Goal: Task Accomplishment & Management: Manage account settings

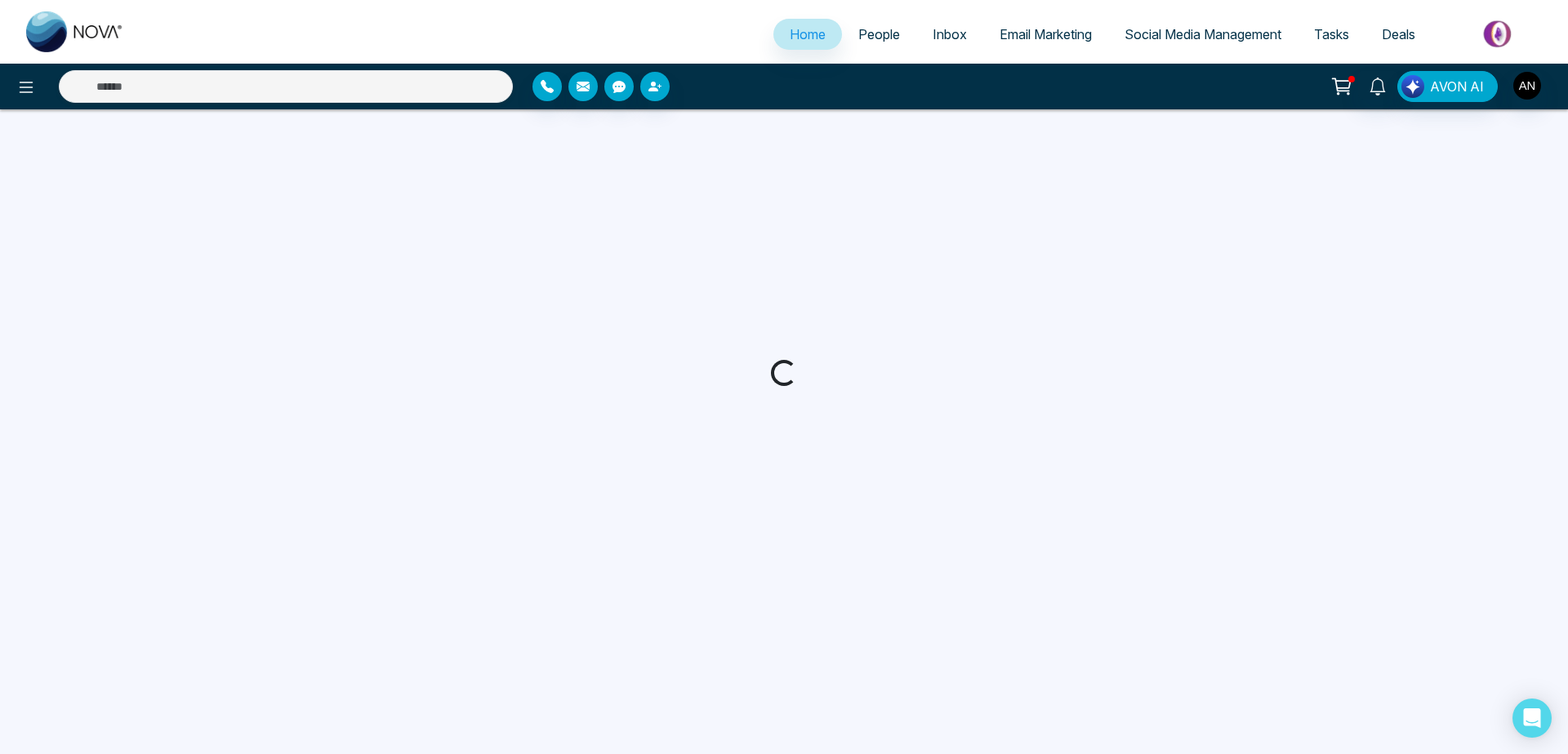
select select "*"
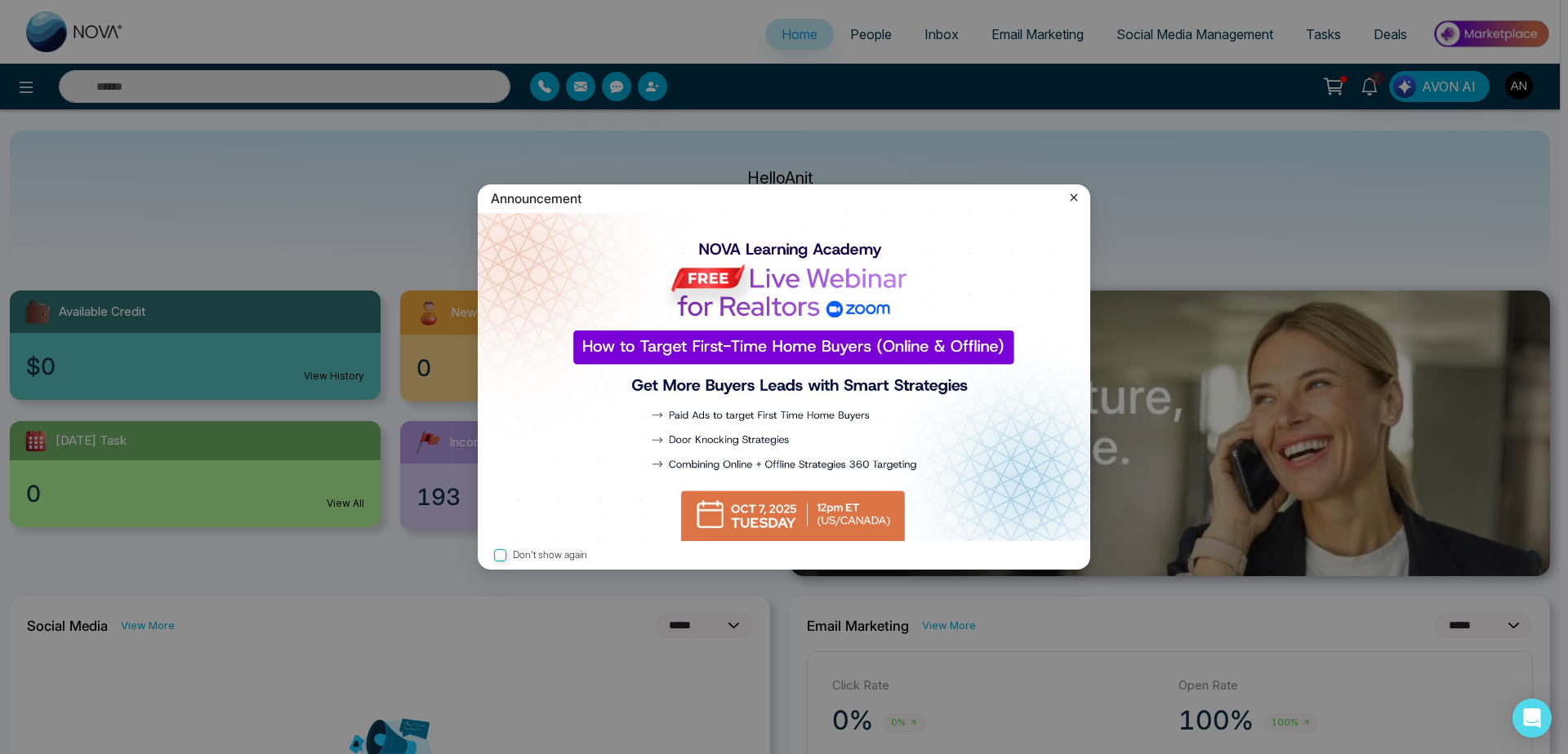
click at [1079, 191] on icon at bounding box center [1073, 197] width 16 height 16
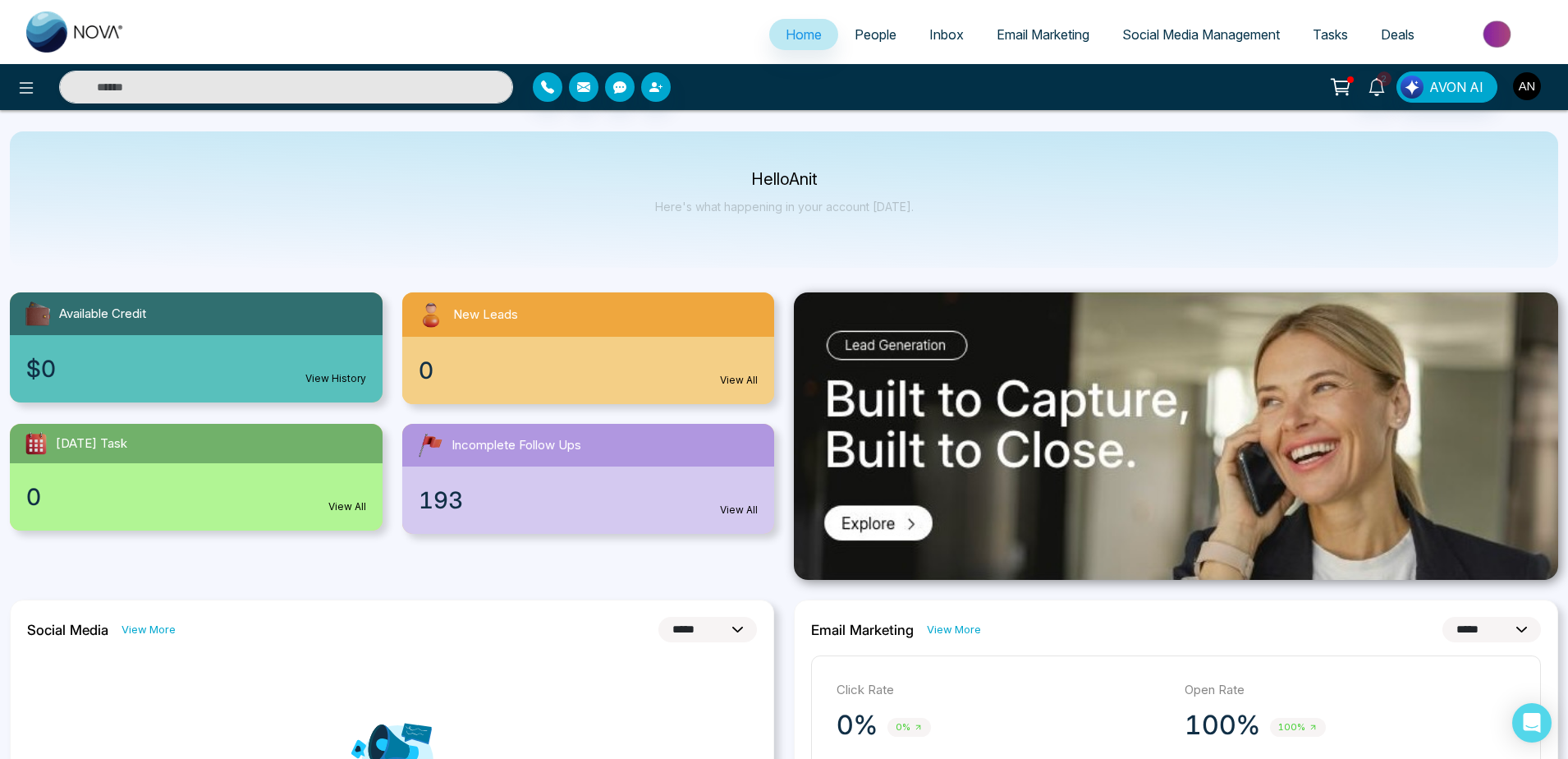
click at [1528, 82] on img "button" at bounding box center [1527, 87] width 28 height 28
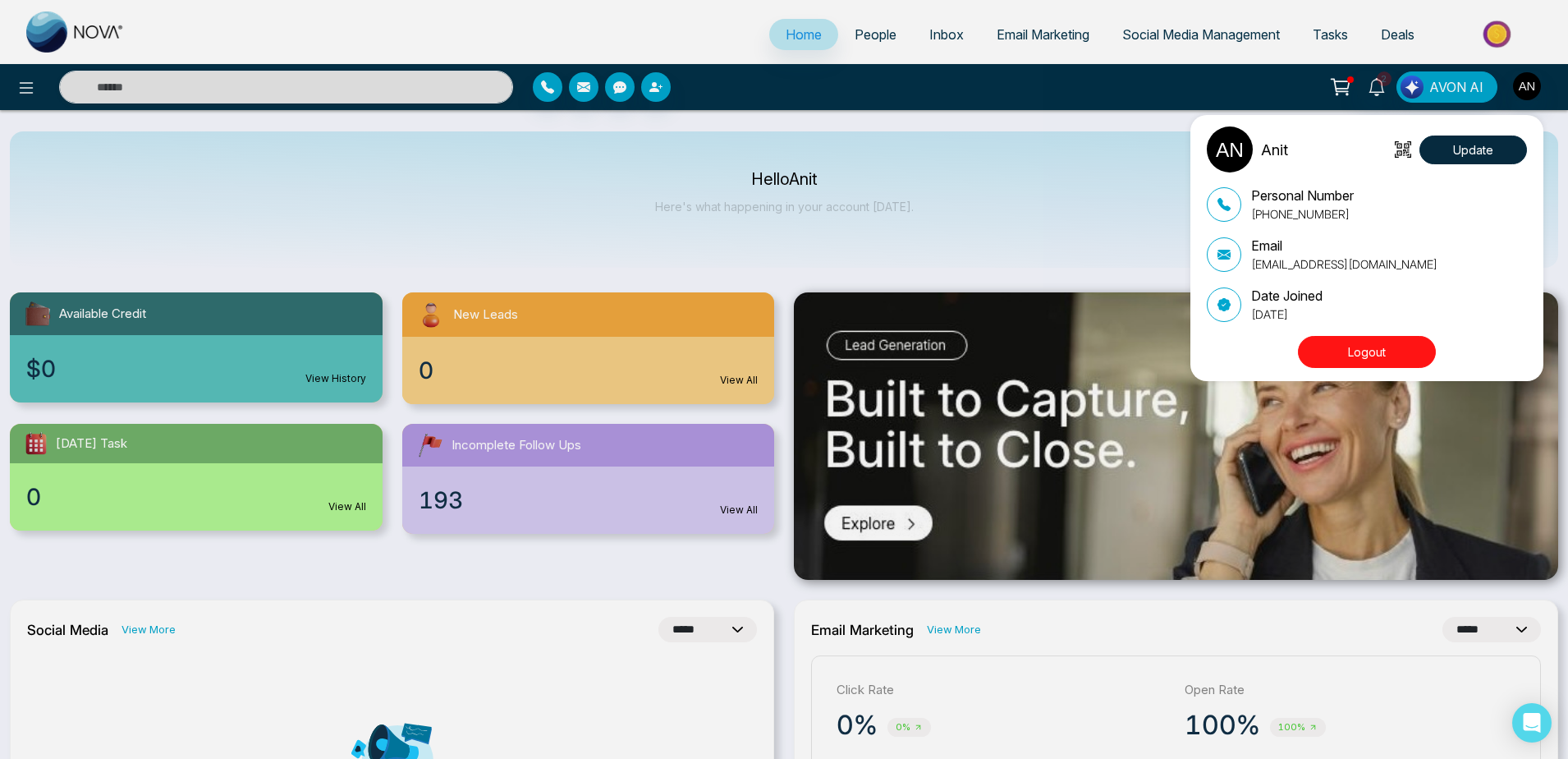
click at [1041, 48] on div "Anit Update Personal Number [PHONE_NUMBER] Email [EMAIL_ADDRESS][DOMAIN_NAME] D…" at bounding box center [784, 380] width 1568 height 759
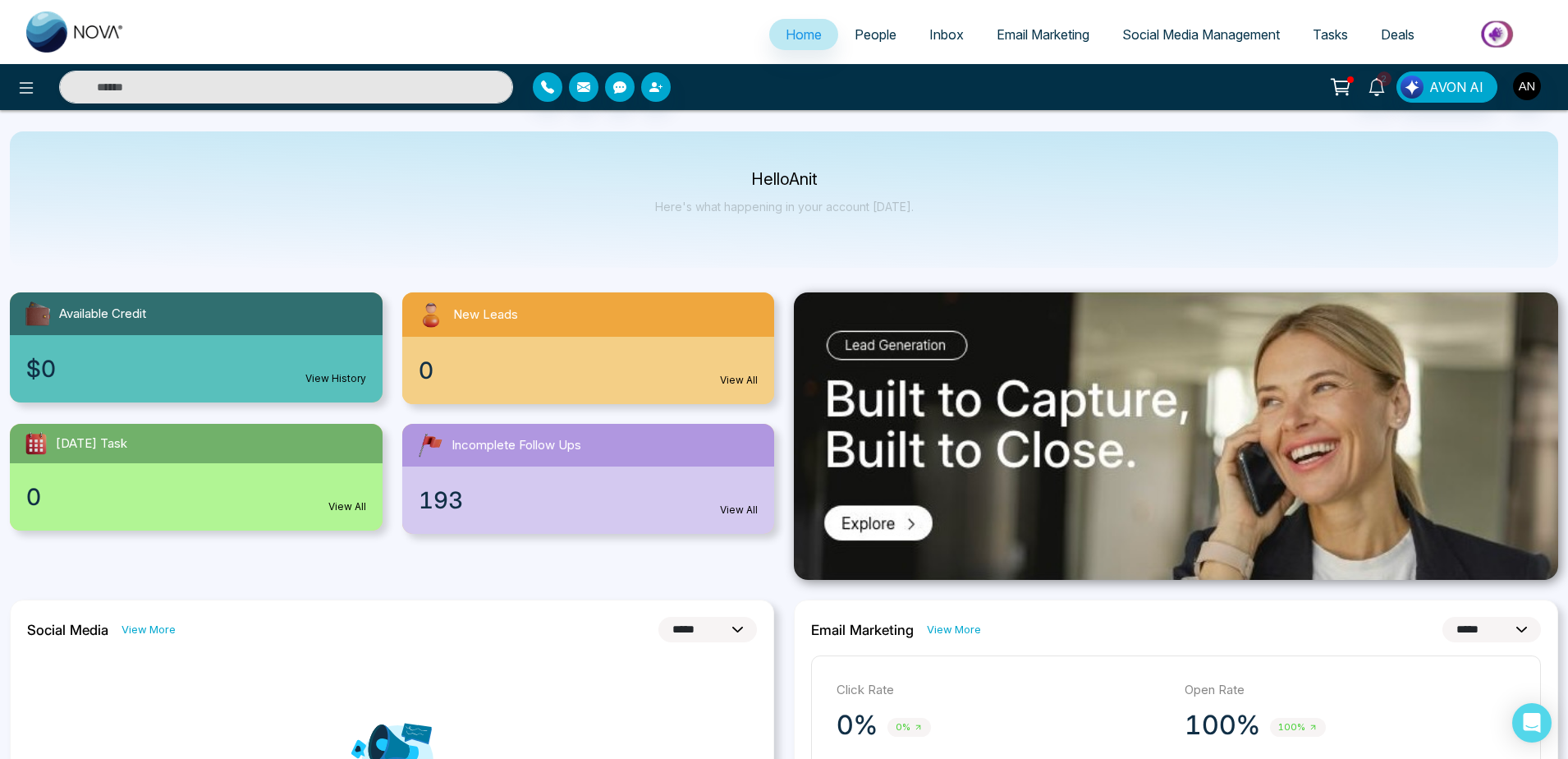
click at [1041, 28] on span "Email Marketing" at bounding box center [1043, 34] width 92 height 16
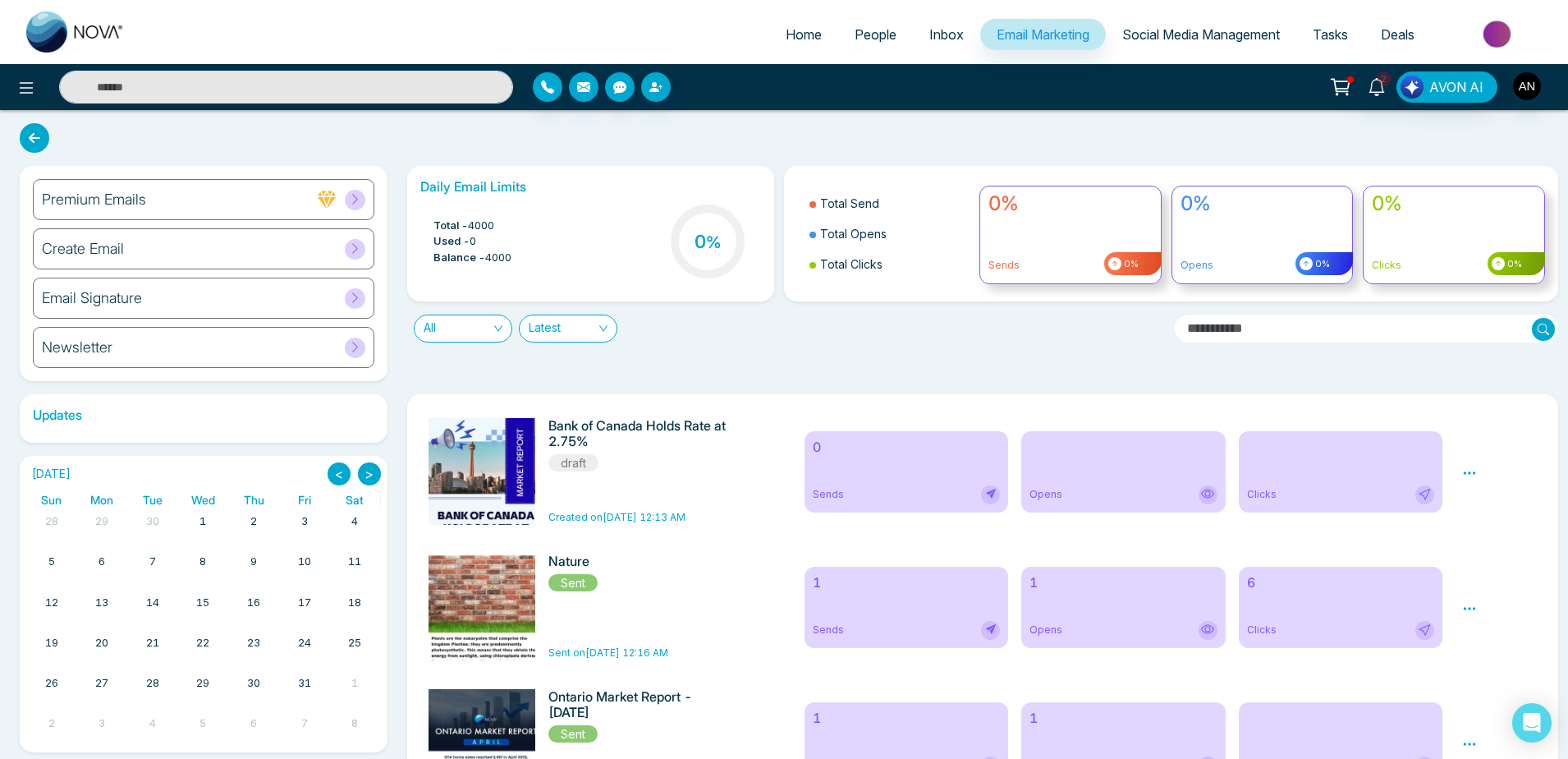
click at [205, 361] on div "Newsletter" at bounding box center [204, 347] width 342 height 42
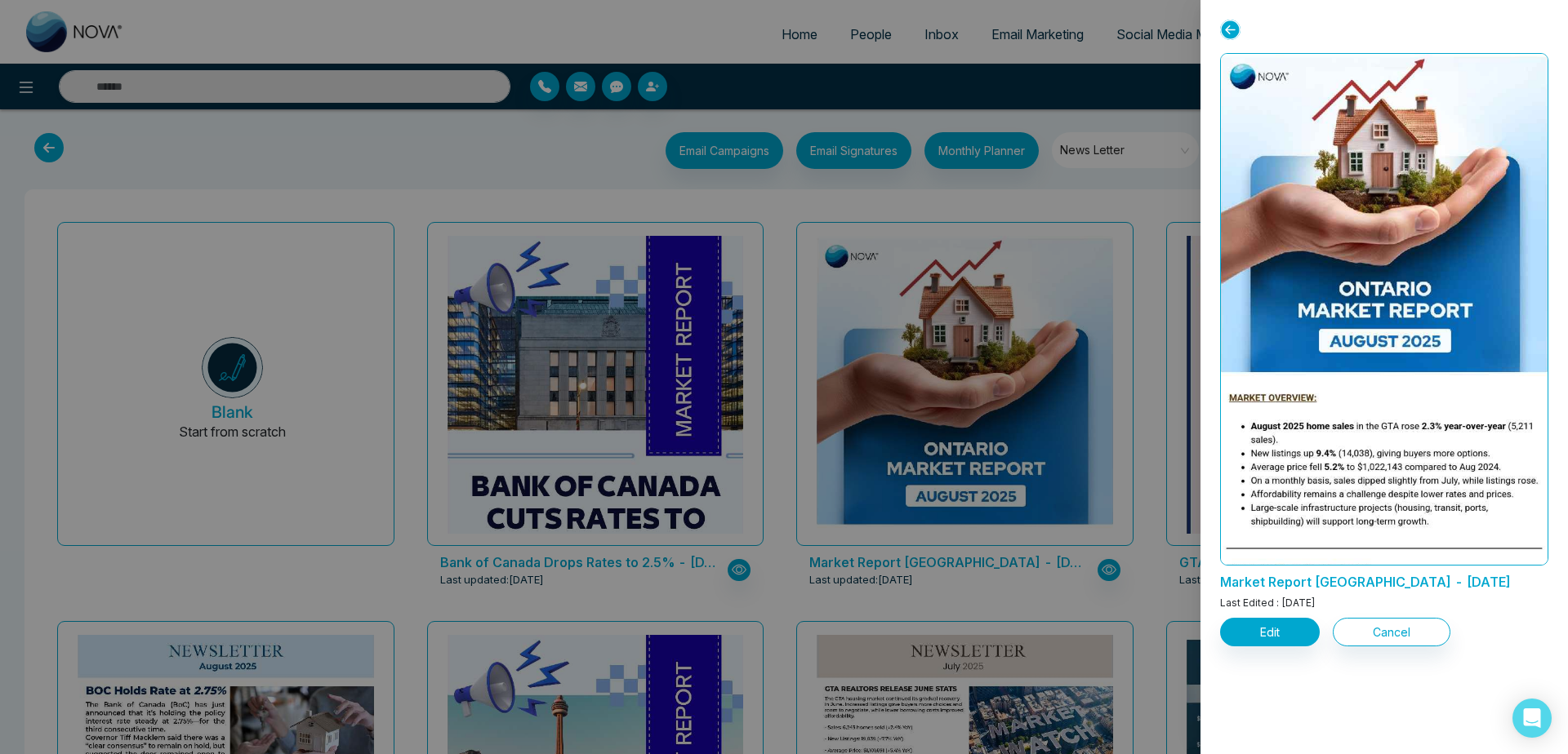
click at [1237, 22] on div at bounding box center [1384, 37] width 328 height 34
click at [444, 176] on div at bounding box center [784, 377] width 1568 height 754
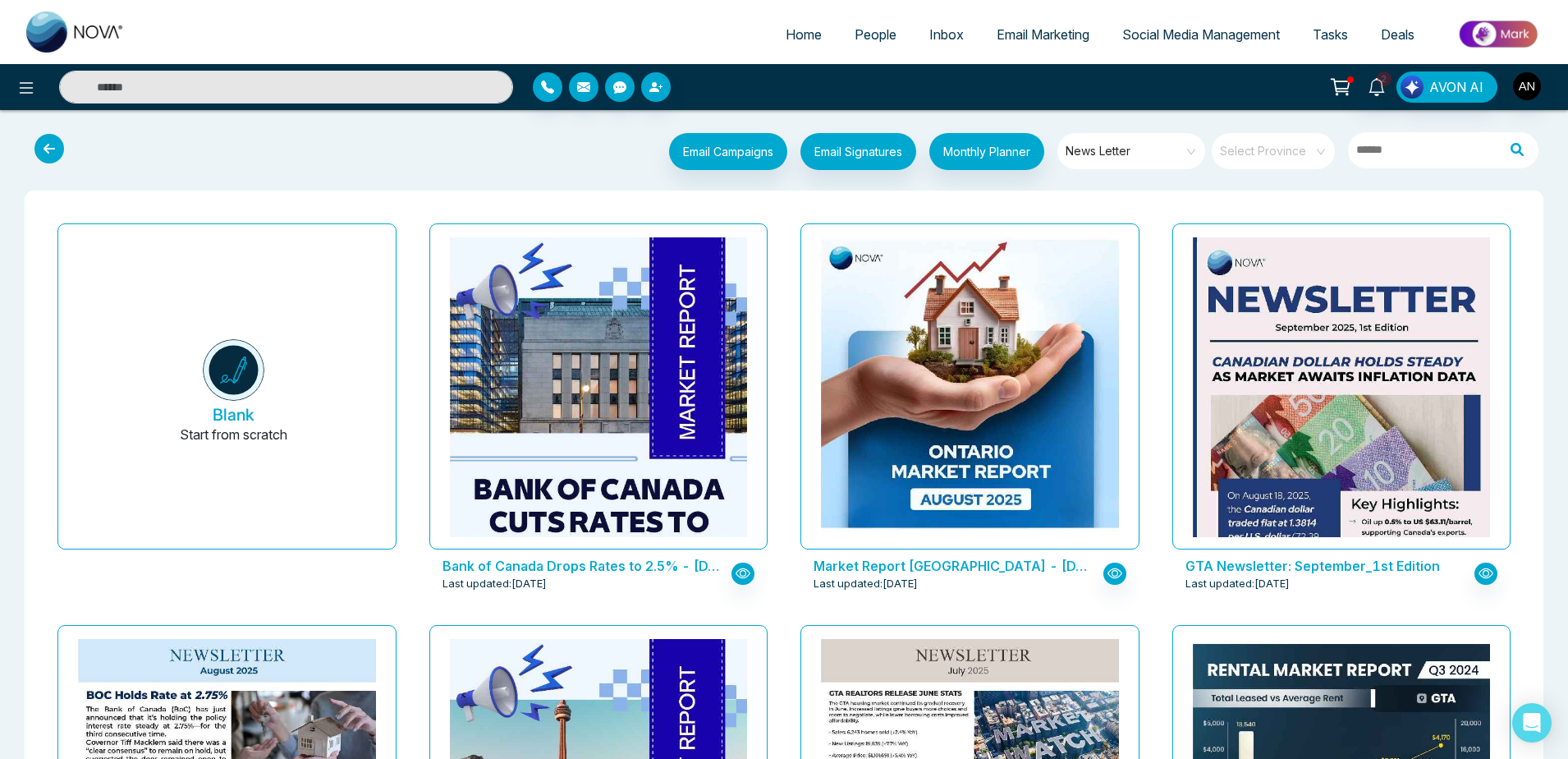
click at [44, 146] on icon at bounding box center [49, 148] width 29 height 29
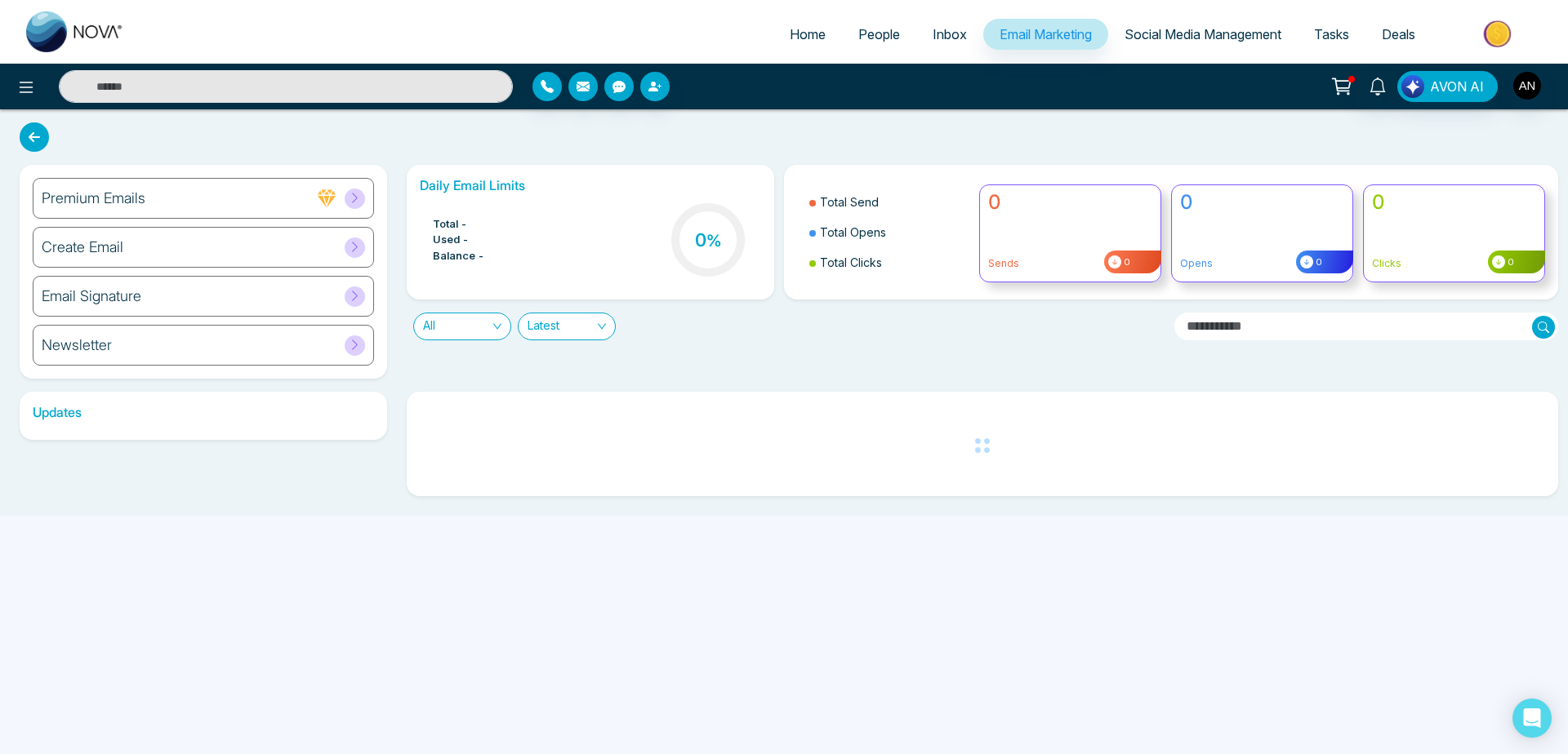
click at [263, 213] on div "Premium Emails" at bounding box center [204, 199] width 342 height 41
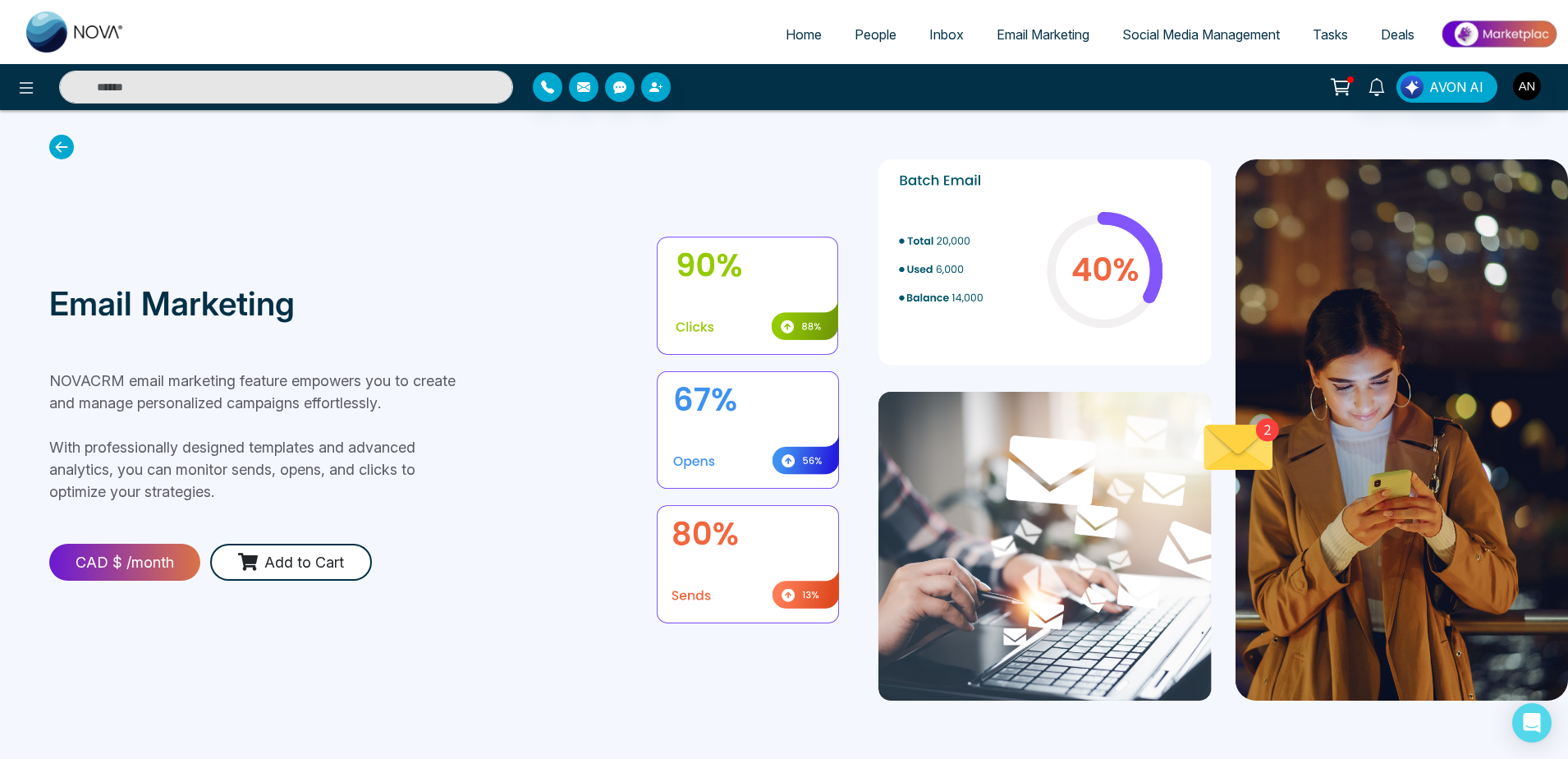
click at [47, 138] on section "Email Marketing NOVACRM email marketing feature empowers you to create and mana…" at bounding box center [784, 430] width 1568 height 640
drag, startPoint x: 75, startPoint y: 152, endPoint x: 66, endPoint y: 144, distance: 12.0
click at [66, 144] on icon at bounding box center [61, 147] width 25 height 25
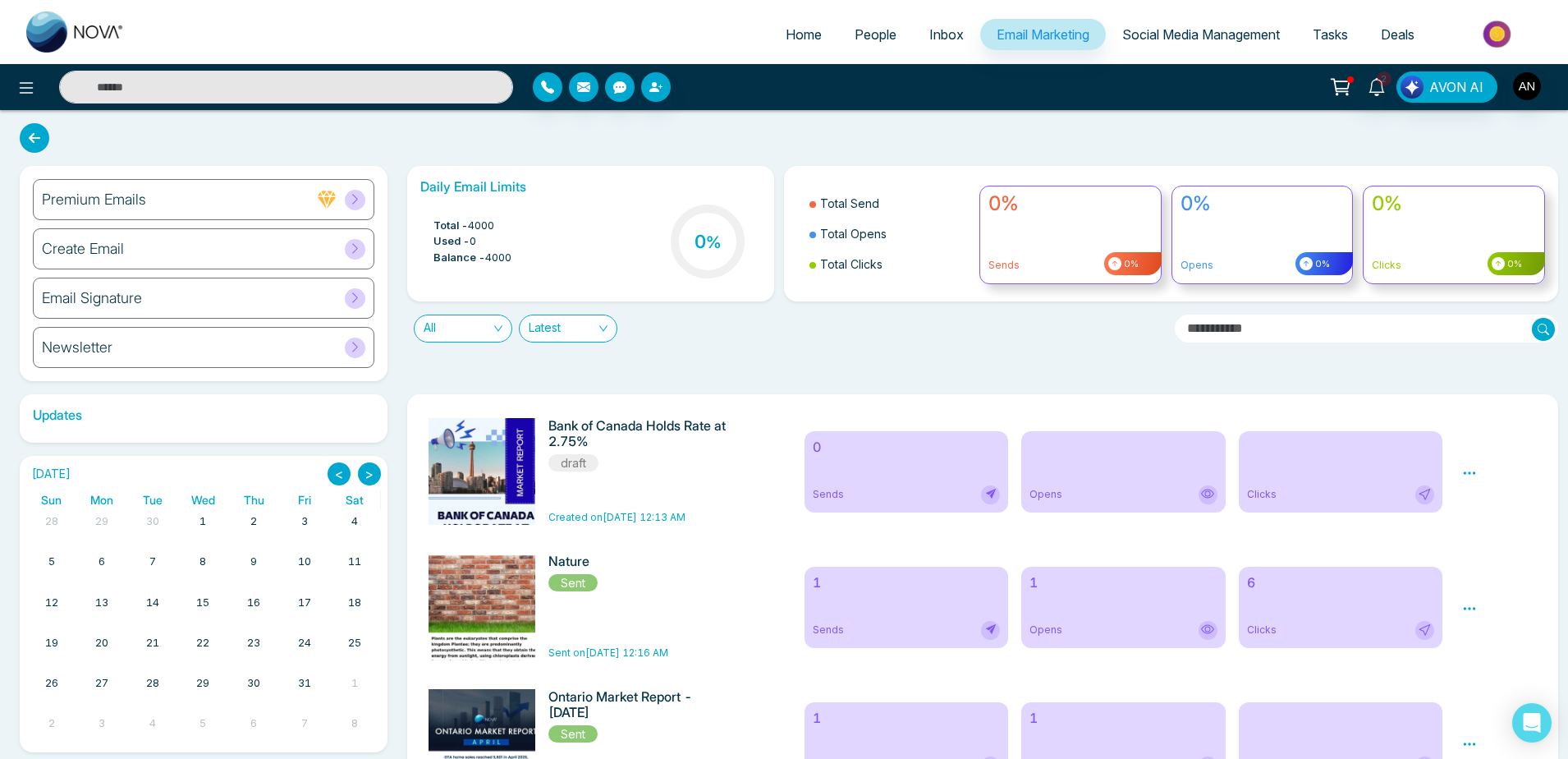
click at [225, 346] on div "Newsletter" at bounding box center [204, 347] width 342 height 42
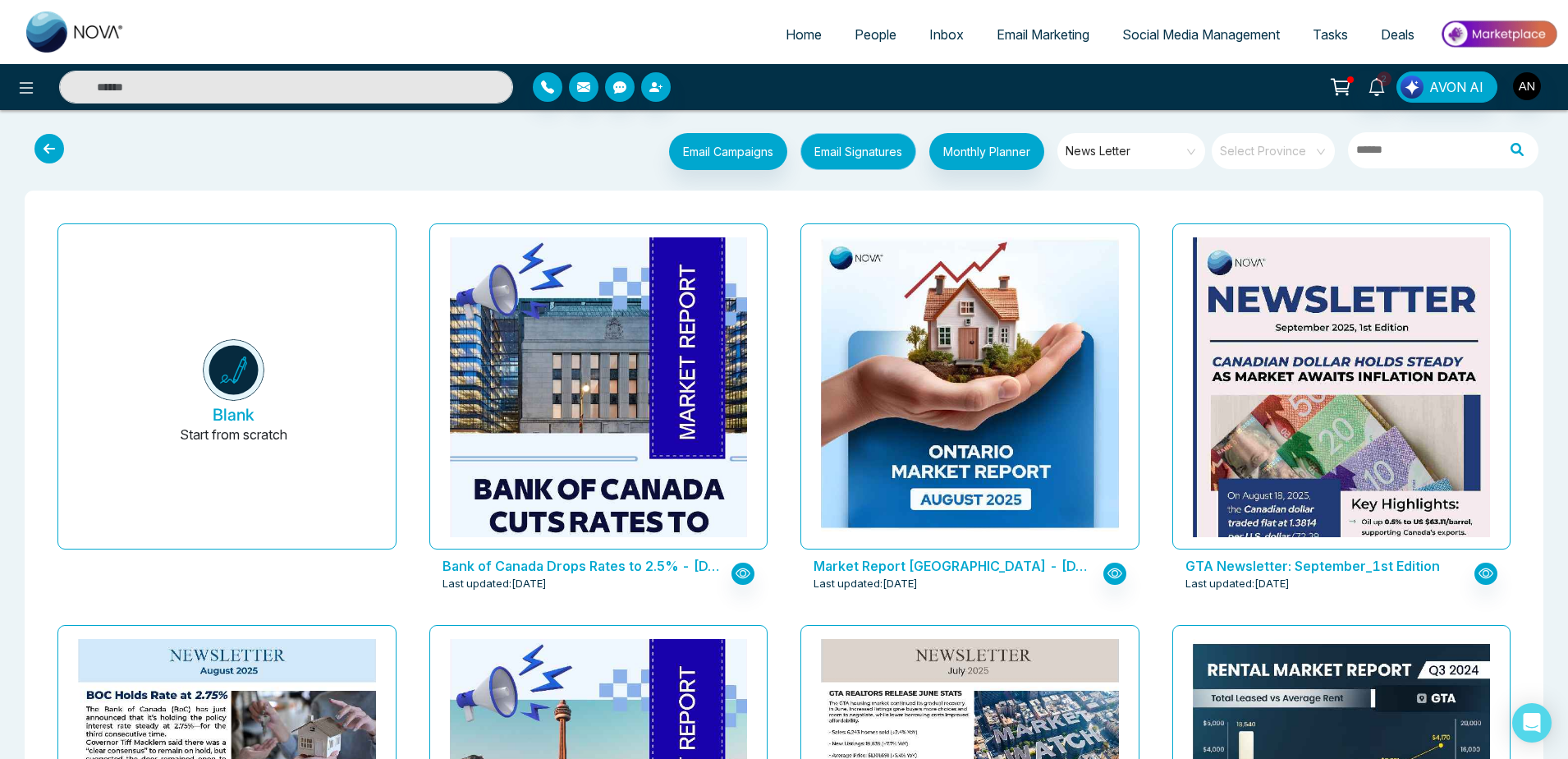
click at [822, 150] on button "Email Signatures" at bounding box center [858, 151] width 116 height 37
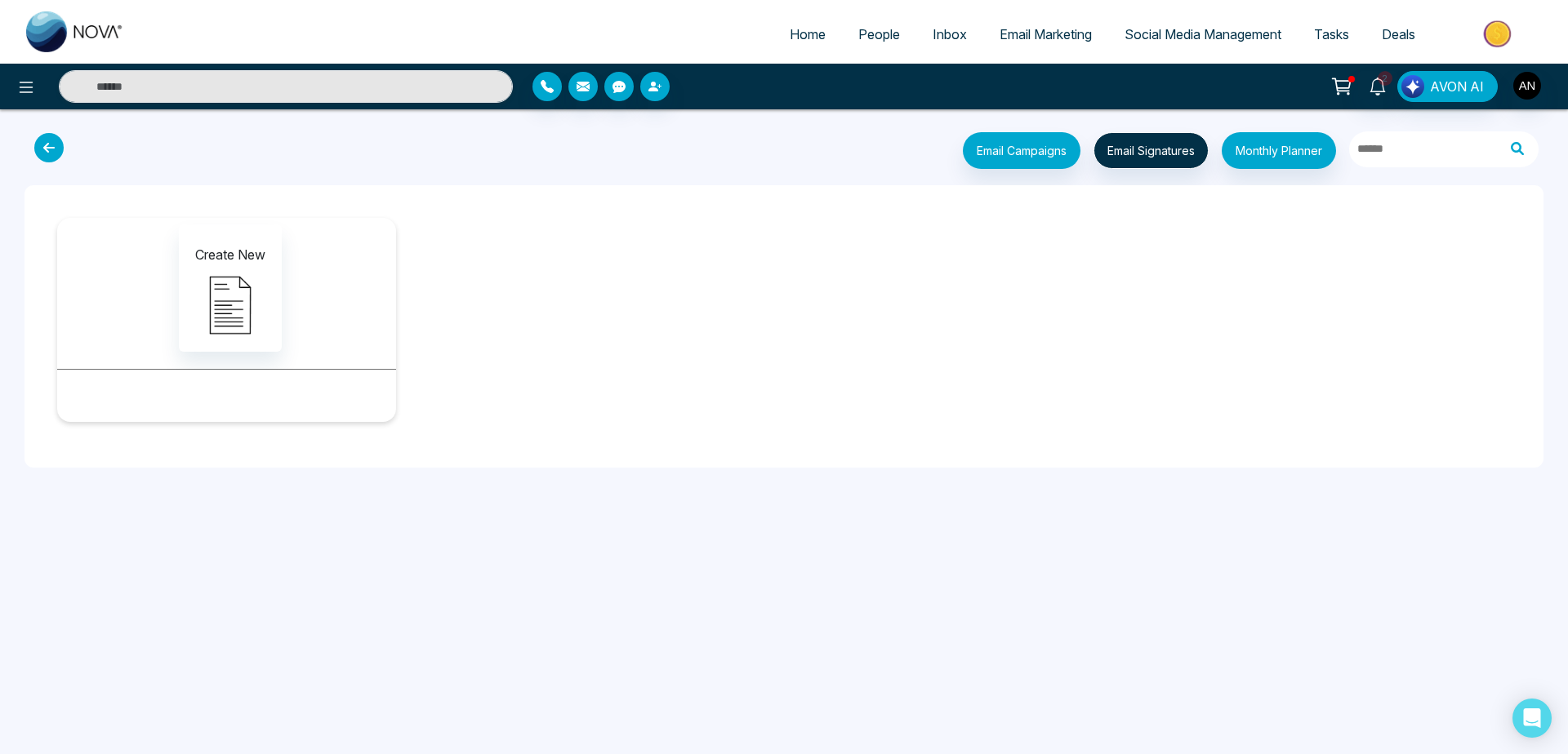
click at [53, 142] on icon at bounding box center [49, 147] width 29 height 29
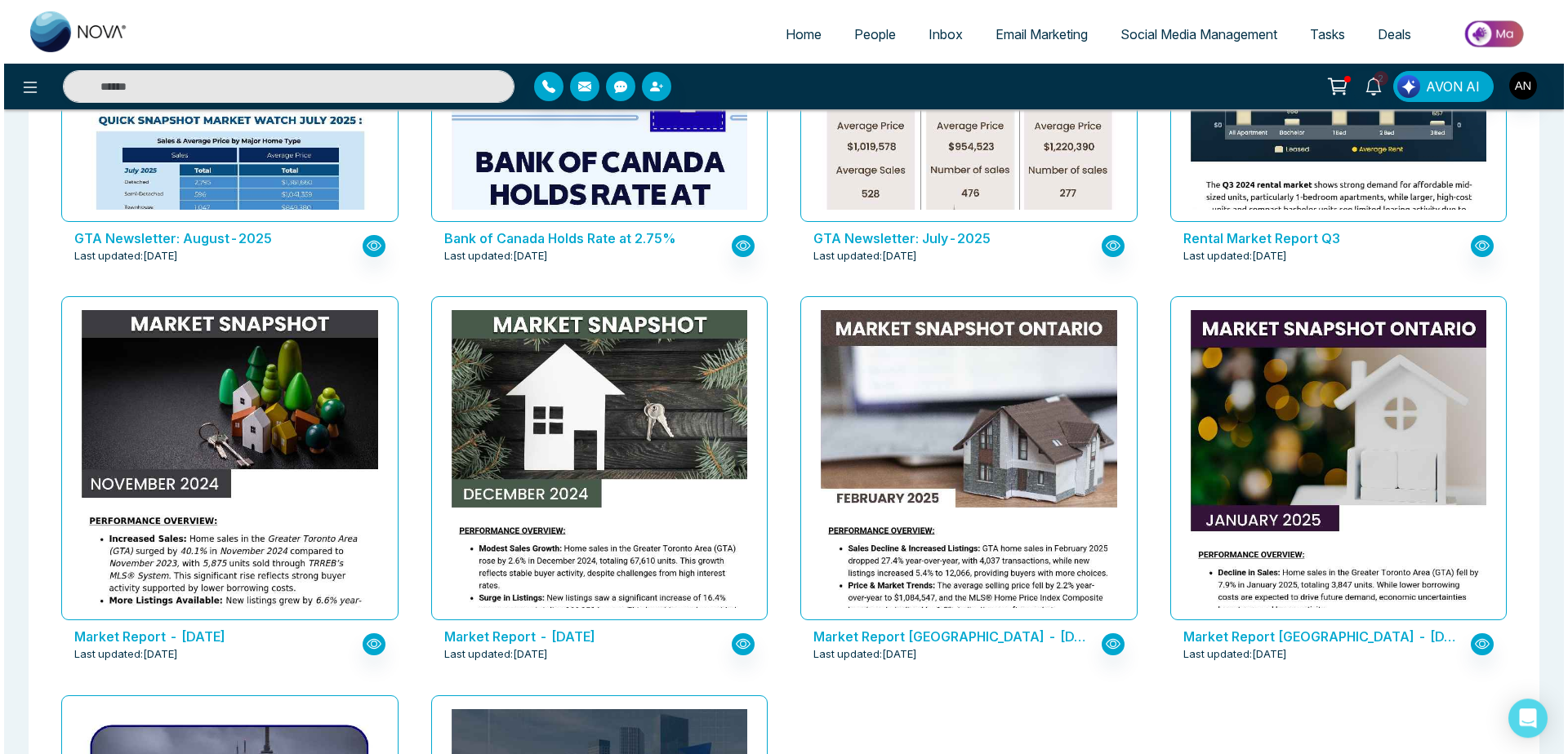
scroll to position [731, 0]
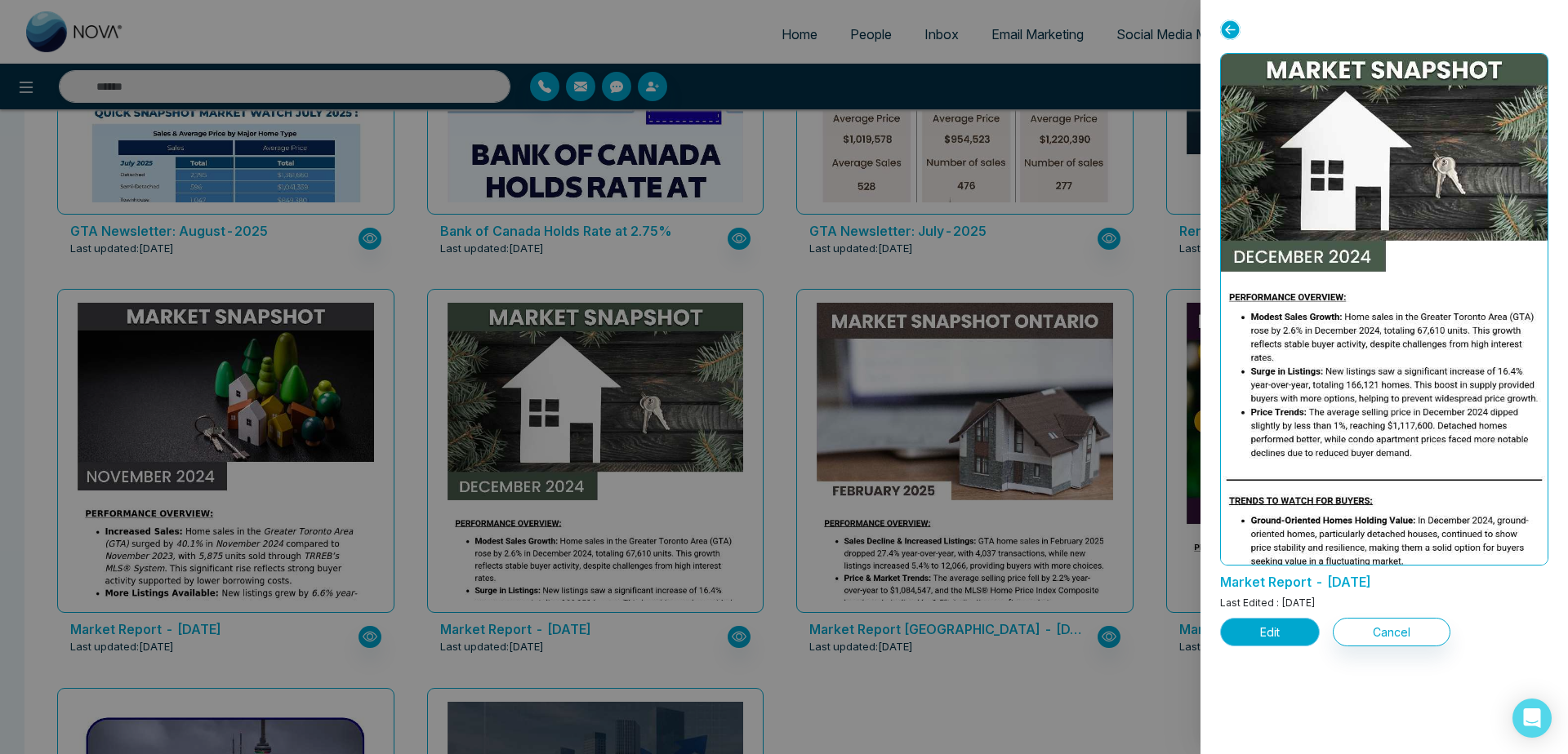
click at [1290, 627] on button "Edit" at bounding box center [1270, 632] width 99 height 28
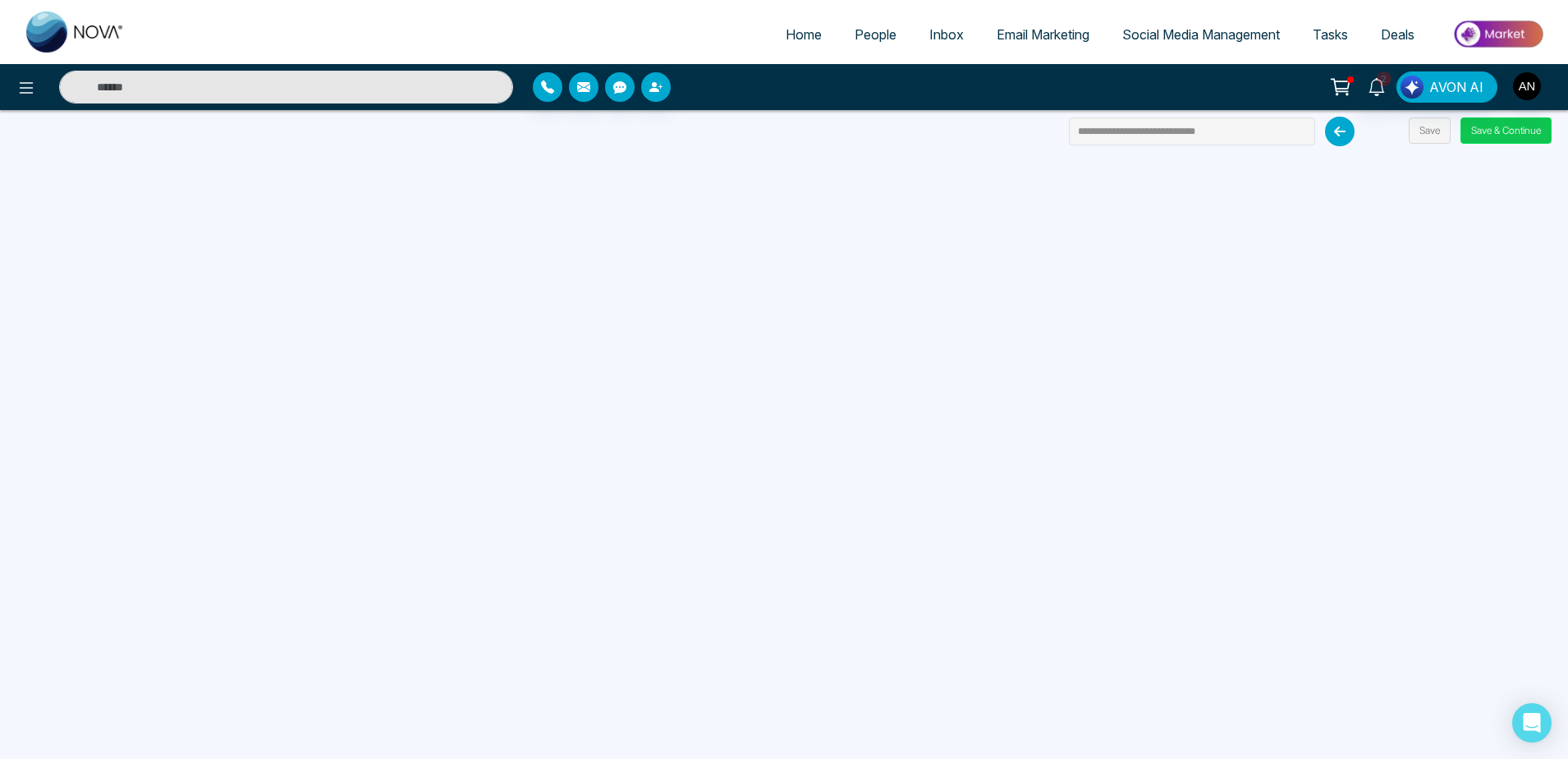
click at [1476, 185] on div "**********" at bounding box center [784, 380] width 1568 height 759
click at [1488, 133] on button "Save & Continue" at bounding box center [1506, 130] width 92 height 26
click at [1497, 129] on button "Save & Continue" at bounding box center [1506, 130] width 92 height 26
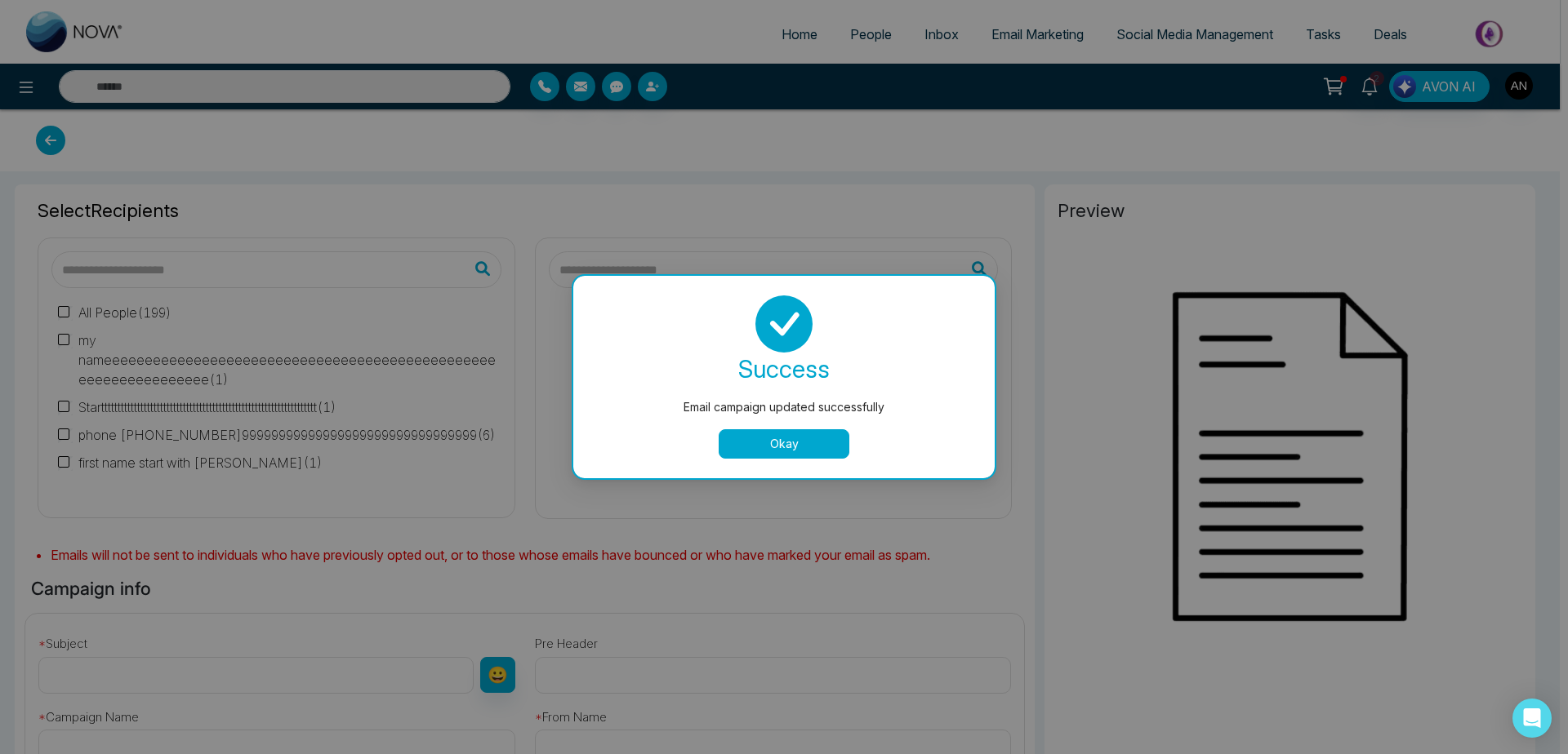
type input "**********"
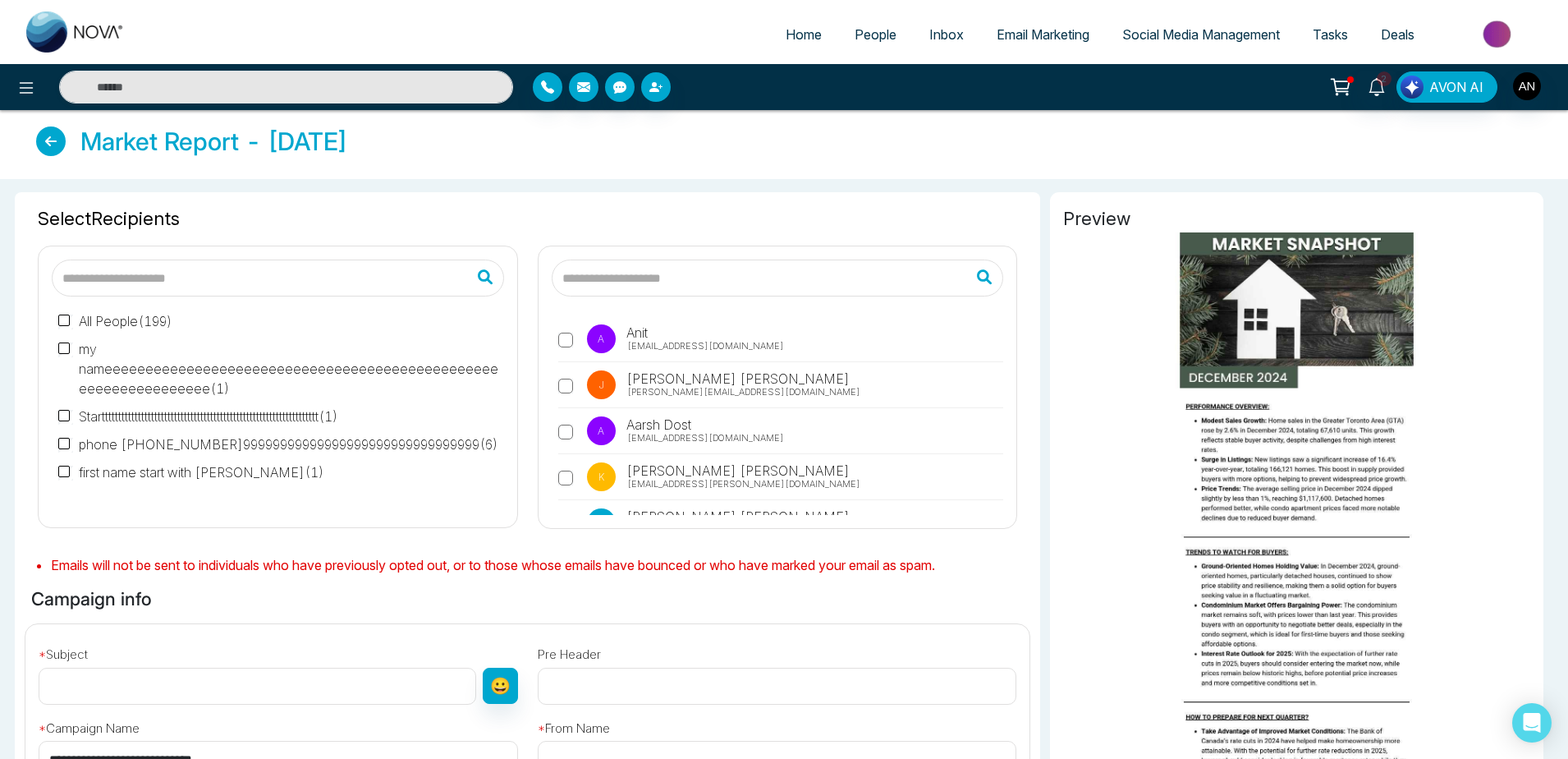
scroll to position [96, 0]
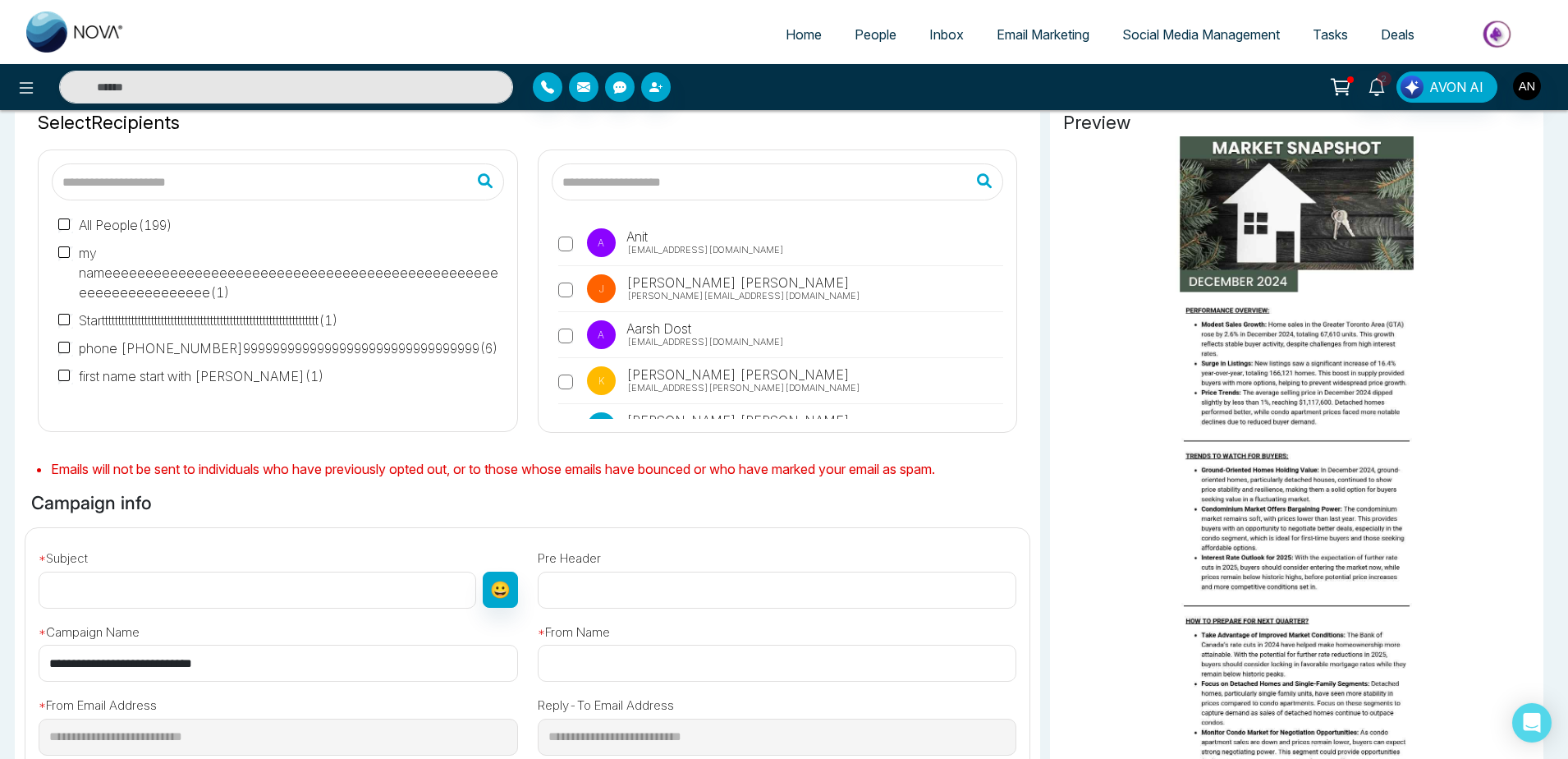
click at [615, 265] on label "A Anit [EMAIL_ADDRESS][DOMAIN_NAME]" at bounding box center [781, 247] width 446 height 38
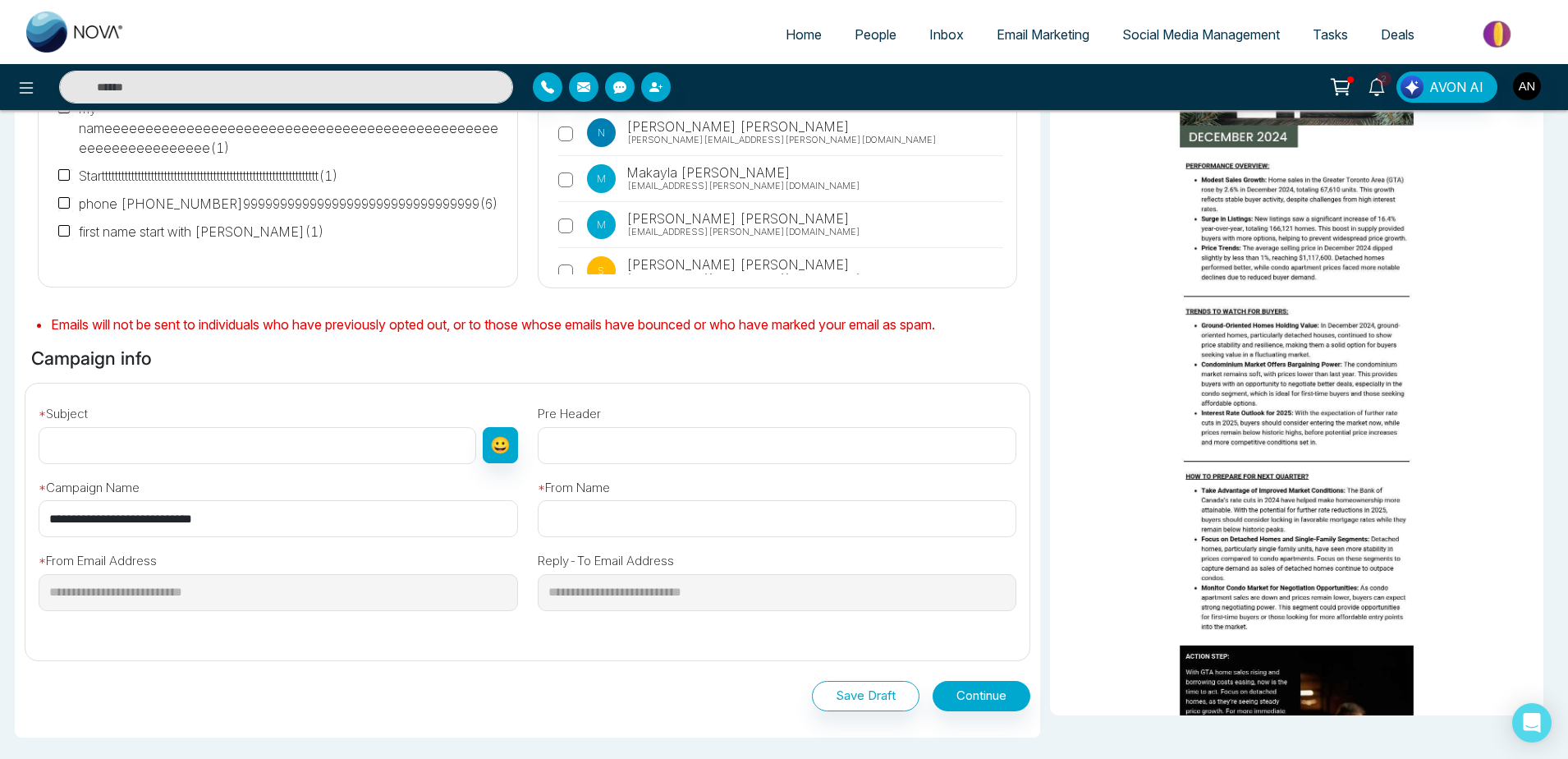
scroll to position [242, 0]
drag, startPoint x: 289, startPoint y: 538, endPoint x: 298, endPoint y: 527, distance: 14.2
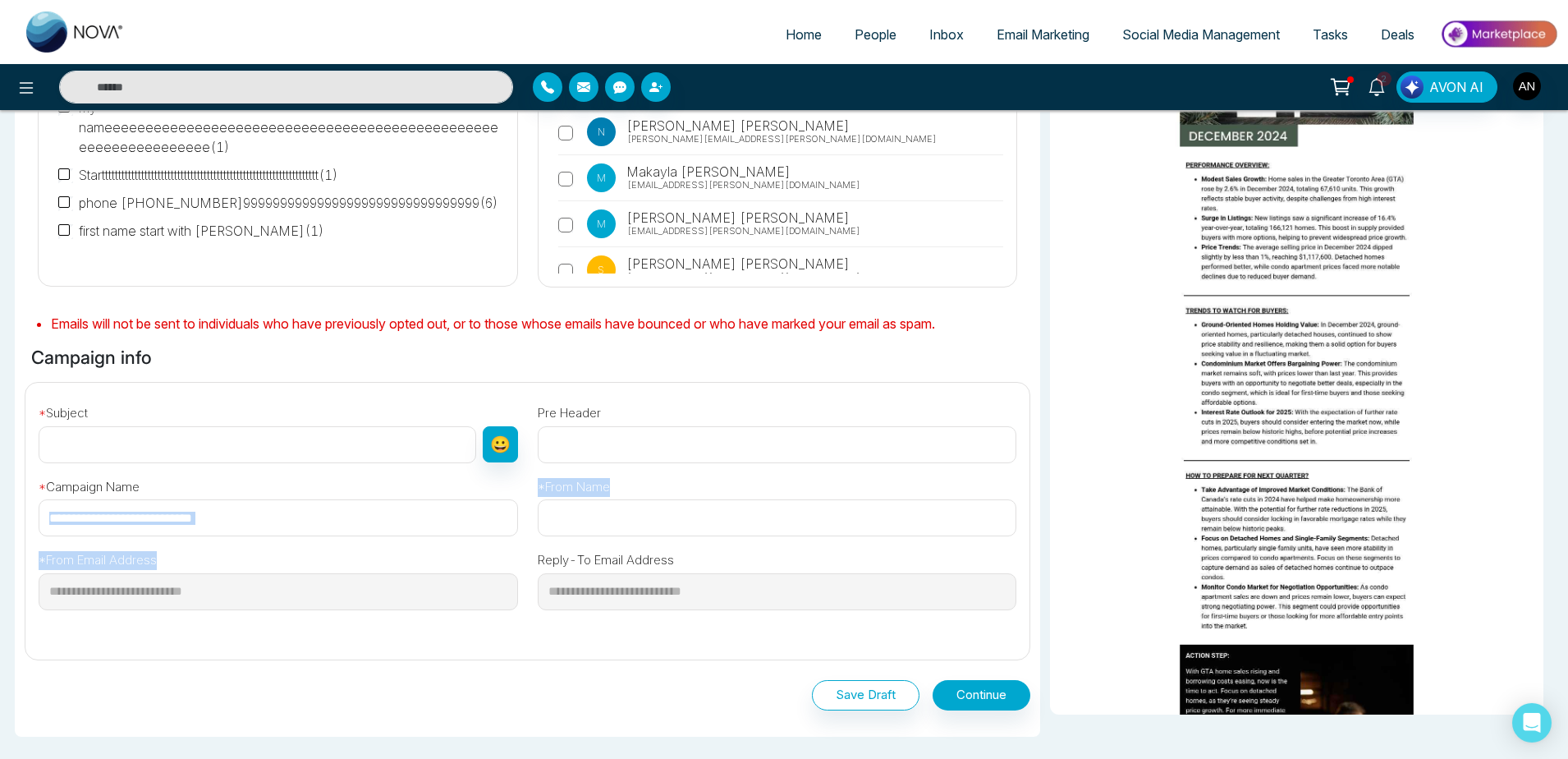
click at [298, 527] on div "**********" at bounding box center [527, 514] width 1024 height 263
drag, startPoint x: 298, startPoint y: 527, endPoint x: 26, endPoint y: 503, distance: 273.1
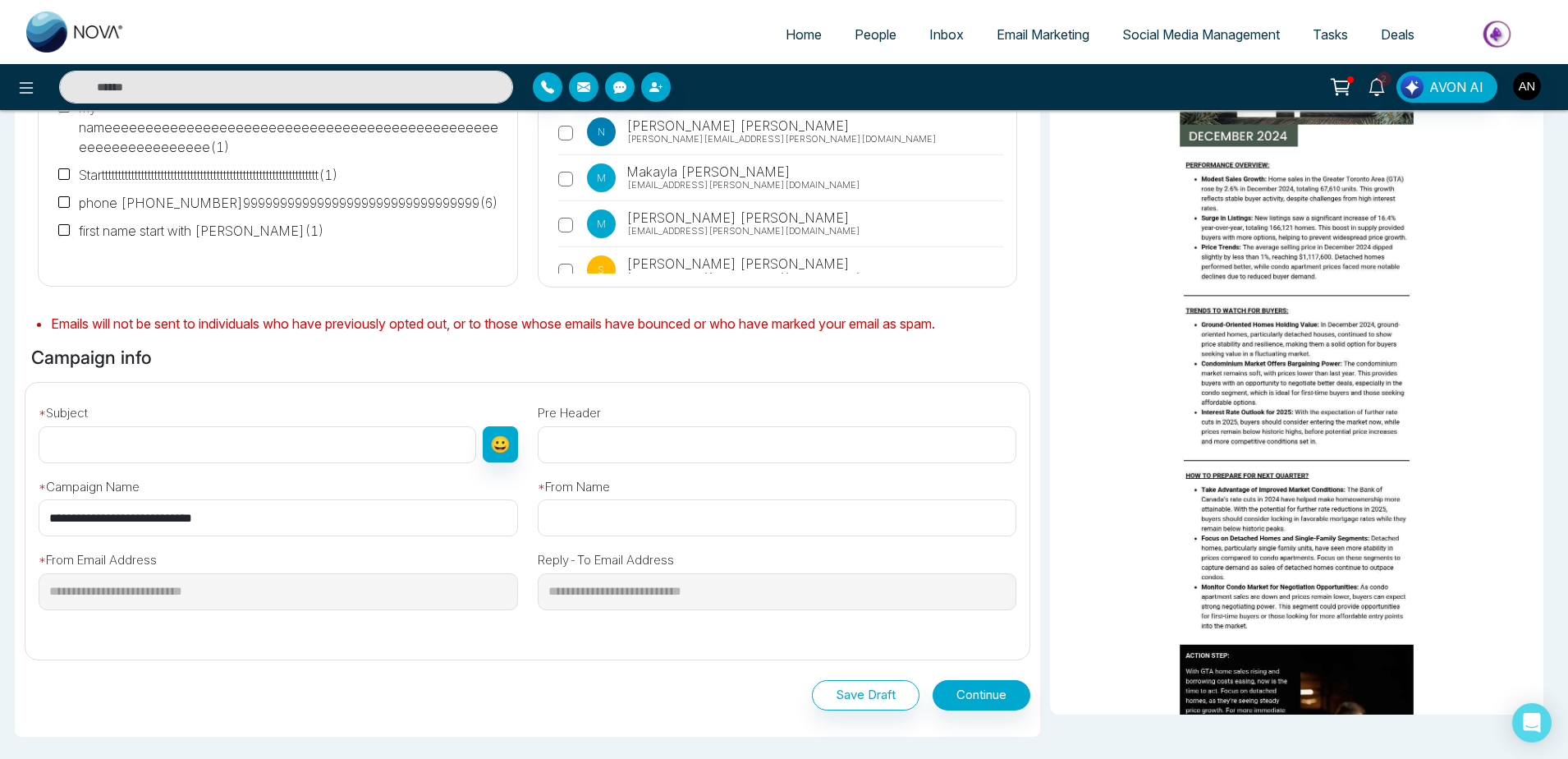
click at [39, 503] on input "**********" at bounding box center [278, 517] width 479 height 37
click at [134, 451] on input "text" at bounding box center [258, 445] width 438 height 37
paste input "**********"
type input "**********"
click at [617, 518] on input "text" at bounding box center [777, 517] width 479 height 37
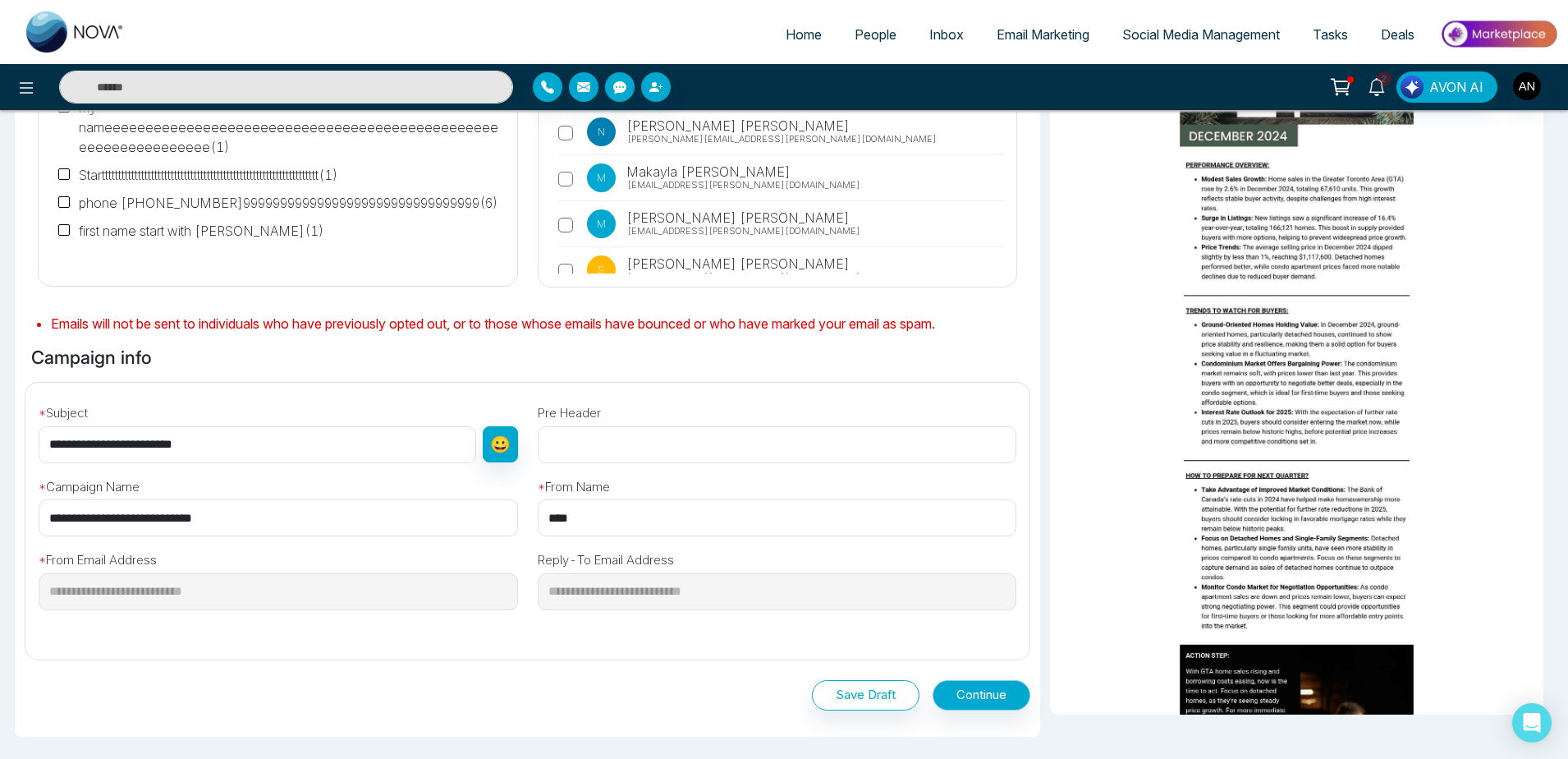
type input "****"
click at [939, 699] on button "Continue" at bounding box center [982, 696] width 98 height 30
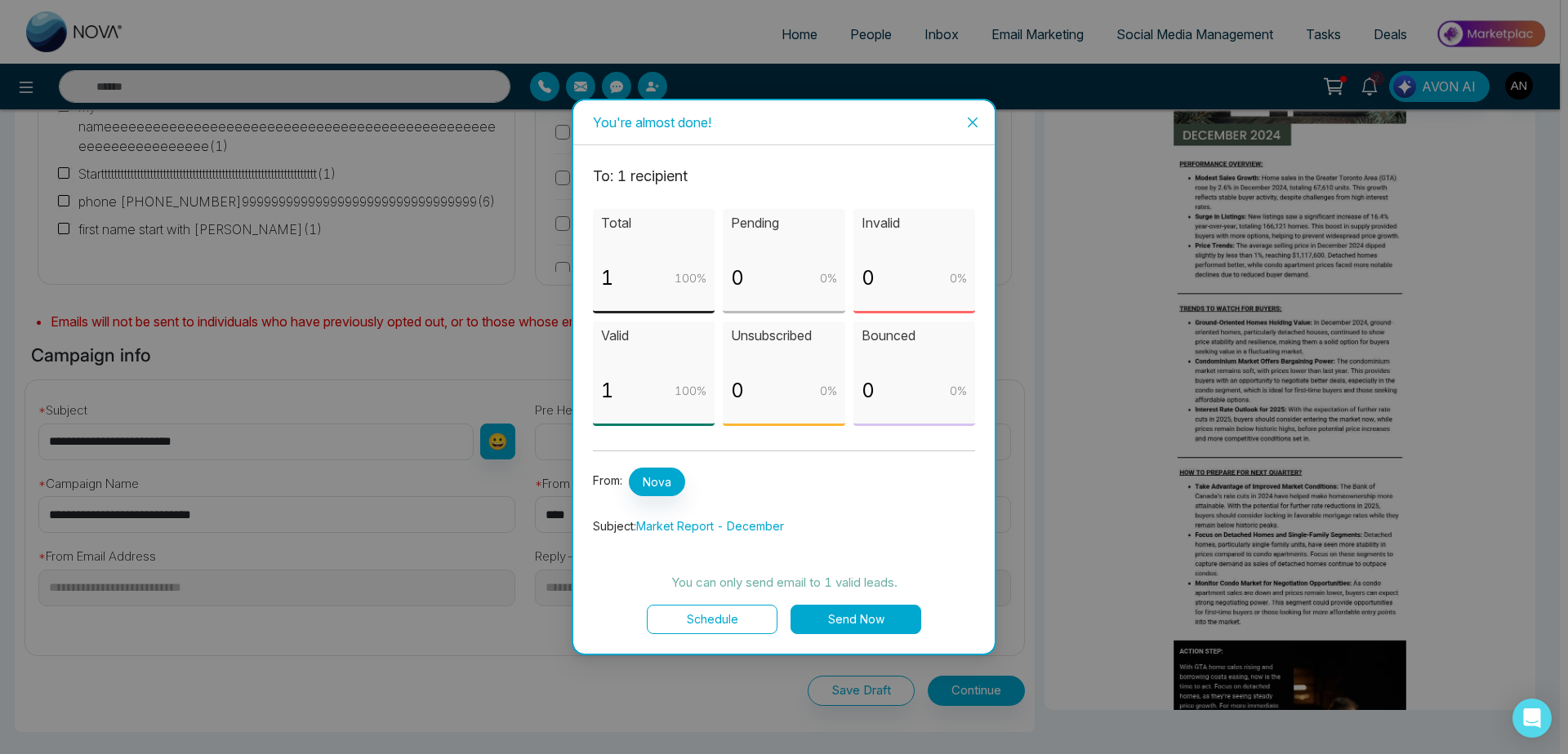
click at [726, 625] on button "Schedule" at bounding box center [711, 619] width 130 height 29
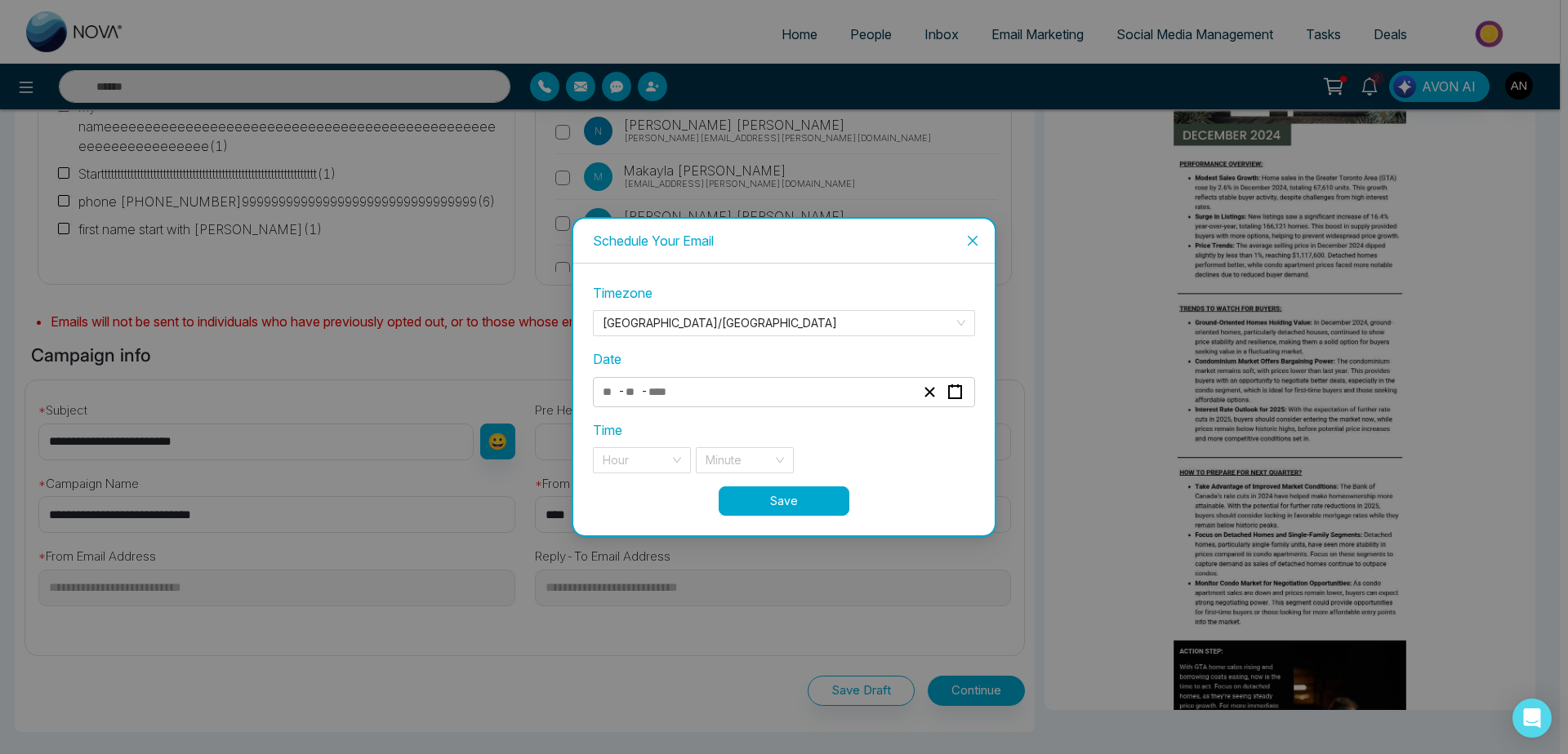
click at [723, 396] on div "- -" at bounding box center [759, 391] width 317 height 22
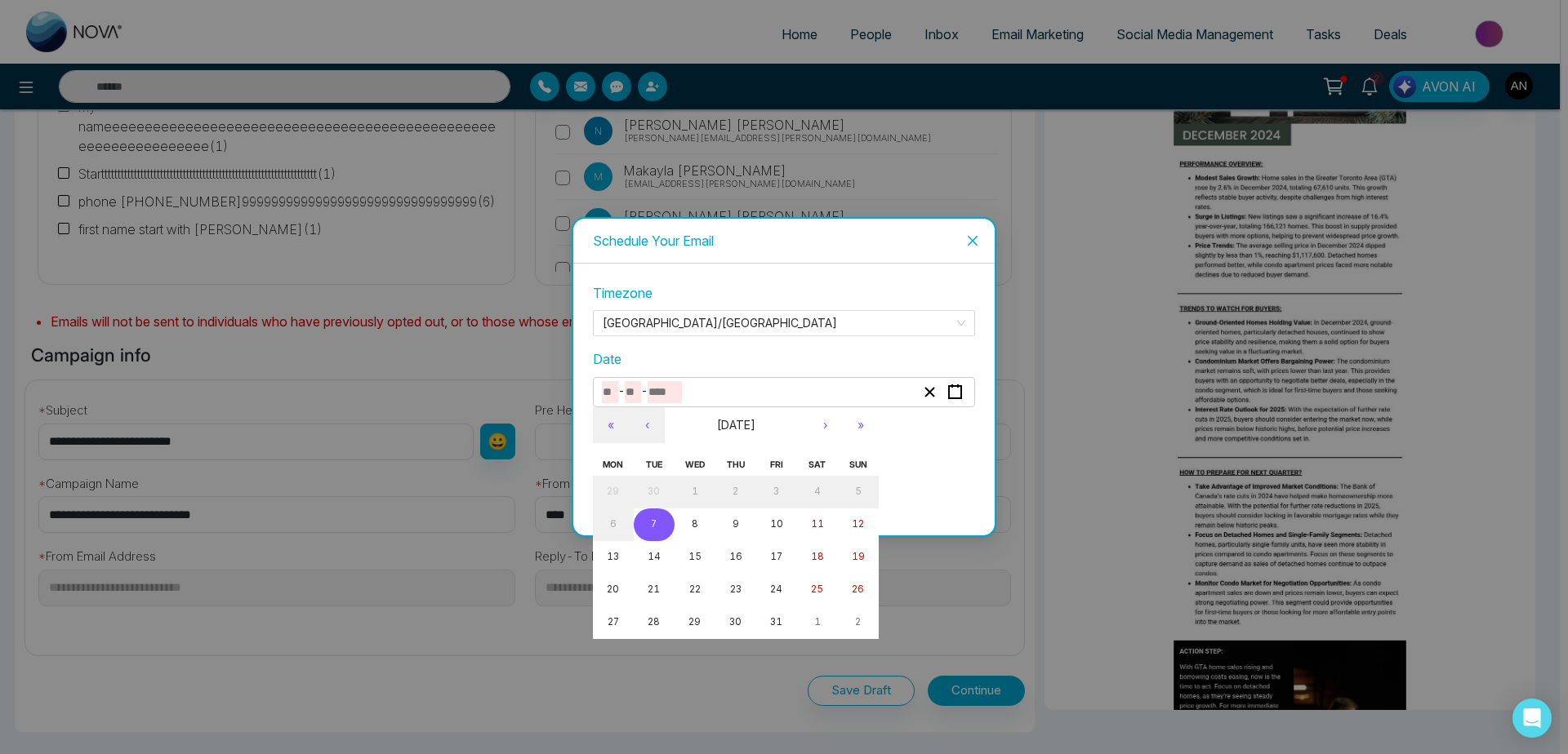
click at [661, 529] on button "7" at bounding box center [654, 524] width 41 height 33
type input "**"
type input "*"
type input "****"
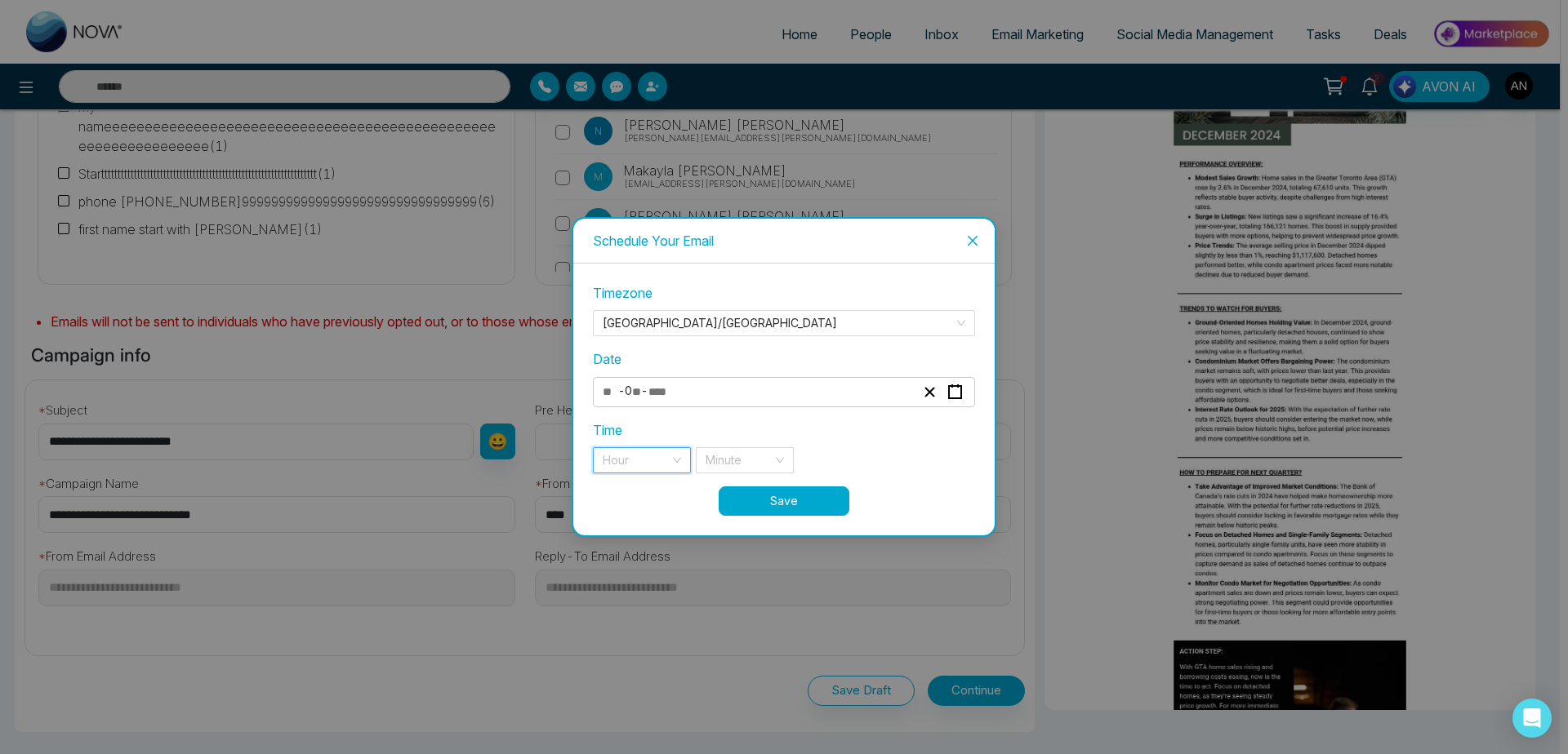
click at [664, 465] on input "search" at bounding box center [635, 460] width 67 height 24
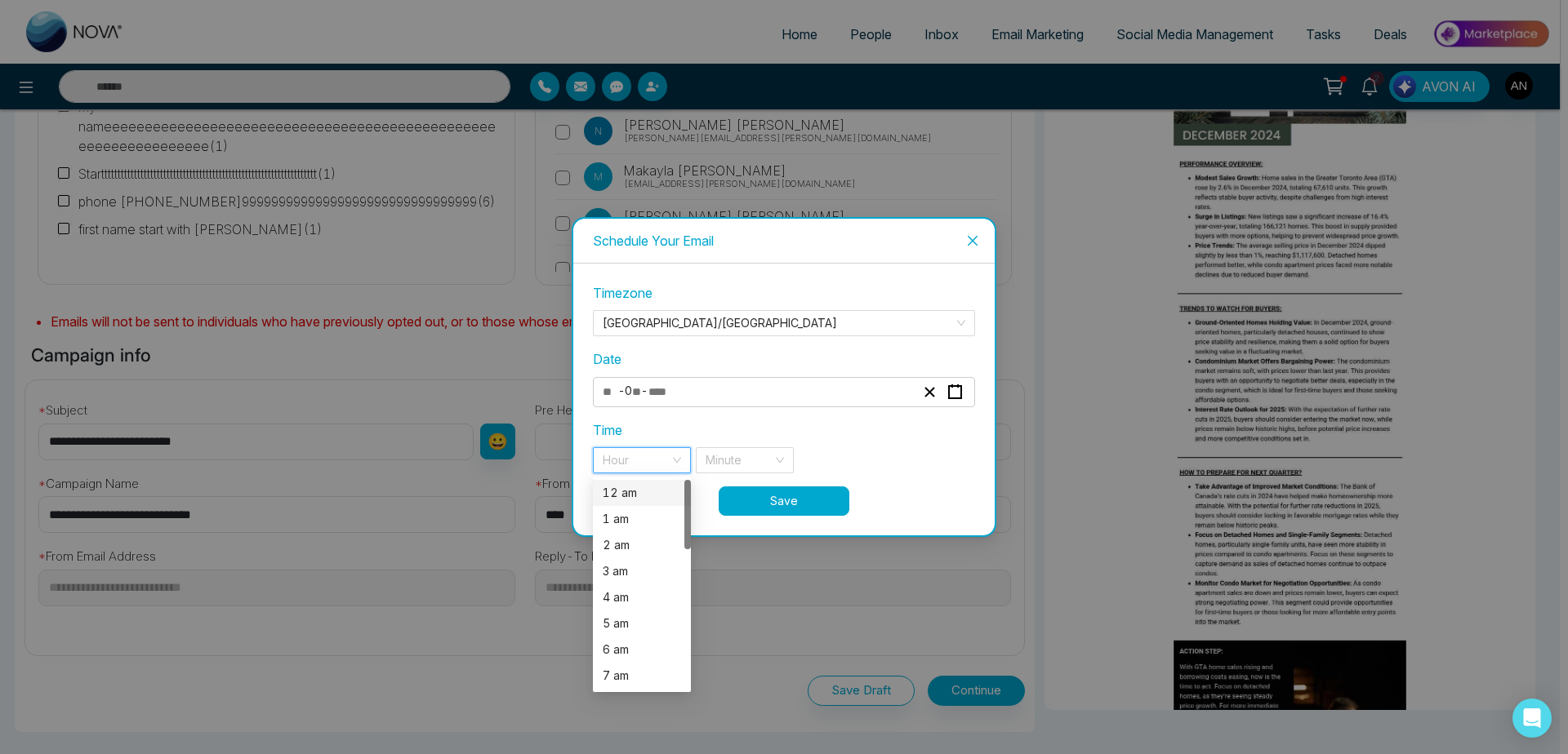
click at [662, 497] on div "12 am" at bounding box center [642, 492] width 79 height 18
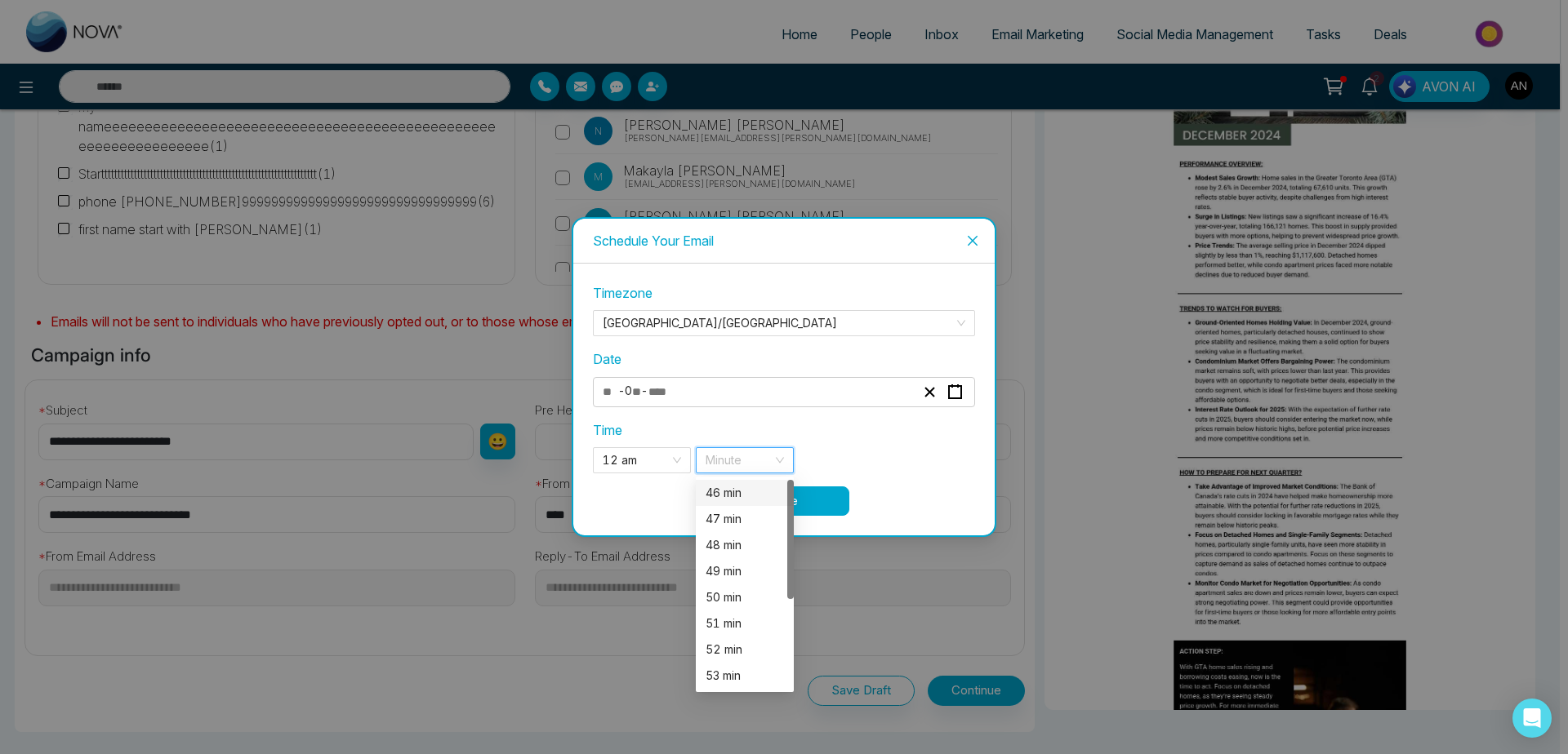
click at [766, 465] on input "search" at bounding box center [738, 460] width 67 height 24
click at [741, 523] on div "47 min" at bounding box center [745, 519] width 79 height 18
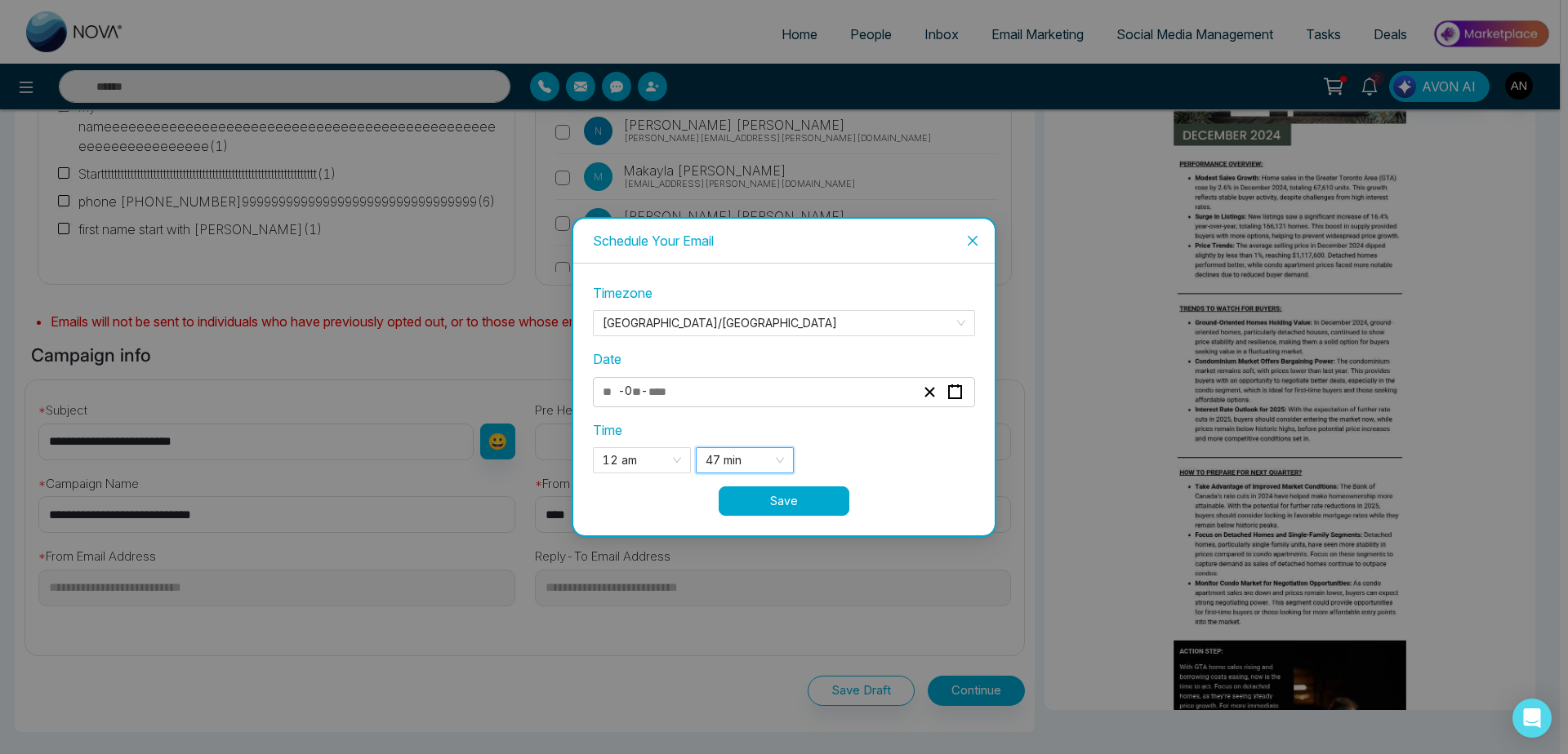
click at [800, 507] on button "Save" at bounding box center [784, 501] width 130 height 29
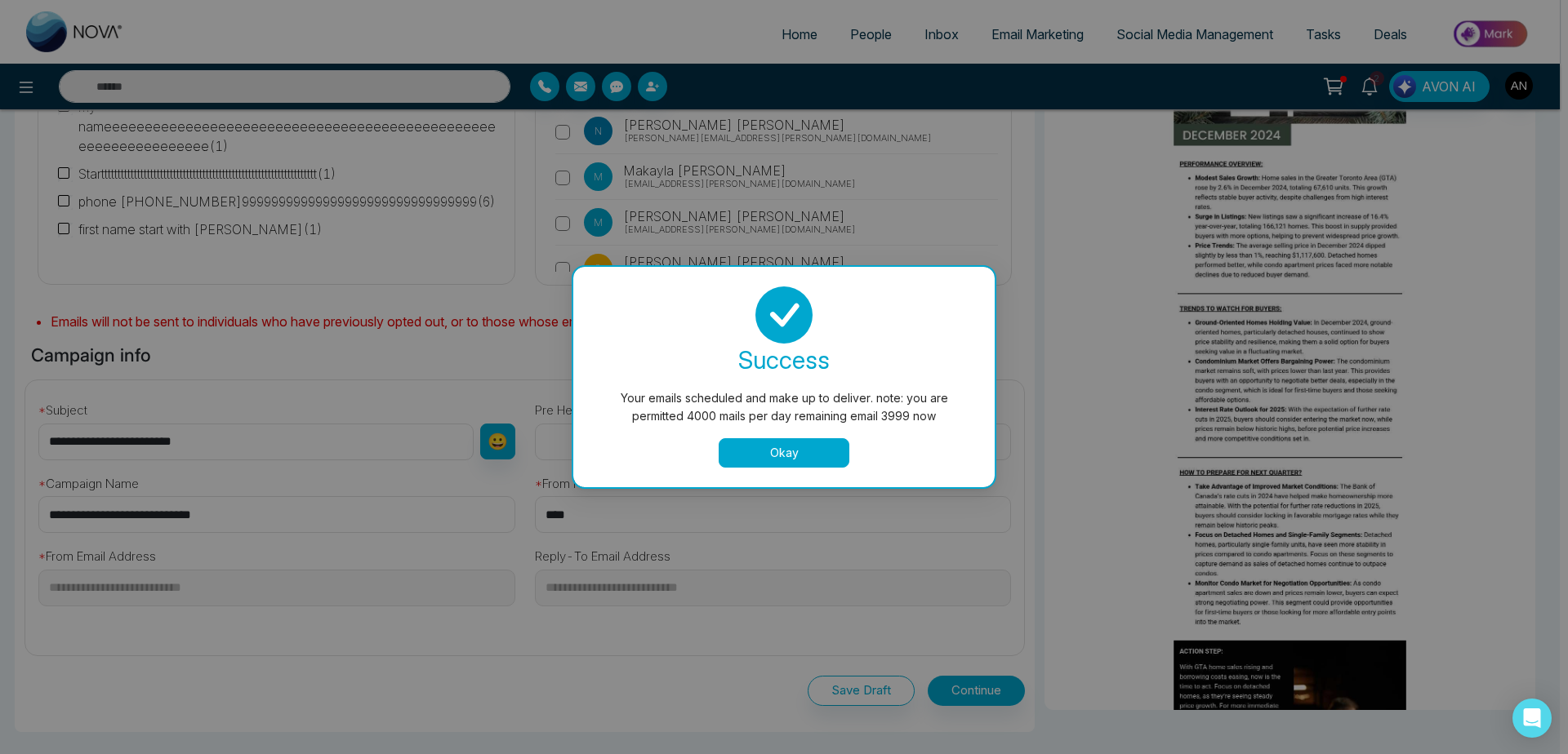
click at [795, 461] on button "Okay" at bounding box center [784, 452] width 130 height 29
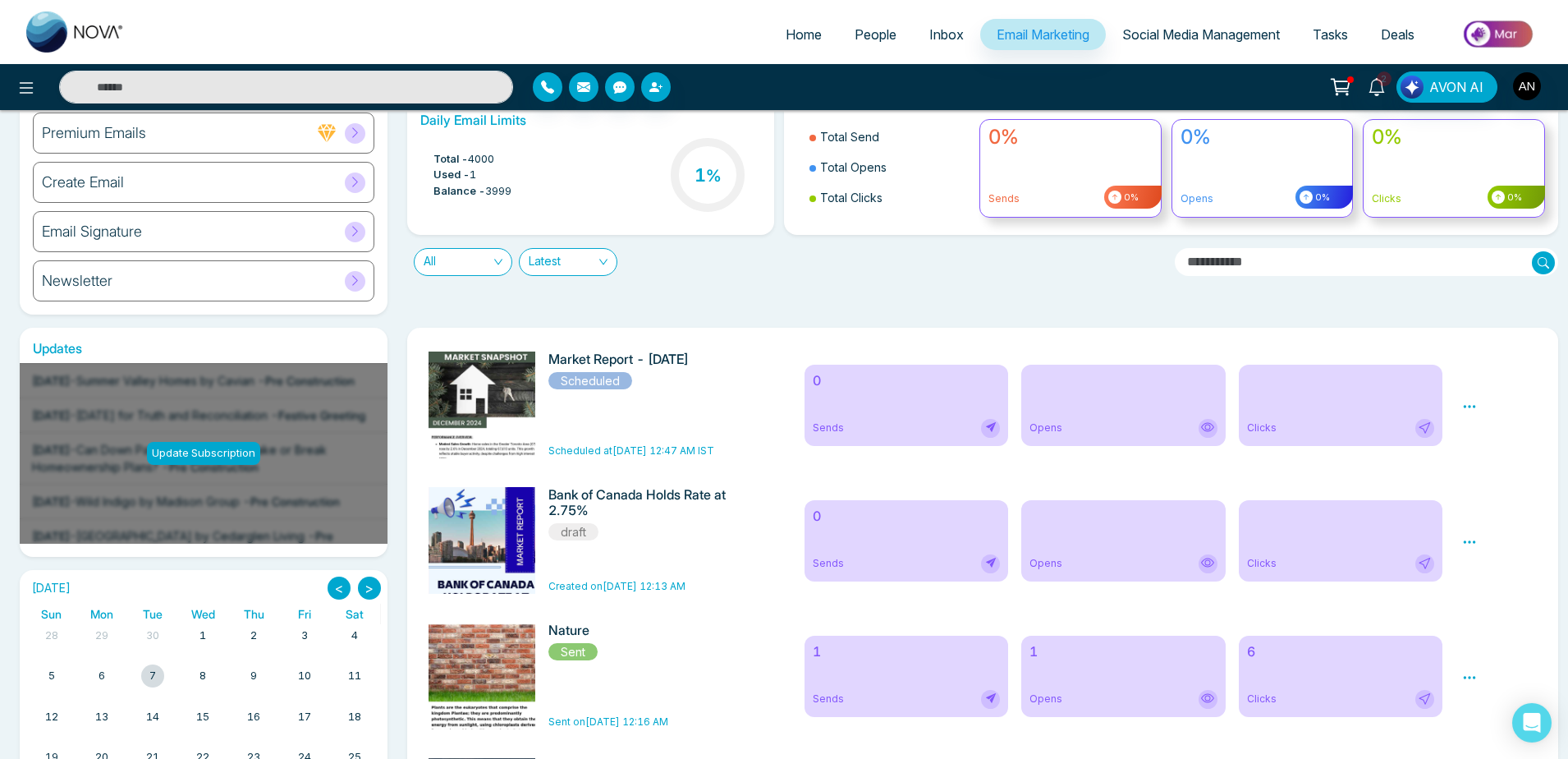
scroll to position [43, 0]
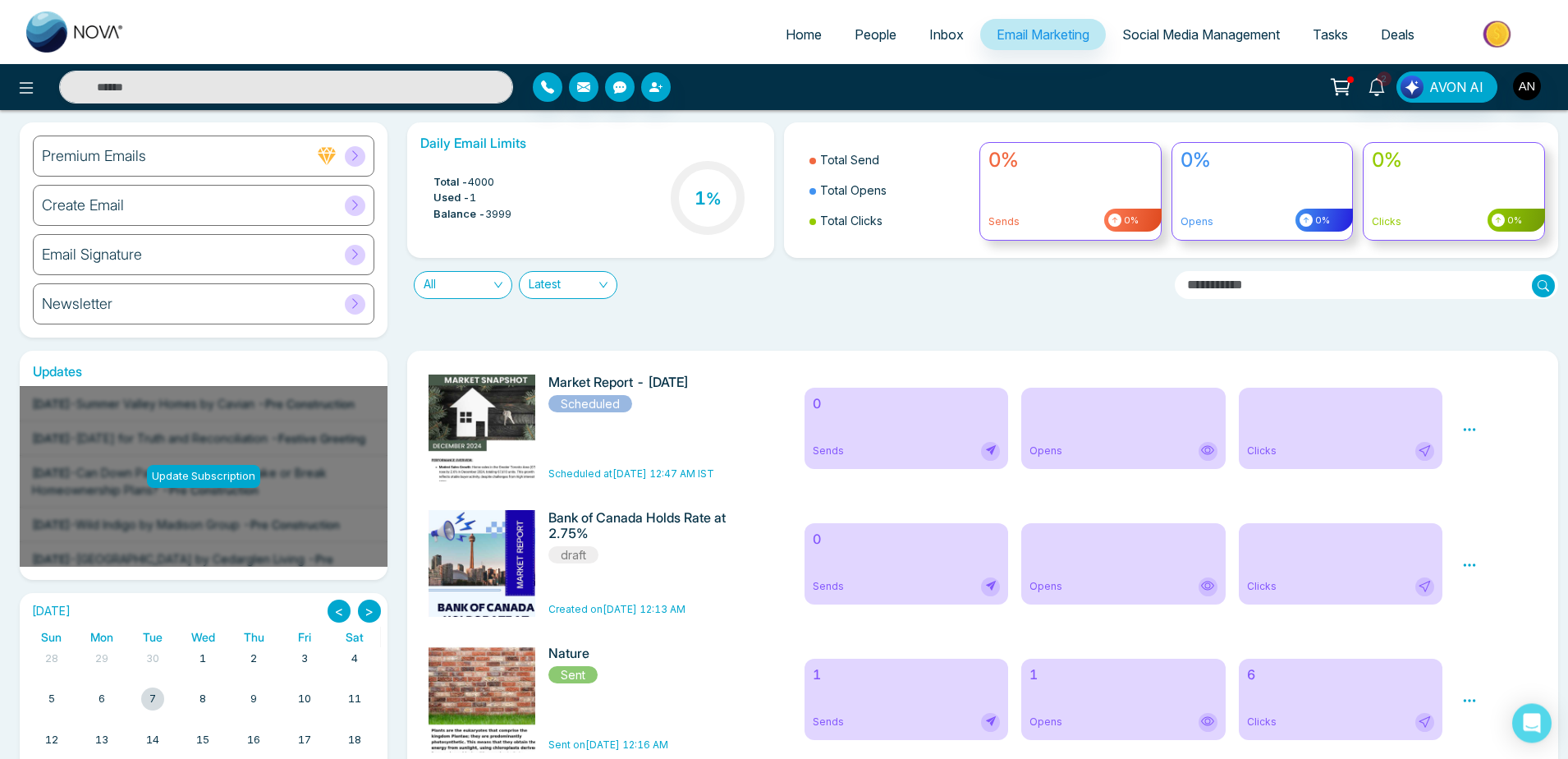
click at [843, 34] on link "People" at bounding box center [876, 34] width 75 height 31
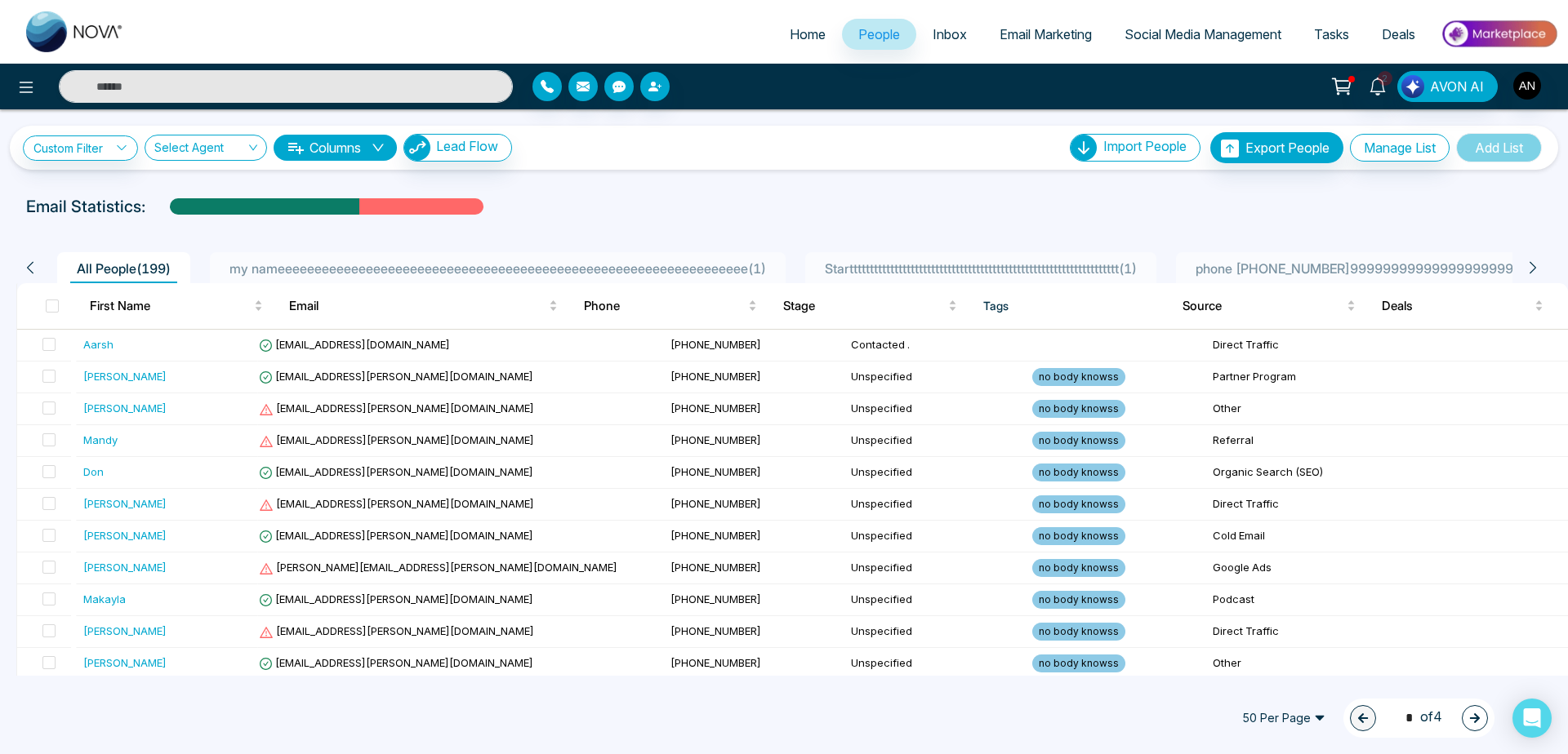
click at [724, 251] on div "All People ( 199 ) my nameeeeeeeeeeeeeeeeeeeeeeeeeeeeeeeeeeeeeeeeeeeeeeeeeeeeee…" at bounding box center [784, 263] width 1555 height 41
click at [730, 255] on li "my nameeeeeeeeeeeeeeeeeeeeeeeeeeeeeeeeeeeeeeeeeeeeeeeeeeeeeeeeeeeeeeee ( 1 )" at bounding box center [498, 267] width 576 height 31
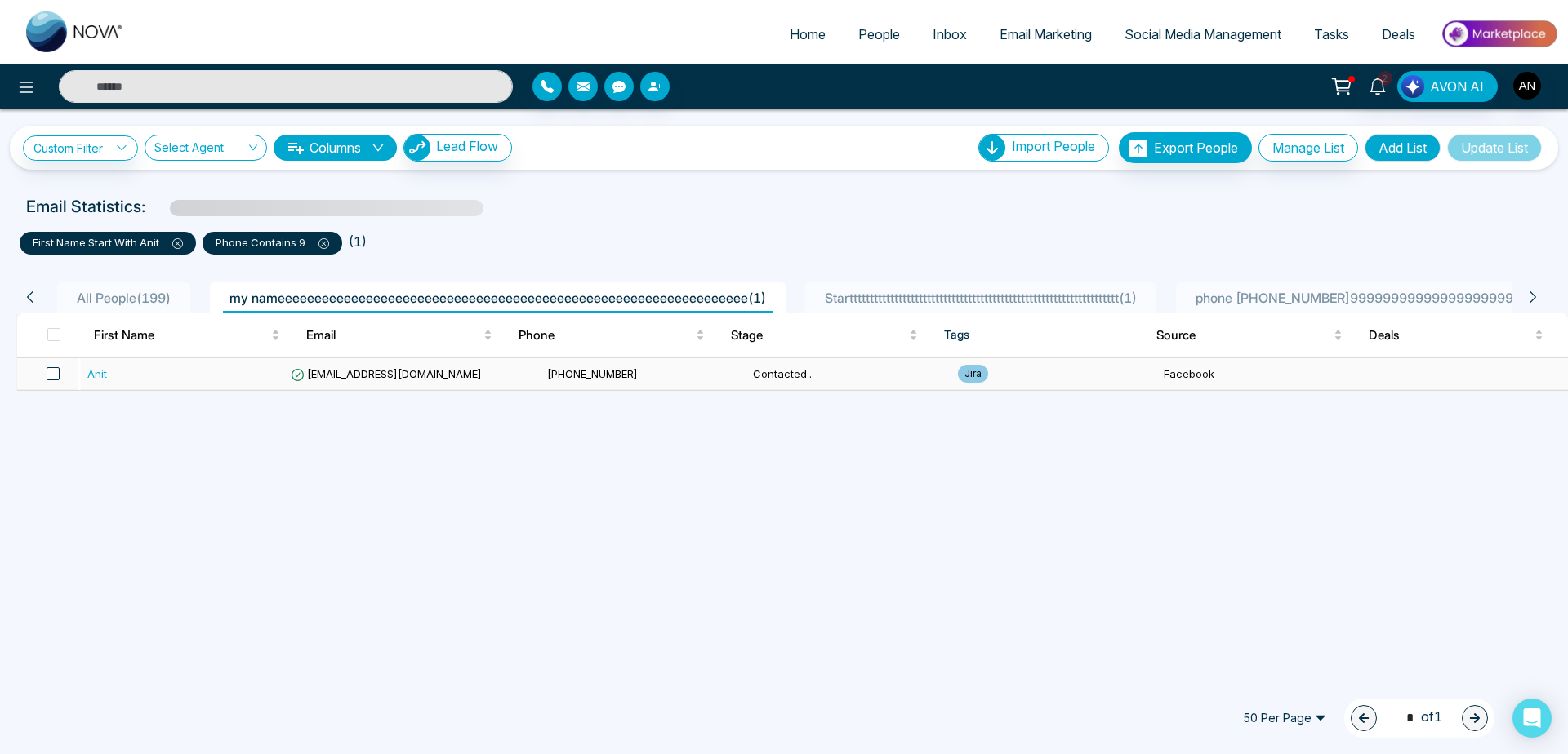
click at [49, 370] on span at bounding box center [53, 374] width 13 height 13
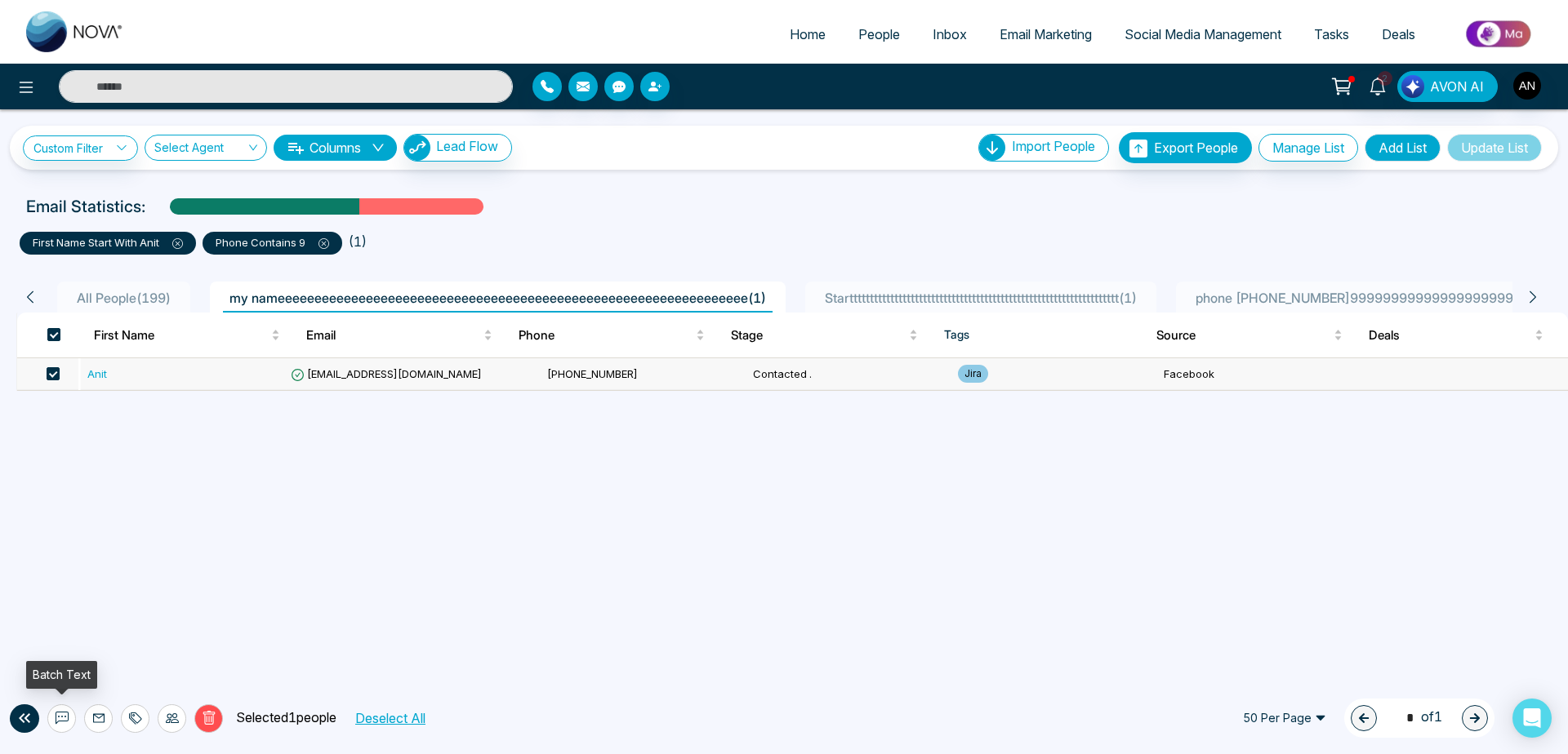
click at [63, 719] on icon at bounding box center [62, 718] width 13 height 13
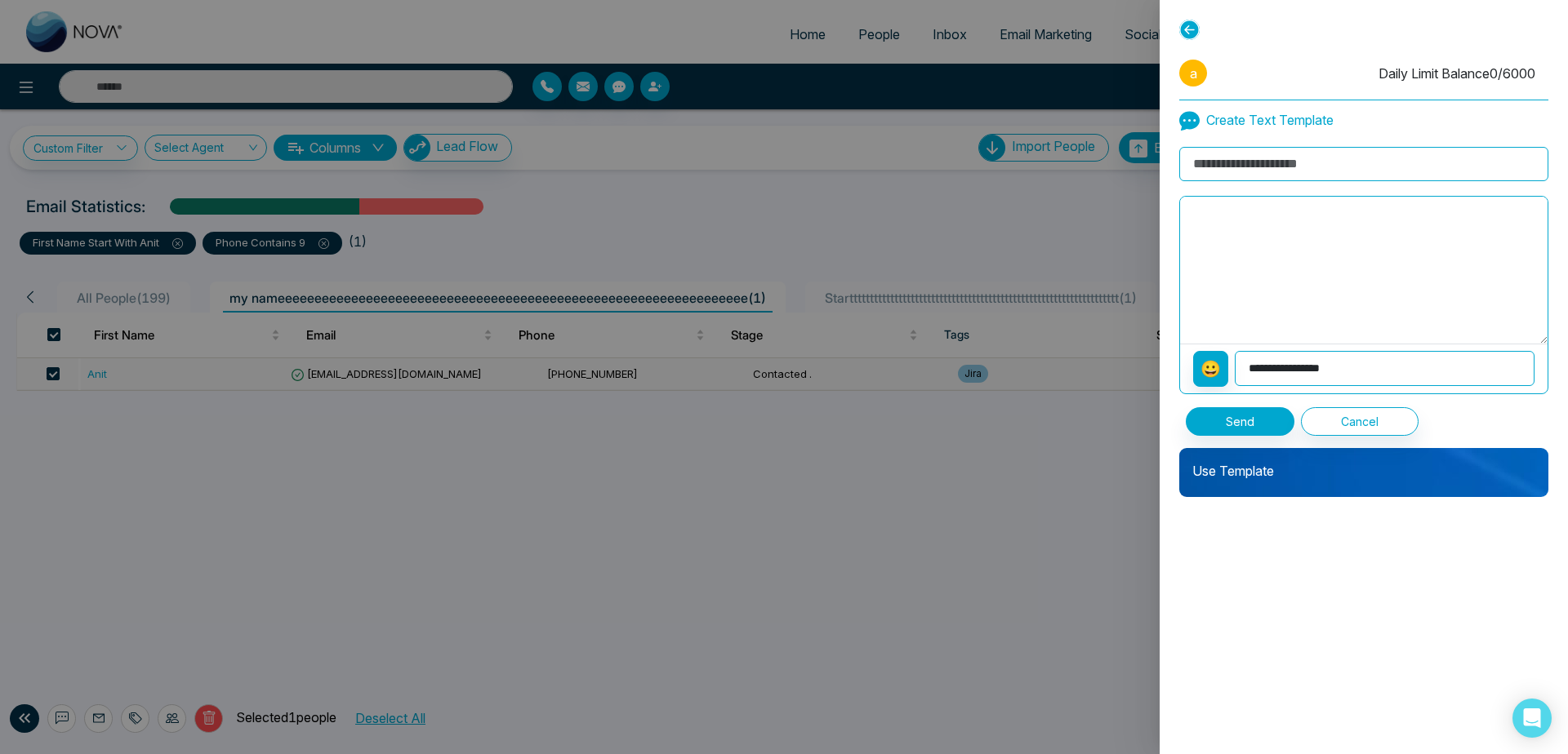
click at [1274, 463] on p "Use Template" at bounding box center [1363, 464] width 369 height 33
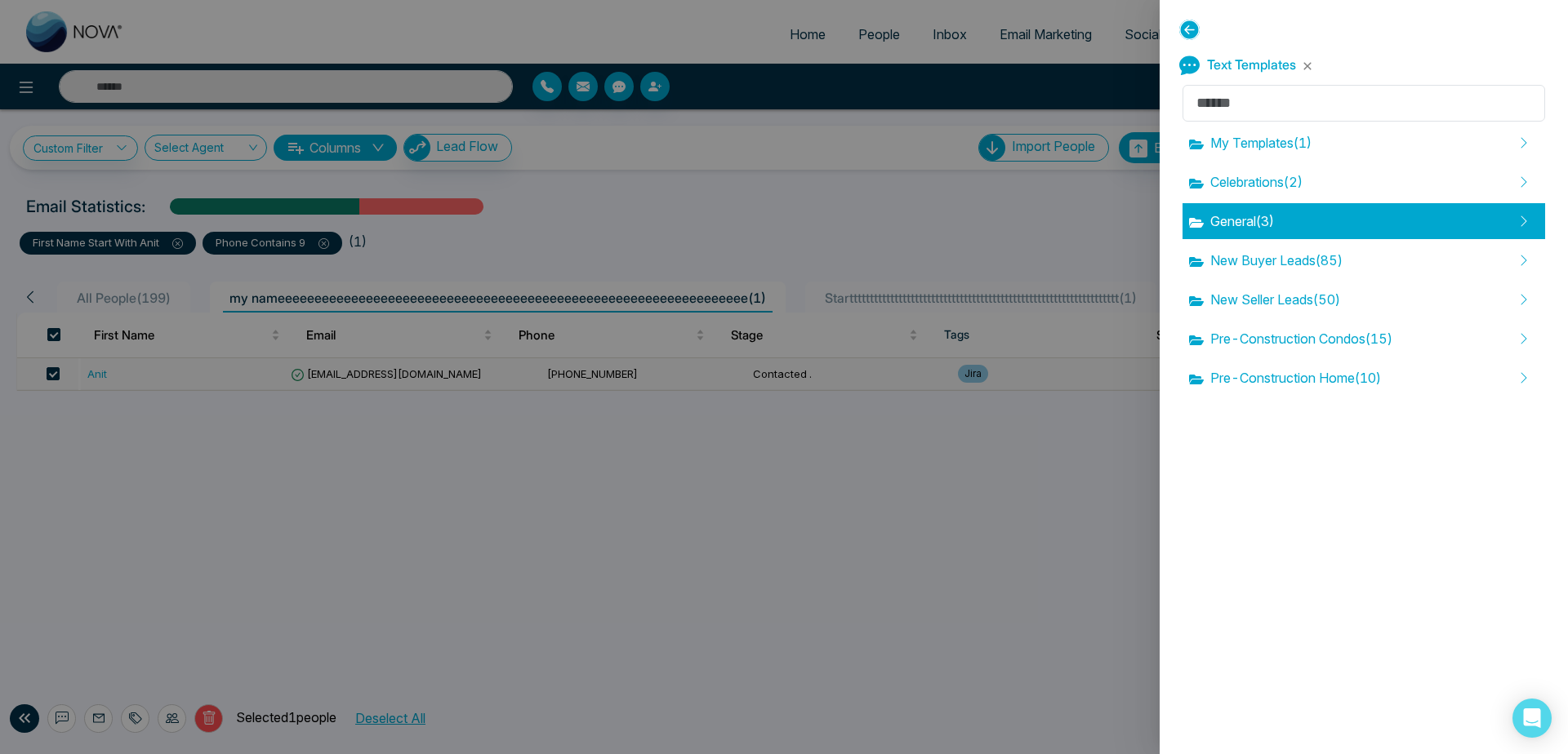
click at [1309, 212] on div "General ( 3 )" at bounding box center [1363, 221] width 362 height 36
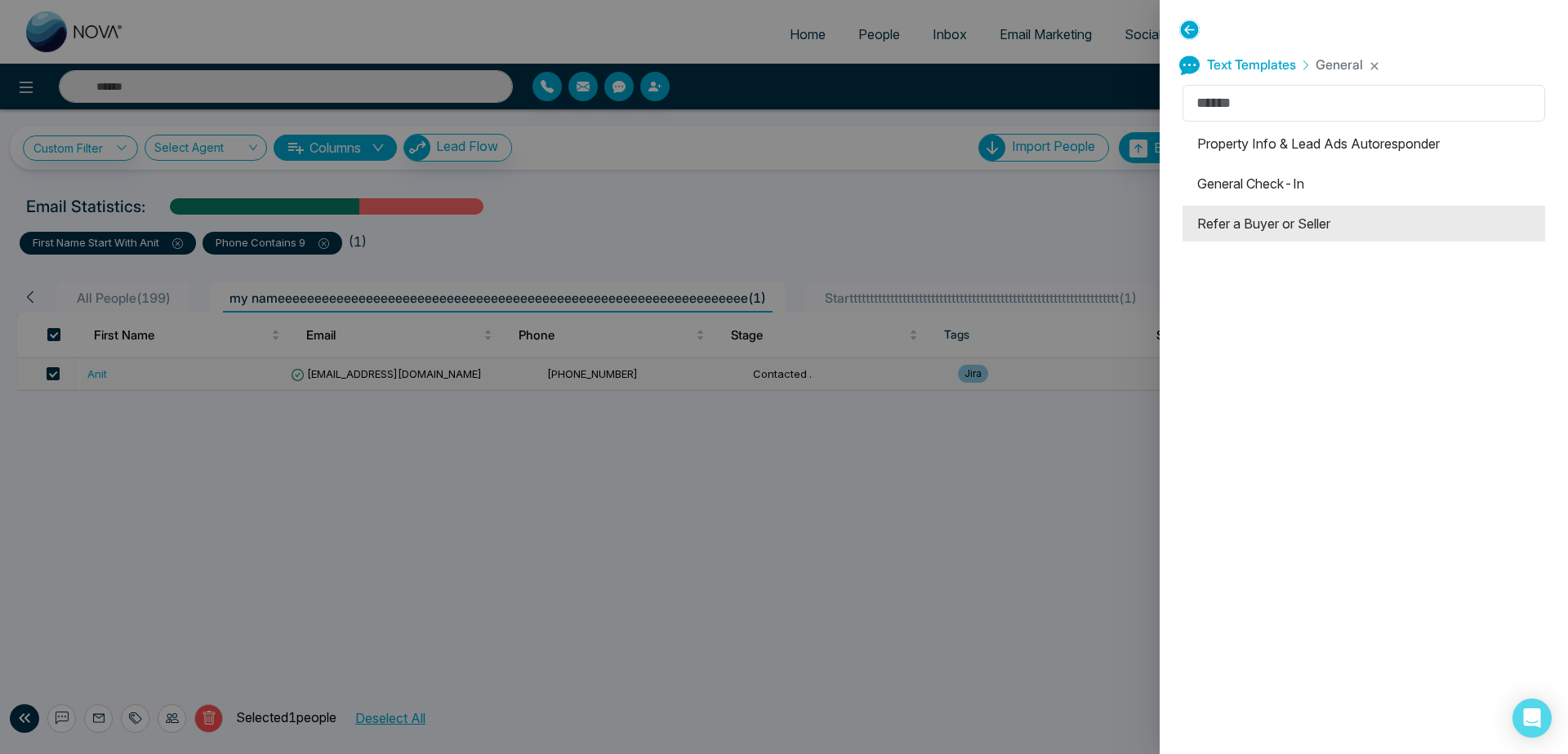
drag, startPoint x: 1309, startPoint y: 252, endPoint x: 1351, endPoint y: 217, distance: 54.7
click at [1351, 217] on div "Property Info & Lead Ads Autoresponder General Check-In Refer a Buyer or Seller" at bounding box center [1363, 188] width 362 height 133
click at [1351, 217] on li "Refer a Buyer or Seller" at bounding box center [1363, 223] width 362 height 36
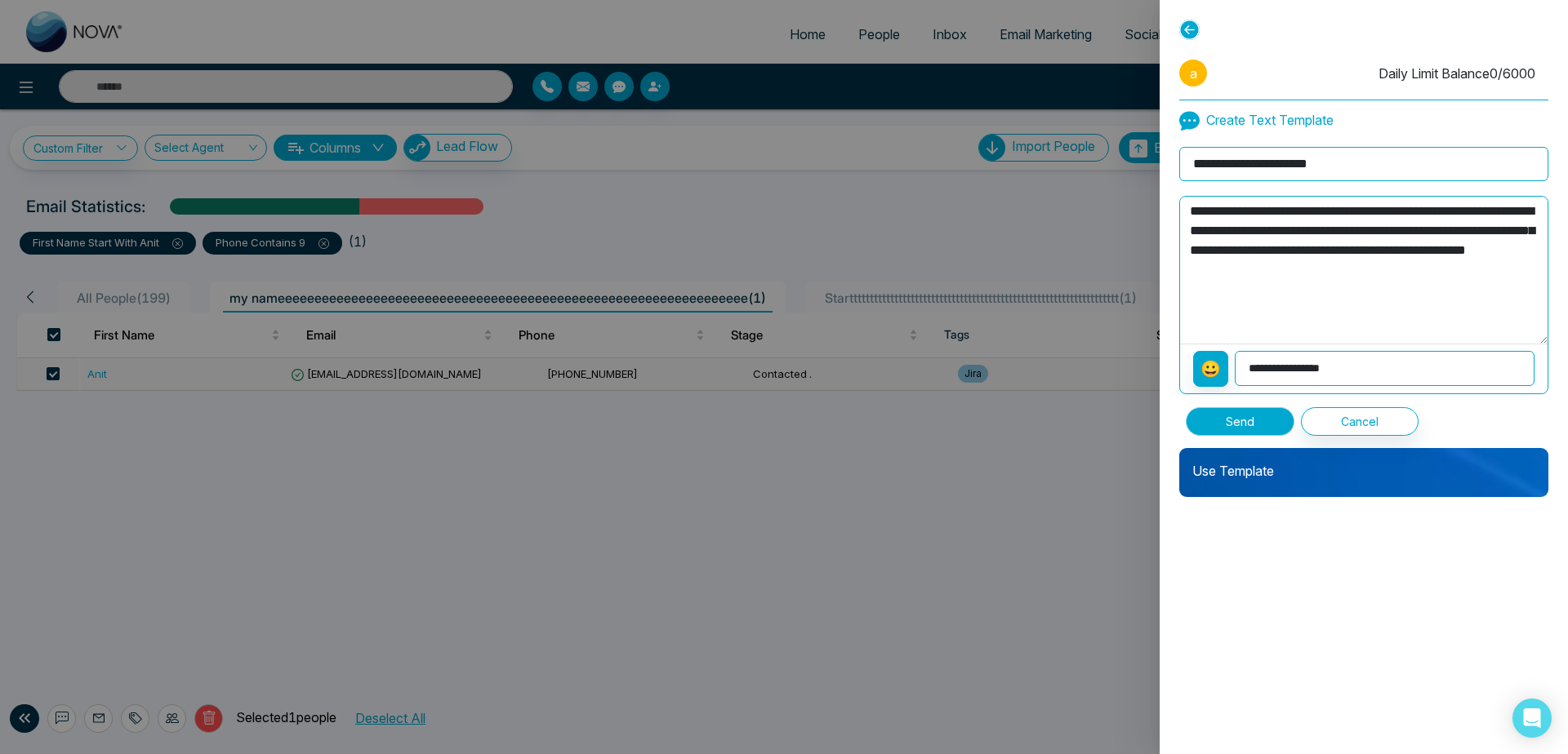
click at [1262, 425] on button "Send" at bounding box center [1241, 421] width 109 height 28
click at [1182, 34] on icon at bounding box center [1190, 30] width 21 height 21
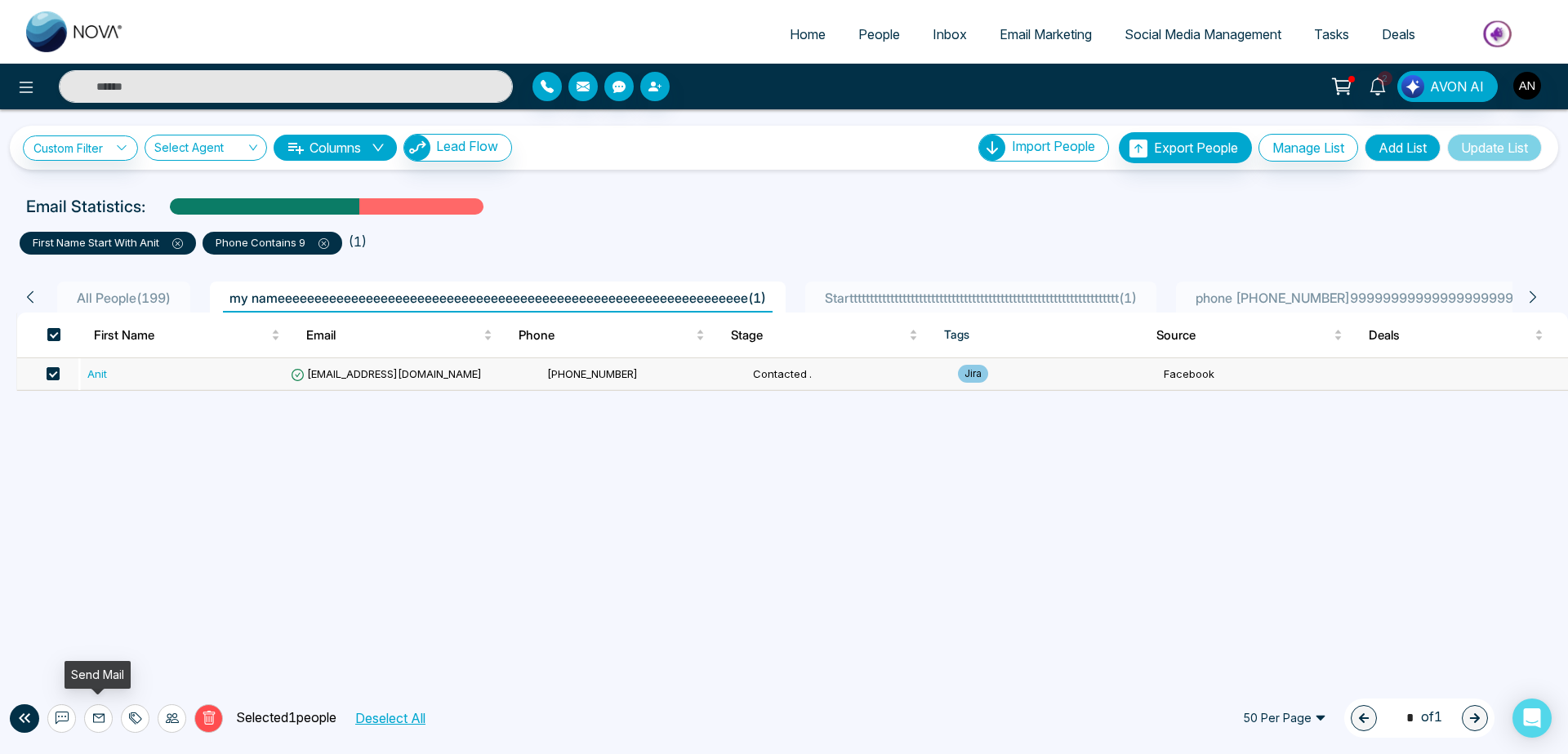
click at [105, 727] on button at bounding box center [99, 718] width 28 height 28
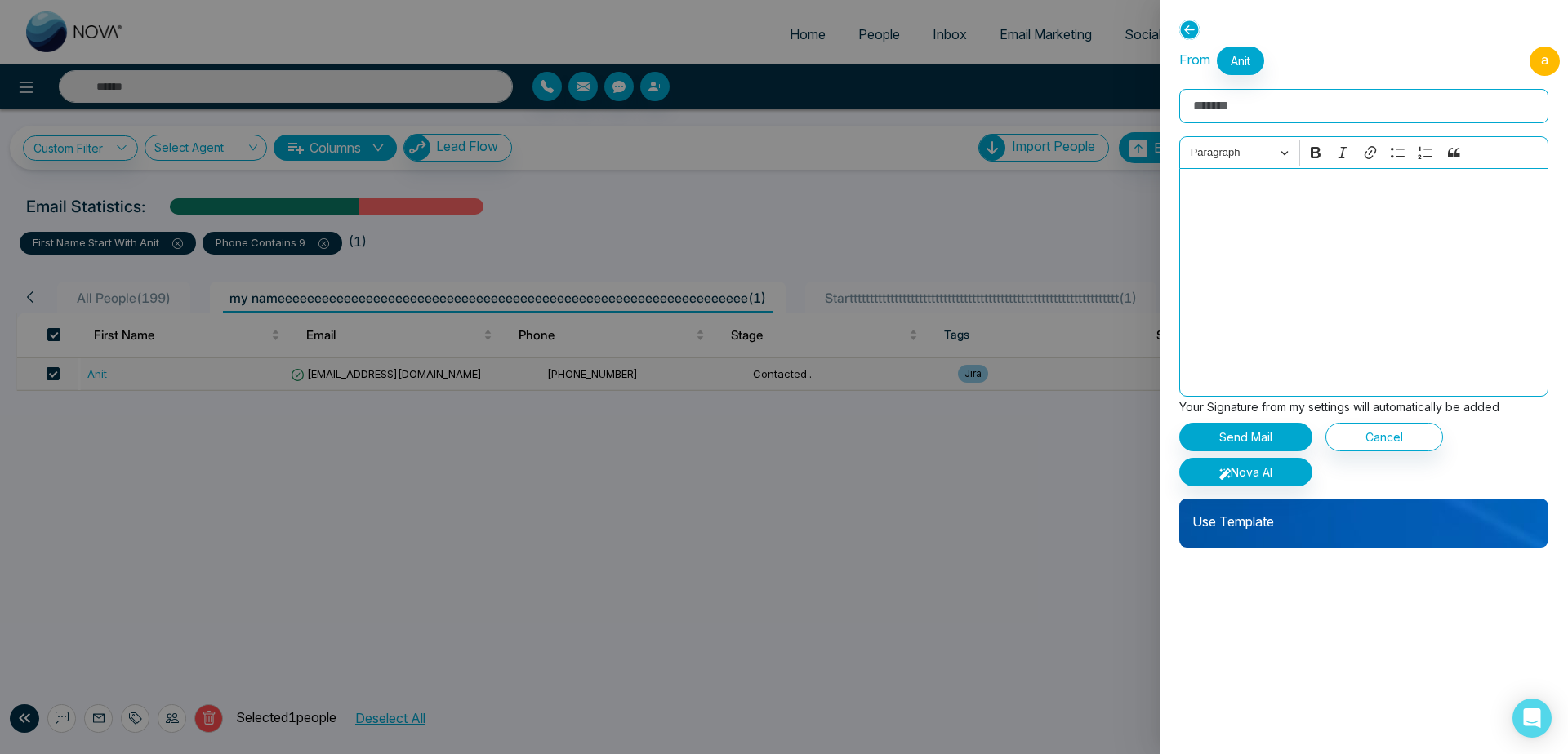
click at [1300, 534] on div "Use Template" at bounding box center [1363, 523] width 369 height 49
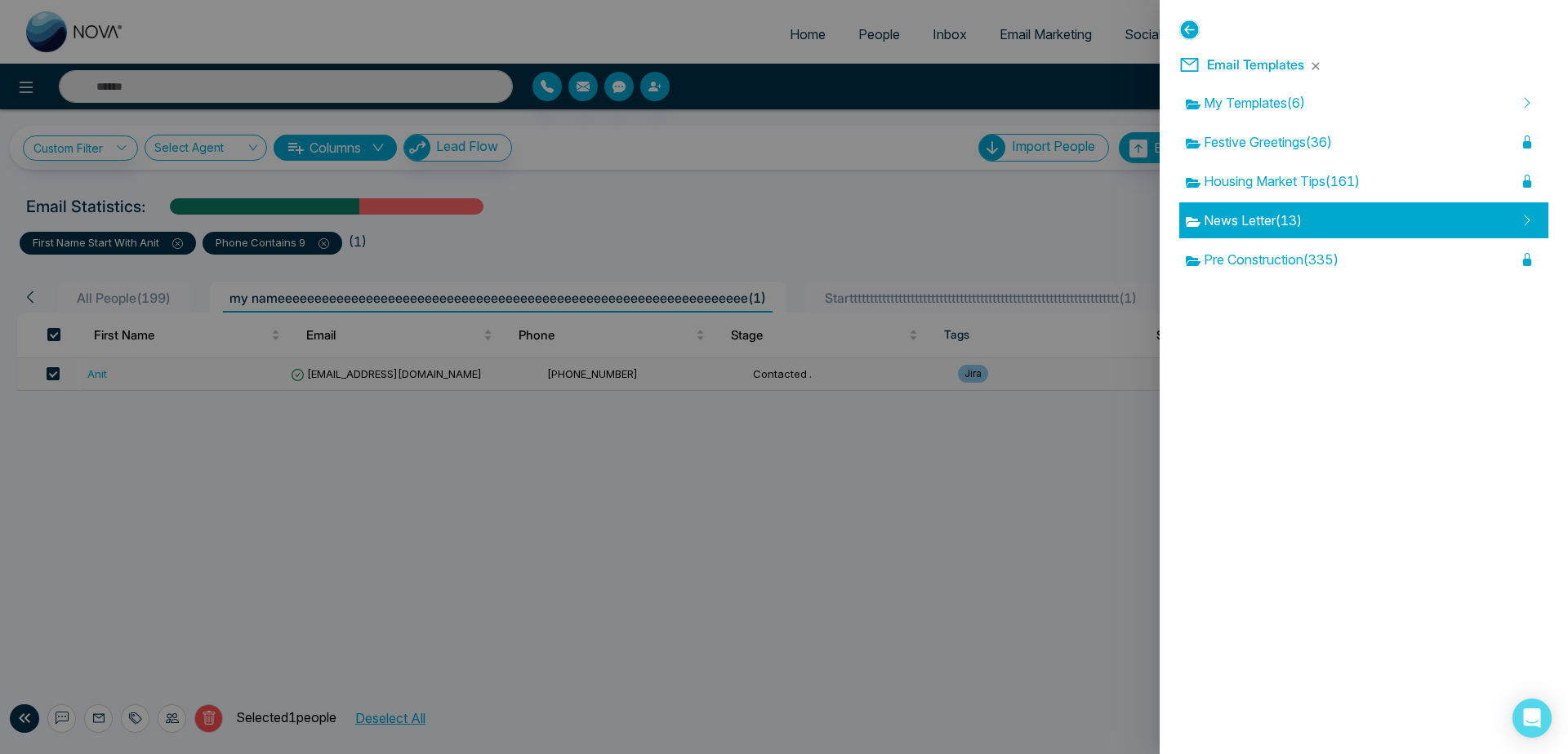
click at [1282, 236] on div "News Letter ( 13 )" at bounding box center [1363, 220] width 369 height 36
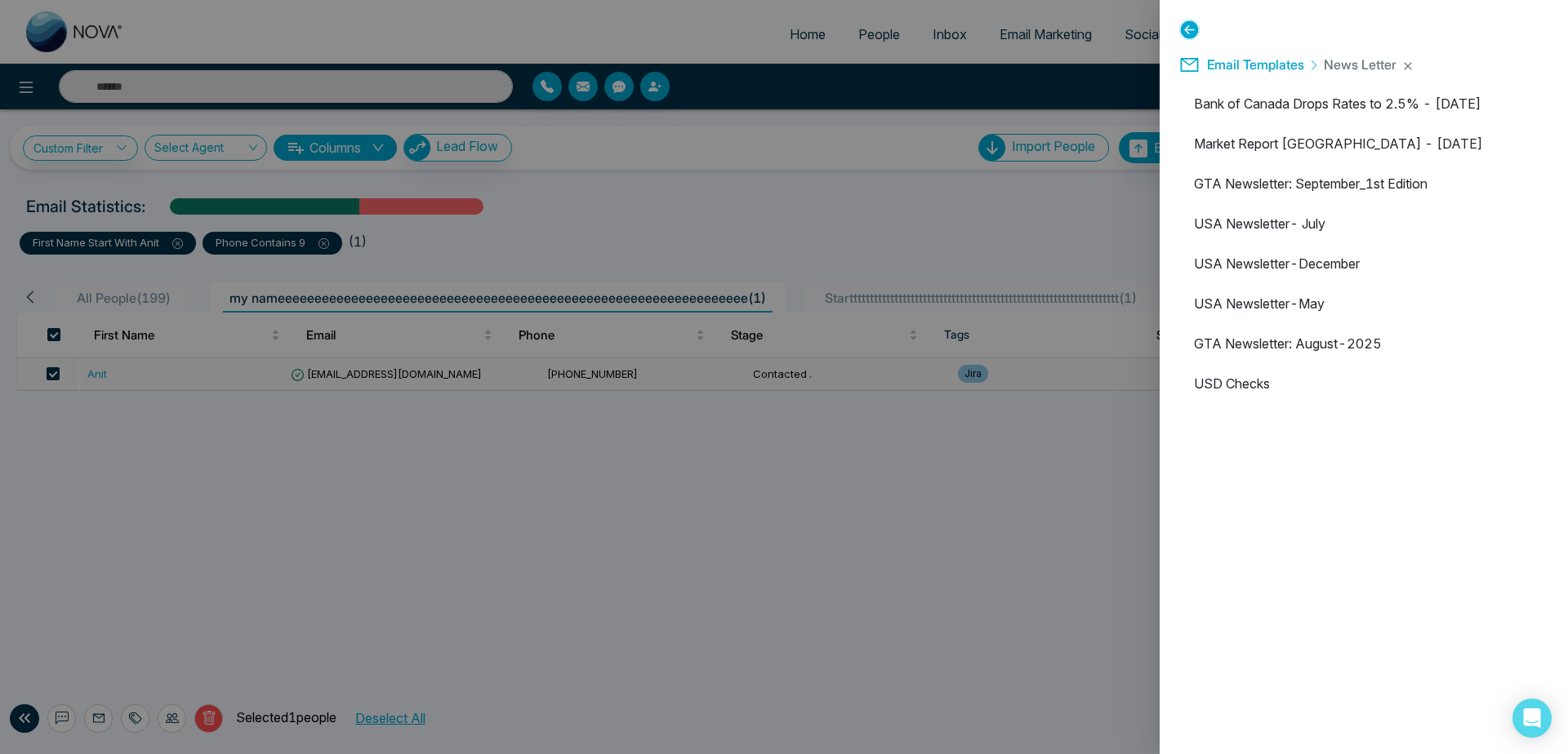
click at [1302, 323] on ul "Bank of Canada Drops Rates to 2.5% - [DATE] Market Report [GEOGRAPHIC_DATA] - […" at bounding box center [1363, 423] width 369 height 676
click at [1311, 331] on li "GTA Newsletter: August-2025" at bounding box center [1363, 343] width 369 height 36
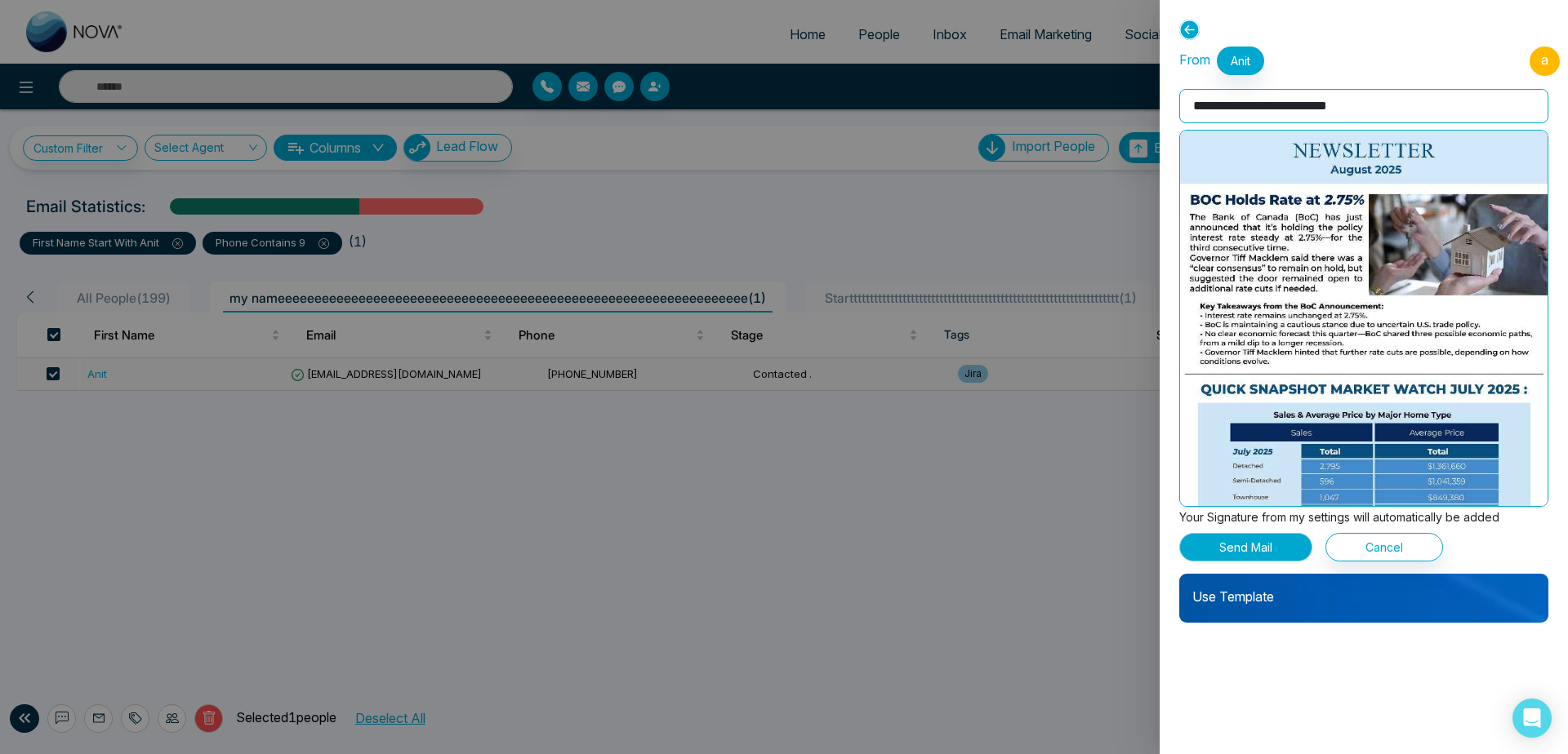
click at [1205, 541] on button "Send Mail" at bounding box center [1246, 547] width 133 height 28
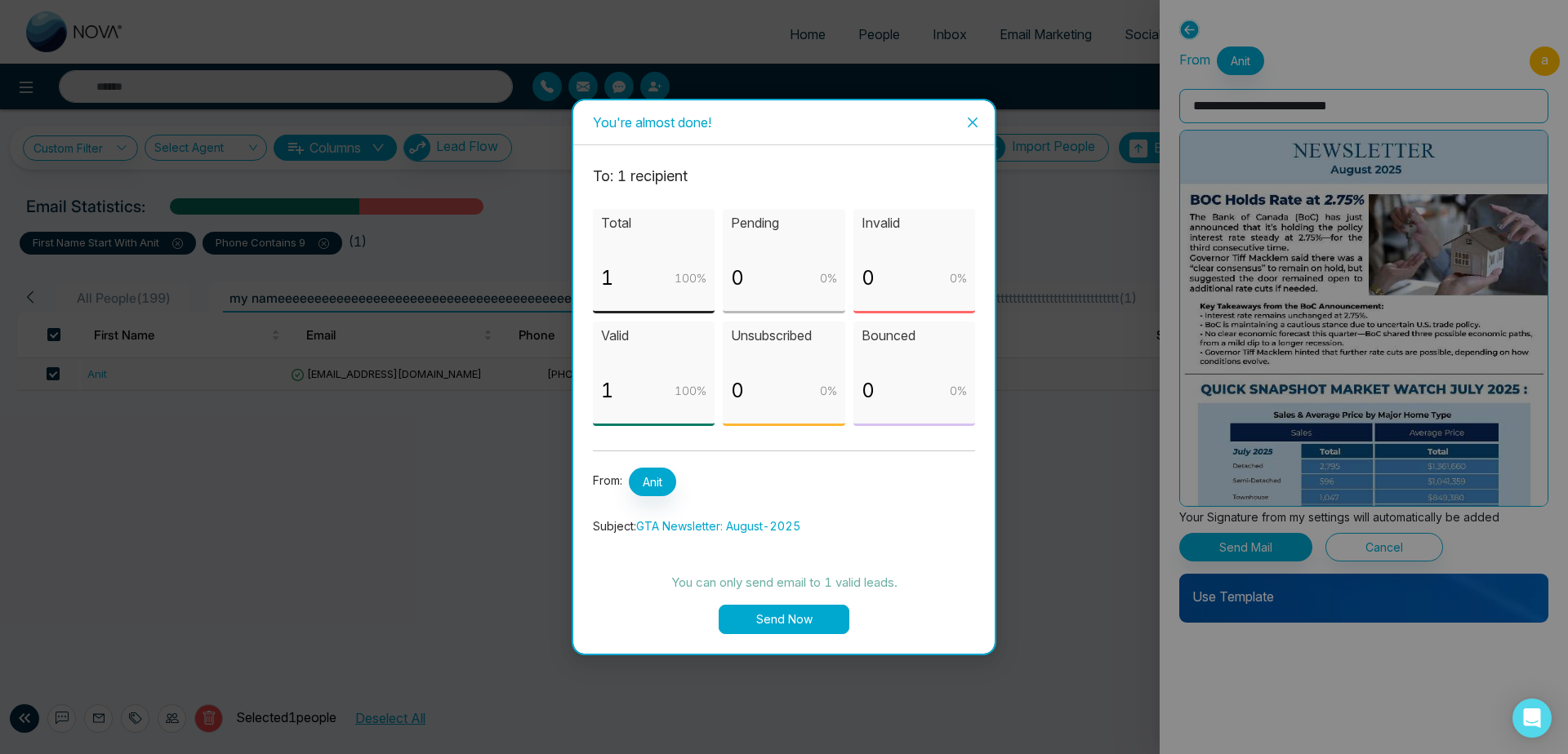
click at [802, 621] on button "Send Now" at bounding box center [784, 619] width 130 height 29
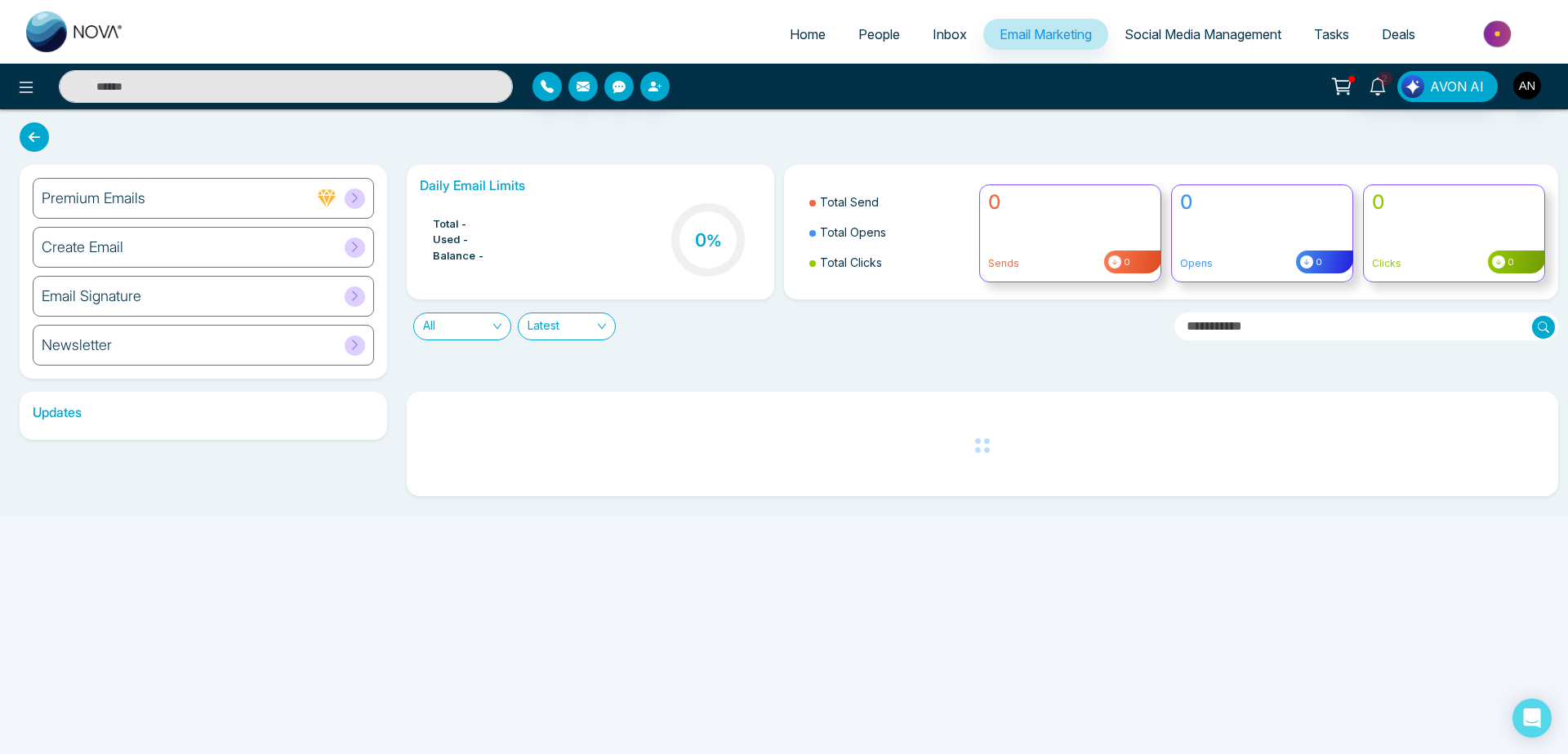
click at [872, 47] on link "People" at bounding box center [878, 34] width 74 height 31
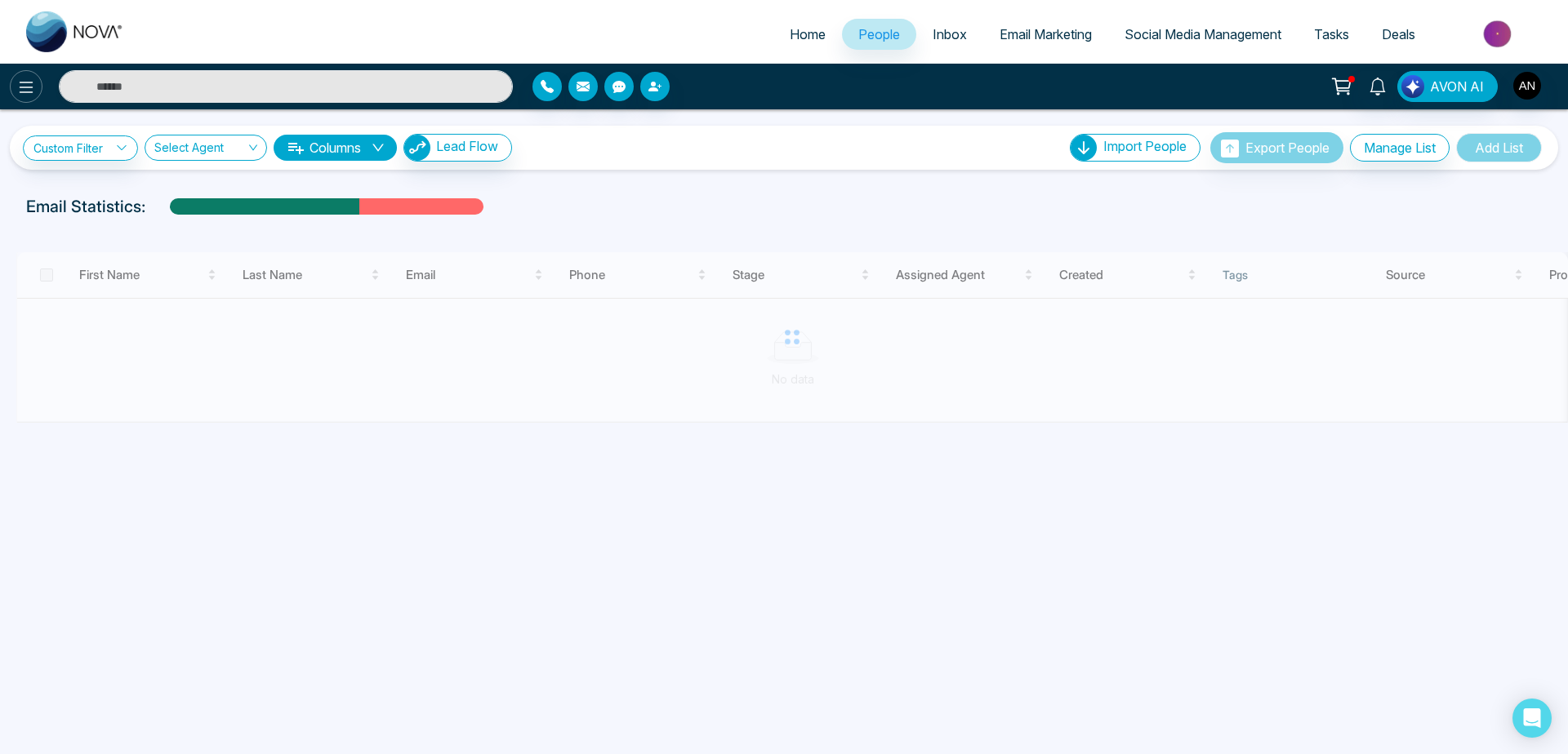
click at [25, 87] on icon at bounding box center [26, 87] width 14 height 11
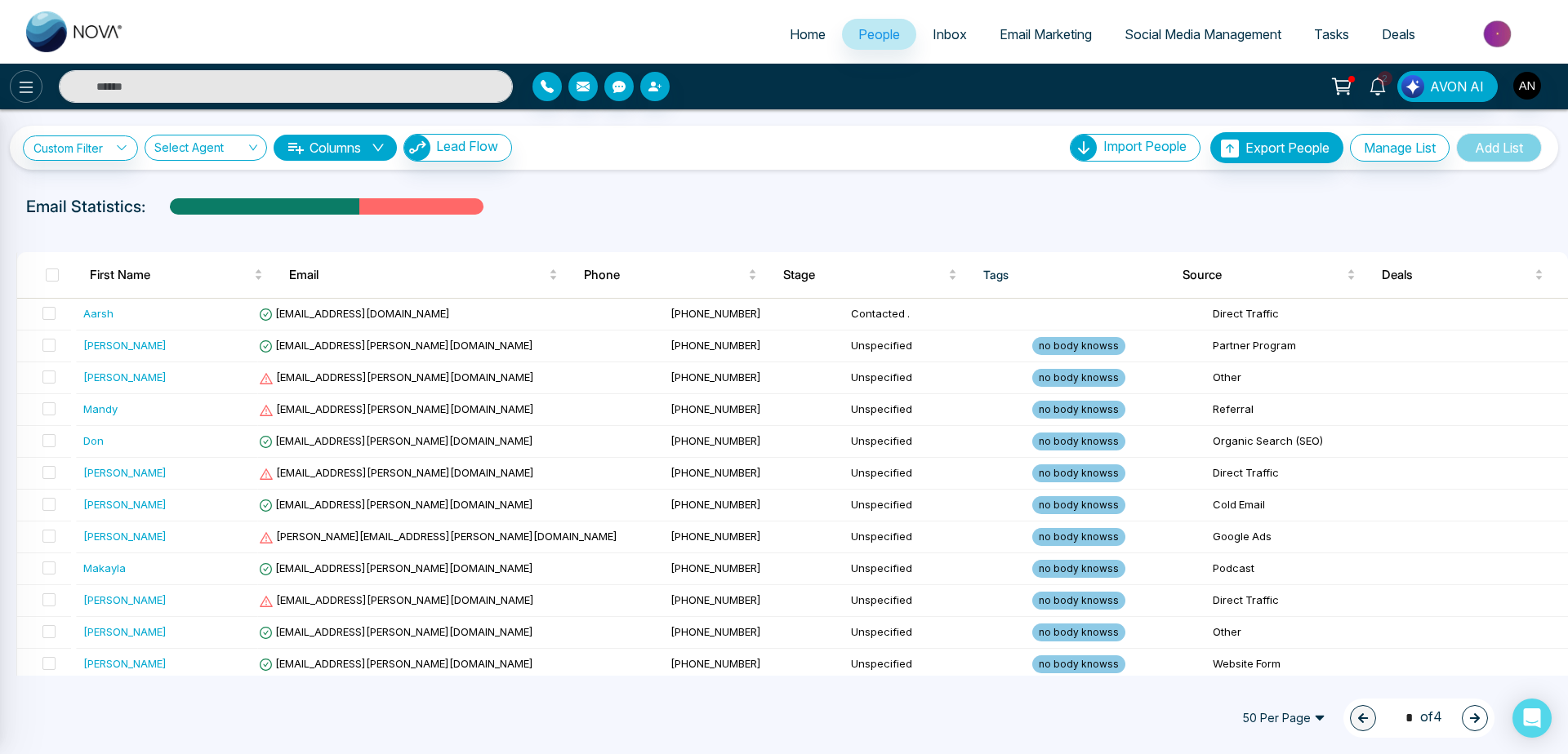
click at [25, 87] on div at bounding box center [784, 377] width 1568 height 754
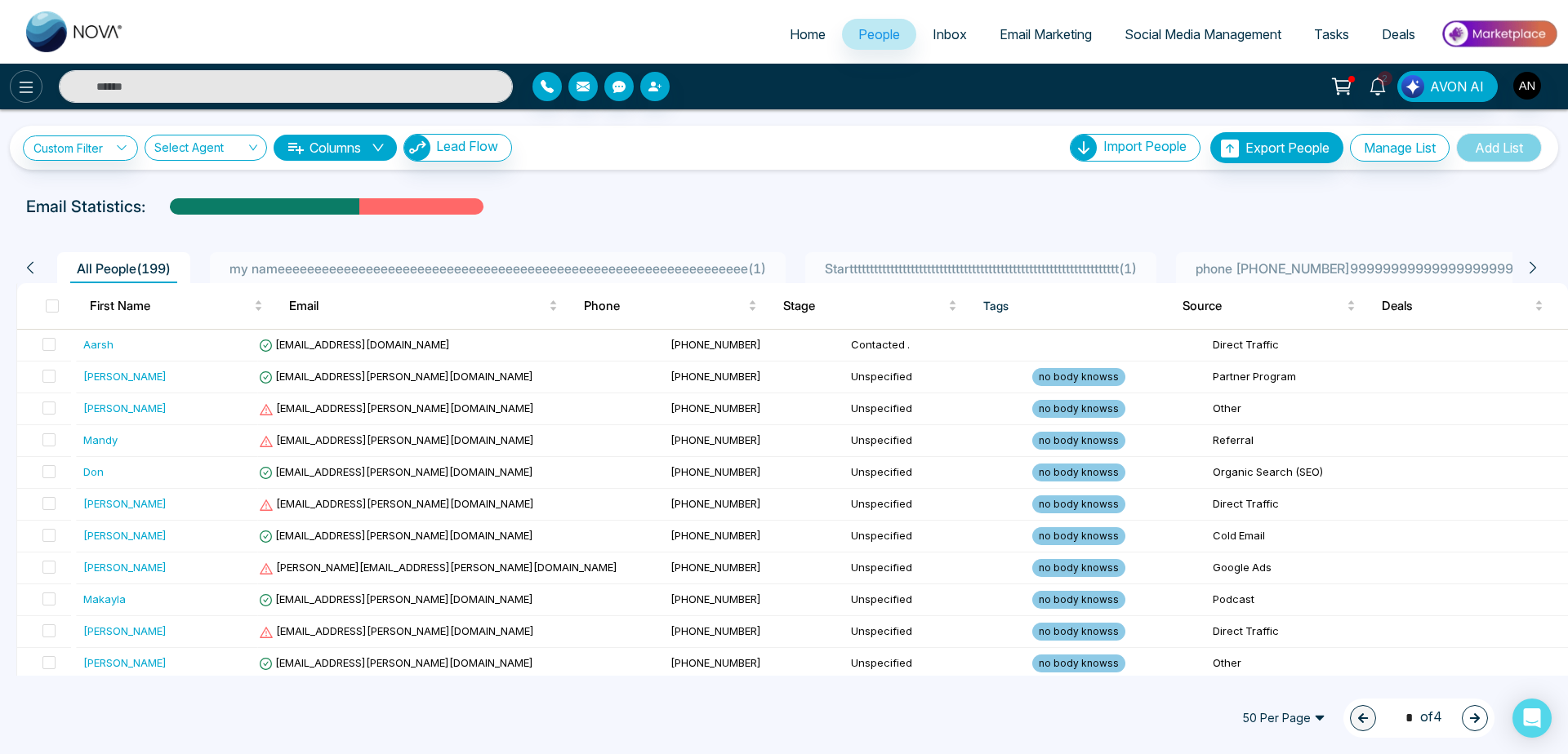
click at [38, 91] on button at bounding box center [25, 86] width 33 height 33
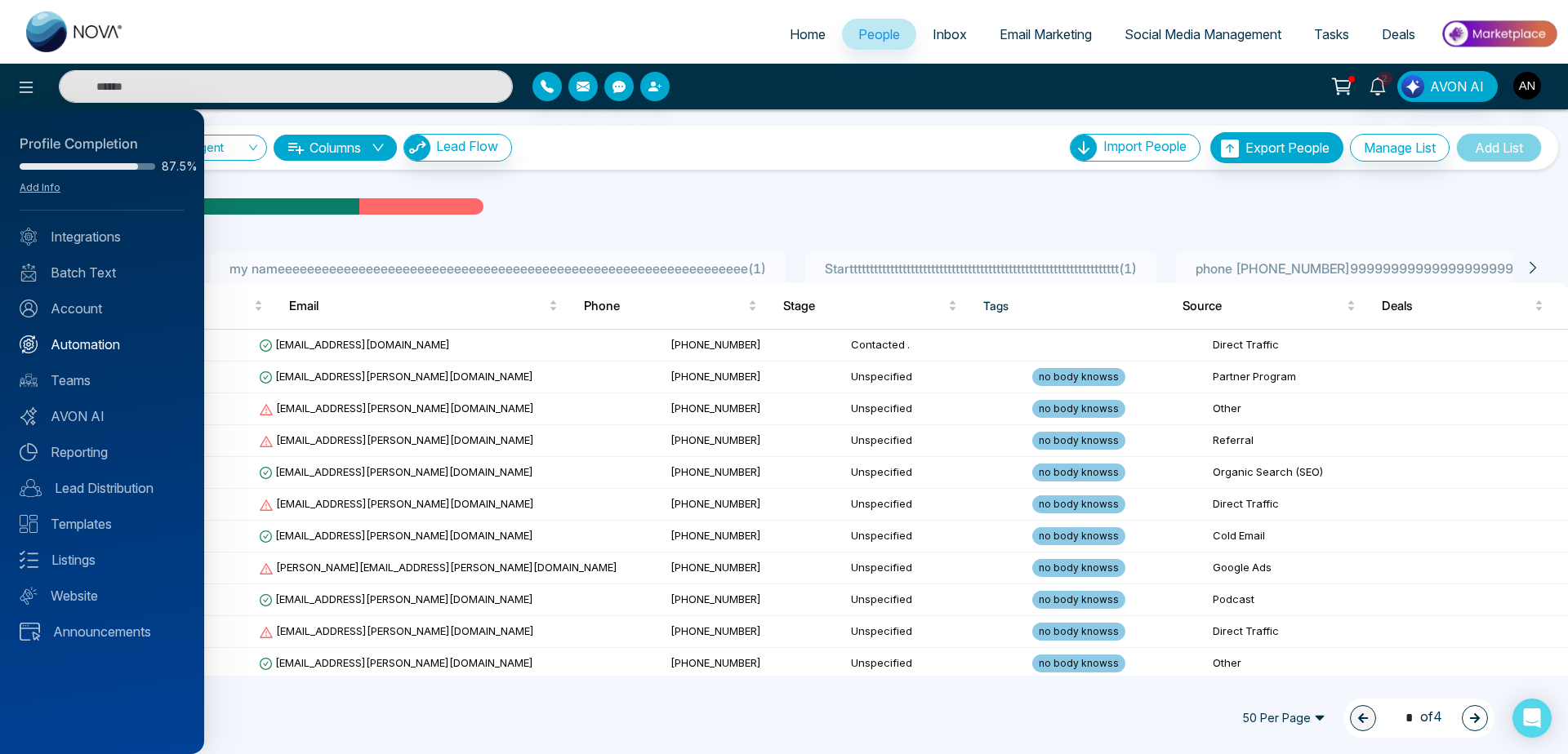
click at [85, 341] on link "Automation" at bounding box center [102, 344] width 165 height 20
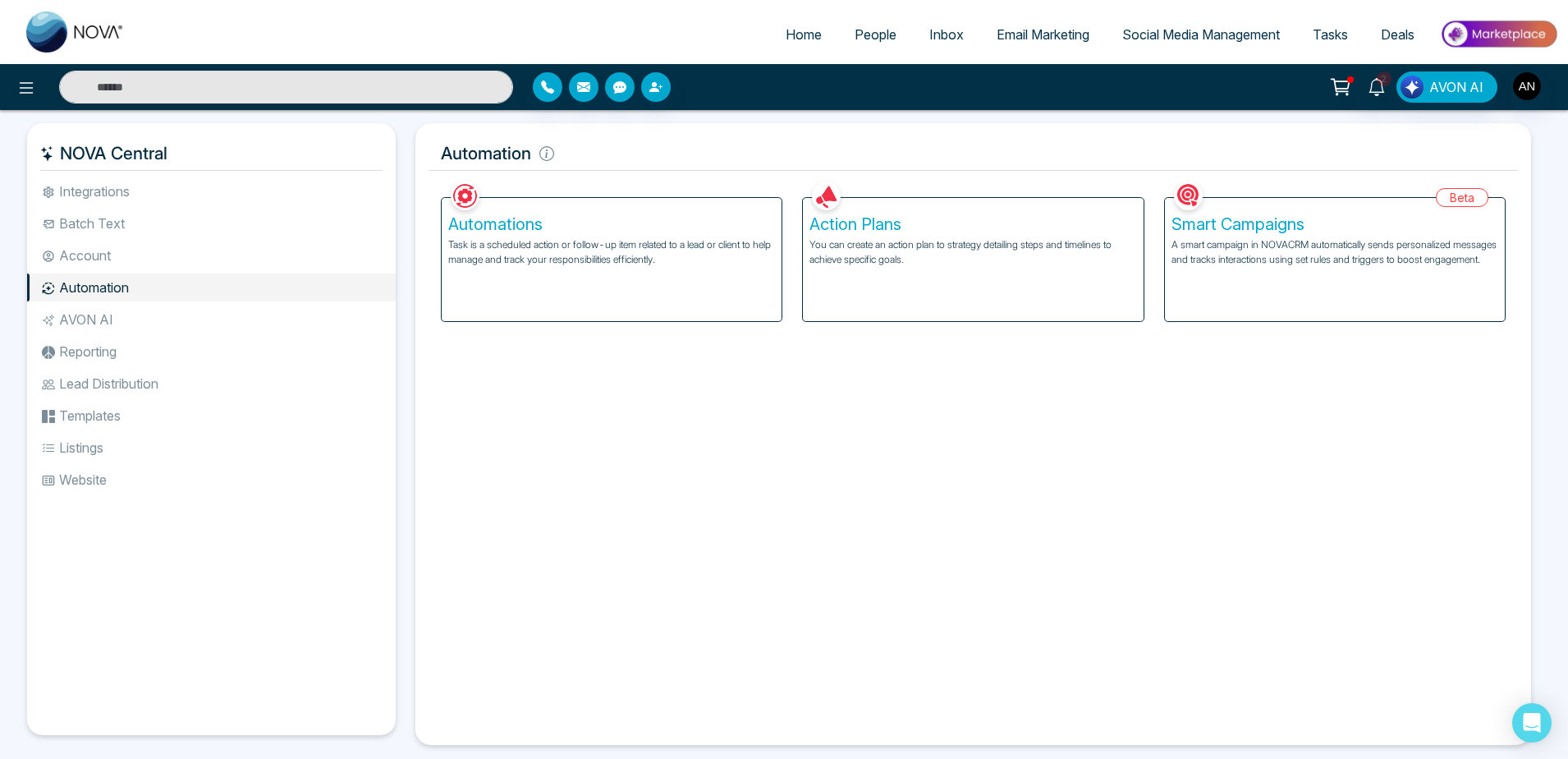
click at [661, 472] on div "Facebook NOVACRM enables users to connect to Facebook to schedule social media …" at bounding box center [973, 454] width 1090 height 554
click at [618, 259] on p "Task is a scheduled action or follow-up item related to a lead or client to hel…" at bounding box center [611, 251] width 326 height 29
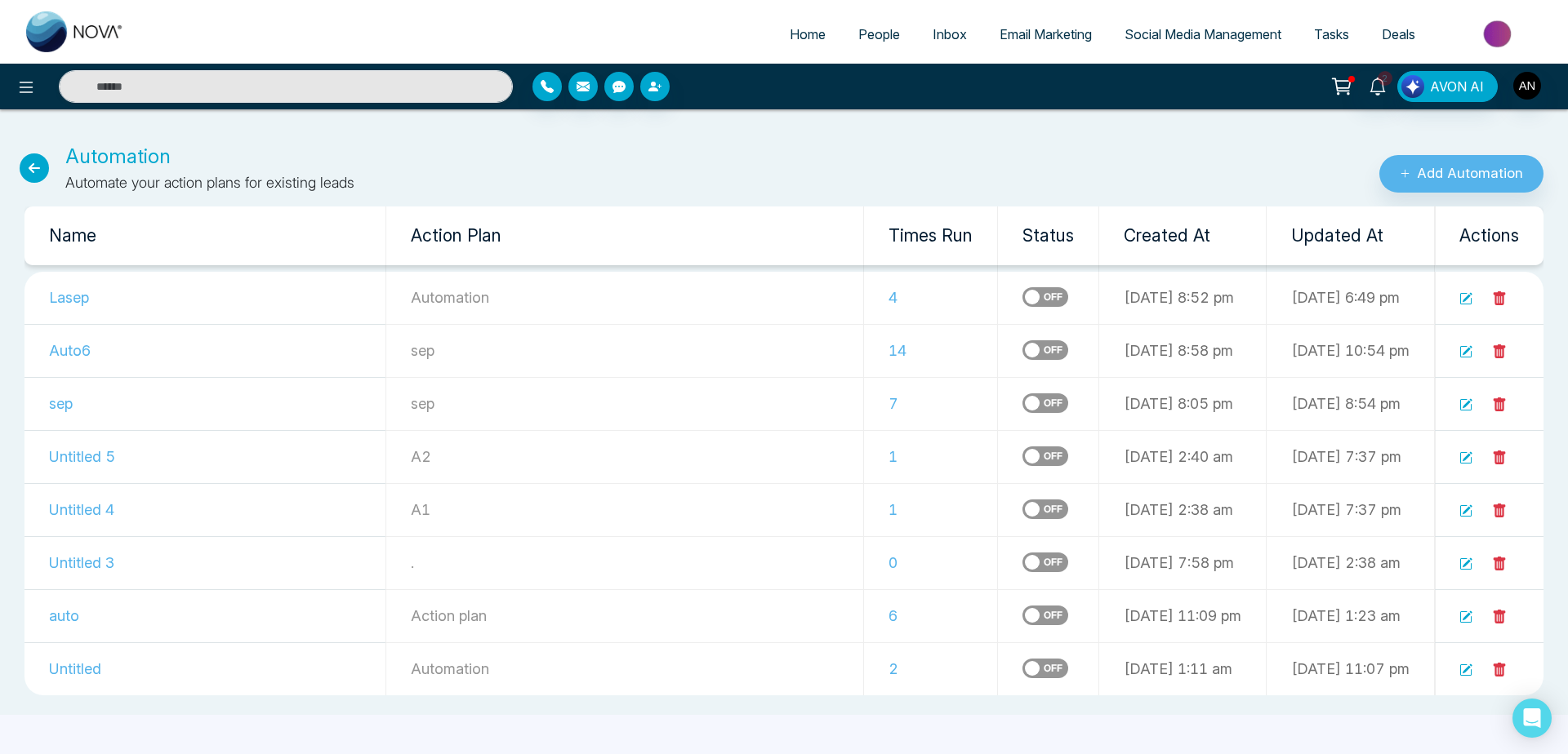
click at [1023, 299] on label at bounding box center [1045, 296] width 46 height 20
click at [864, 430] on td "7" at bounding box center [931, 403] width 134 height 53
click at [38, 158] on icon at bounding box center [34, 168] width 29 height 29
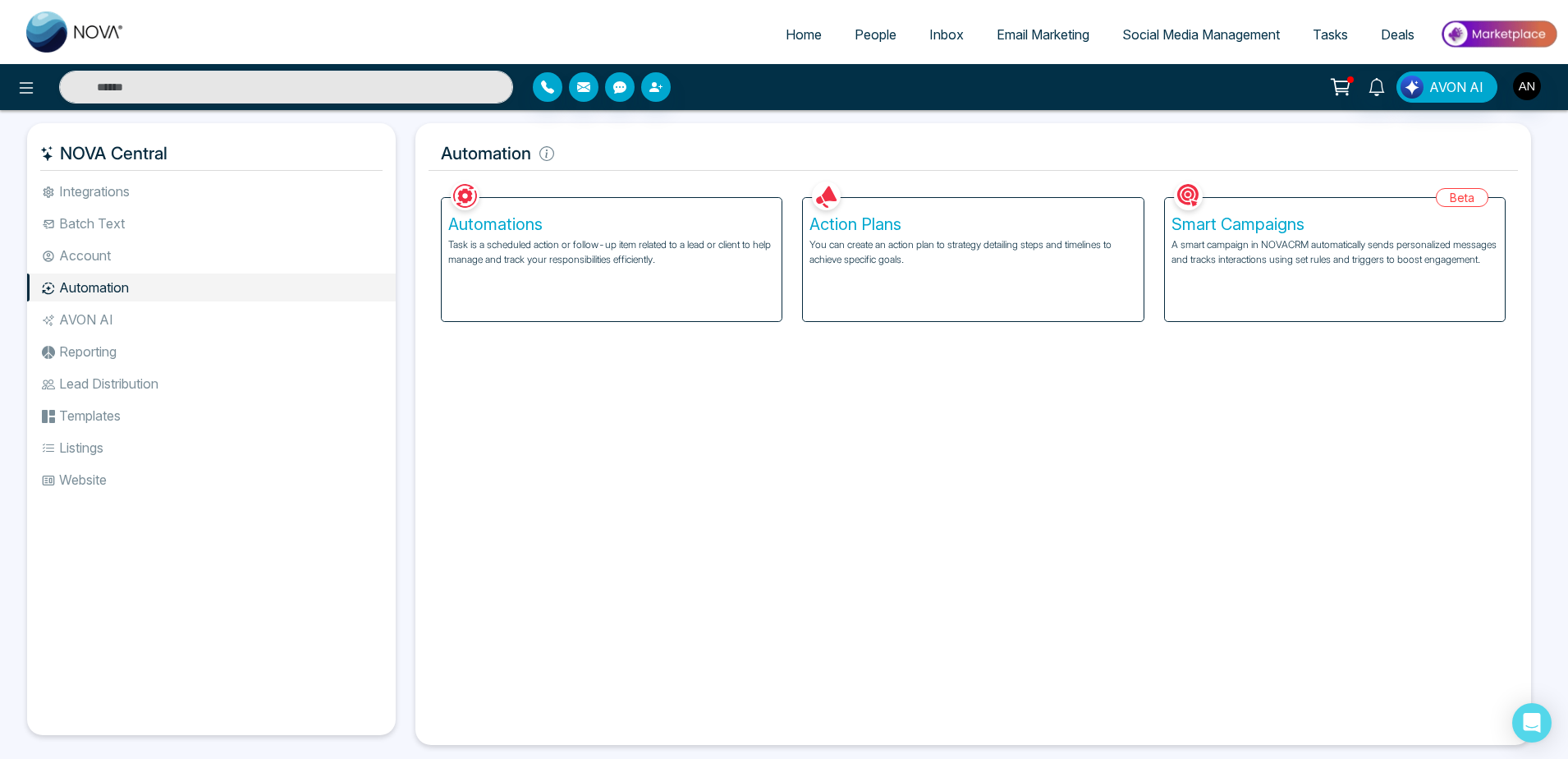
click at [1233, 267] on p "A smart campaign in NOVACRM automatically sends personalized messages and track…" at bounding box center [1335, 251] width 326 height 29
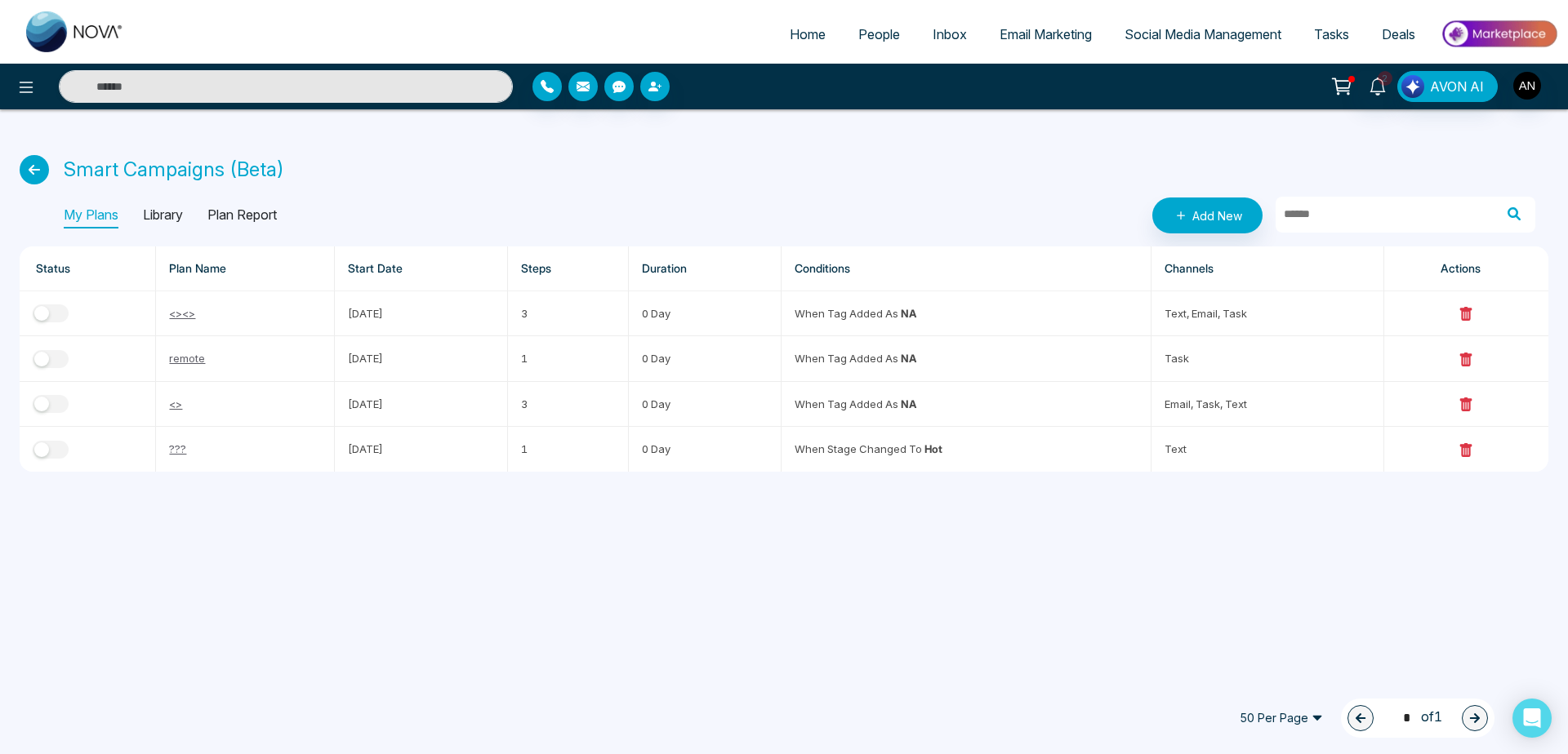
click at [870, 24] on link "People" at bounding box center [878, 34] width 74 height 31
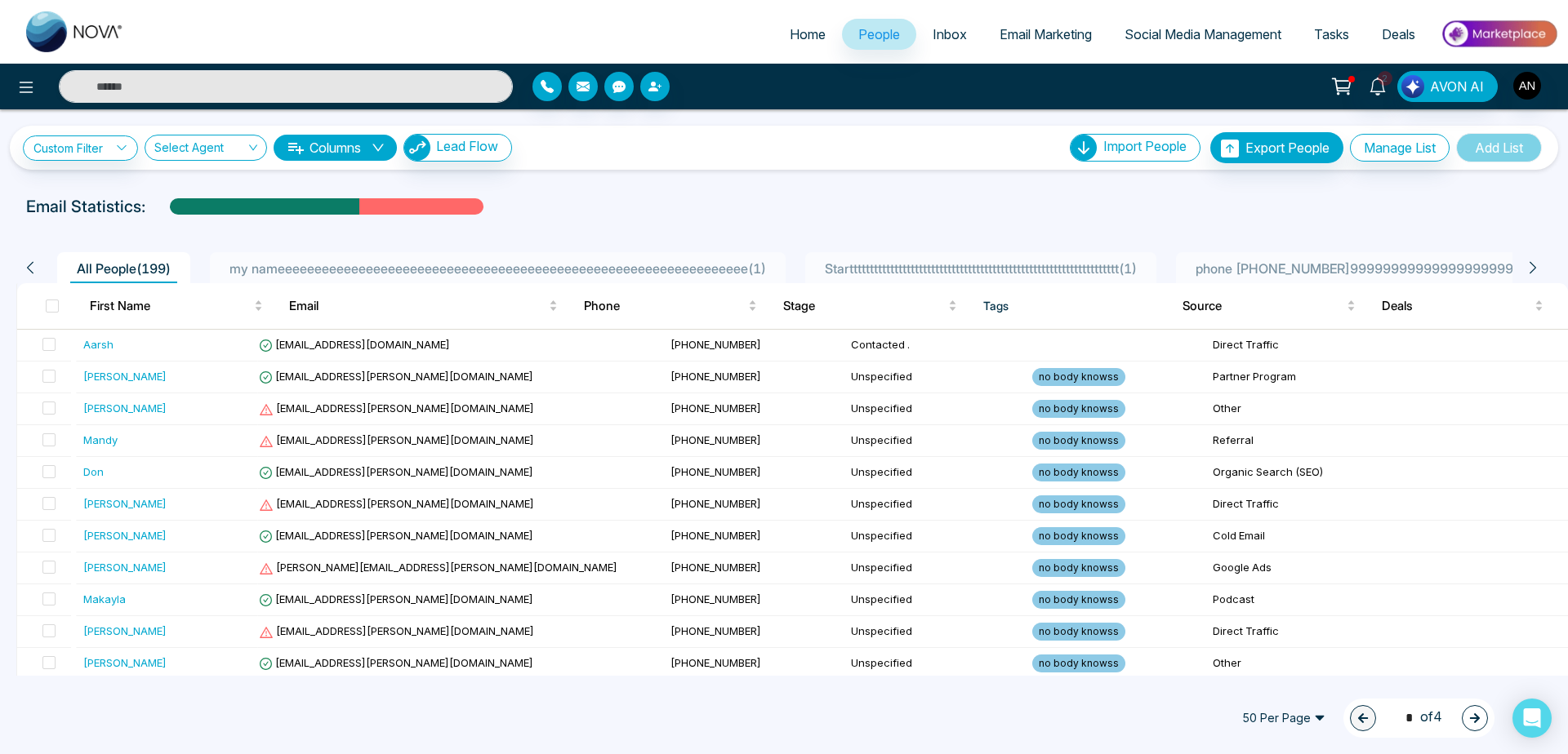
click at [490, 264] on span "my nameeeeeeeeeeeeeeeeeeeeeeeeeeeeeeeeeeeeeeeeeeeeeeeeeeeeeeeeeeeeeeee ( 1 )" at bounding box center [498, 268] width 550 height 16
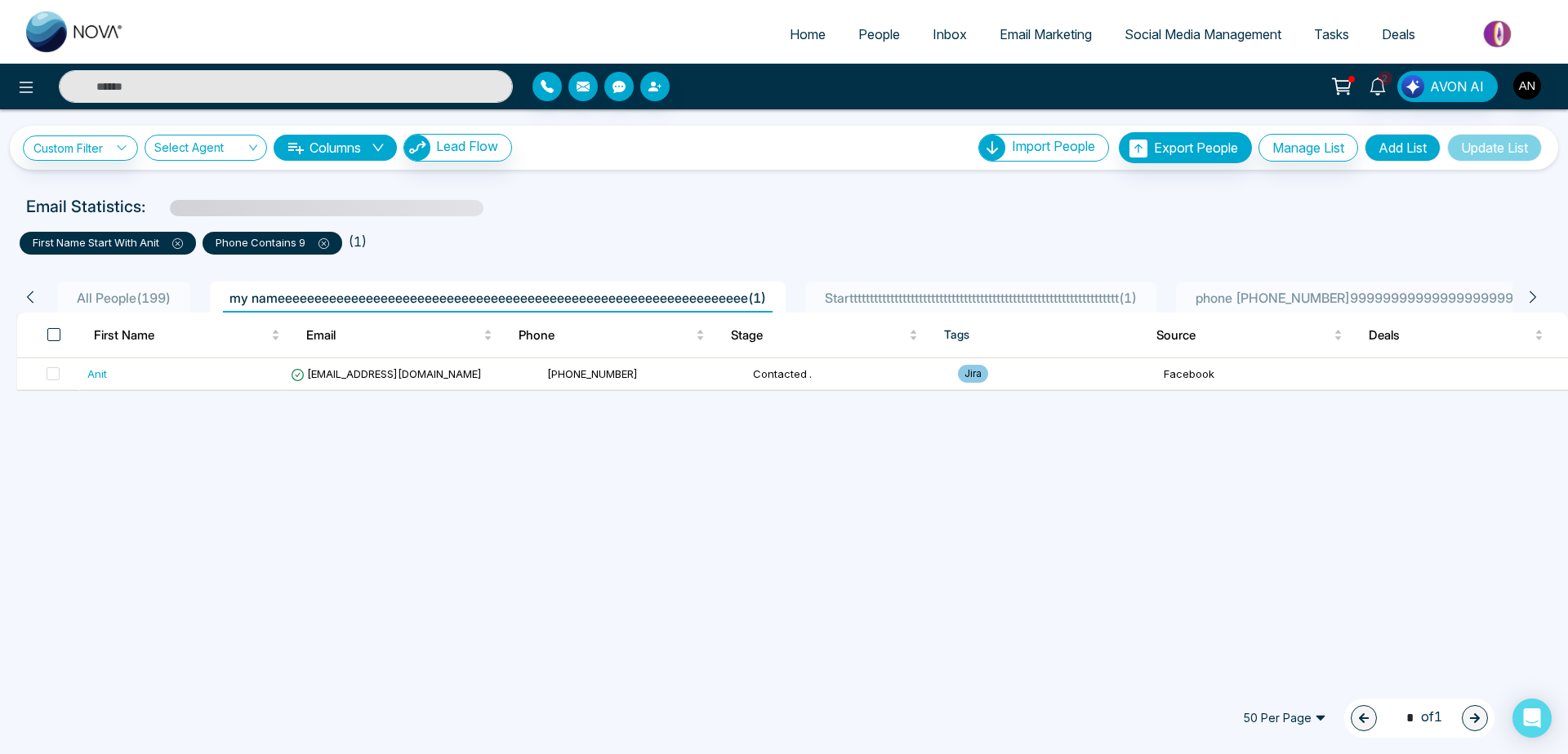
click at [60, 339] on span at bounding box center [53, 335] width 13 height 13
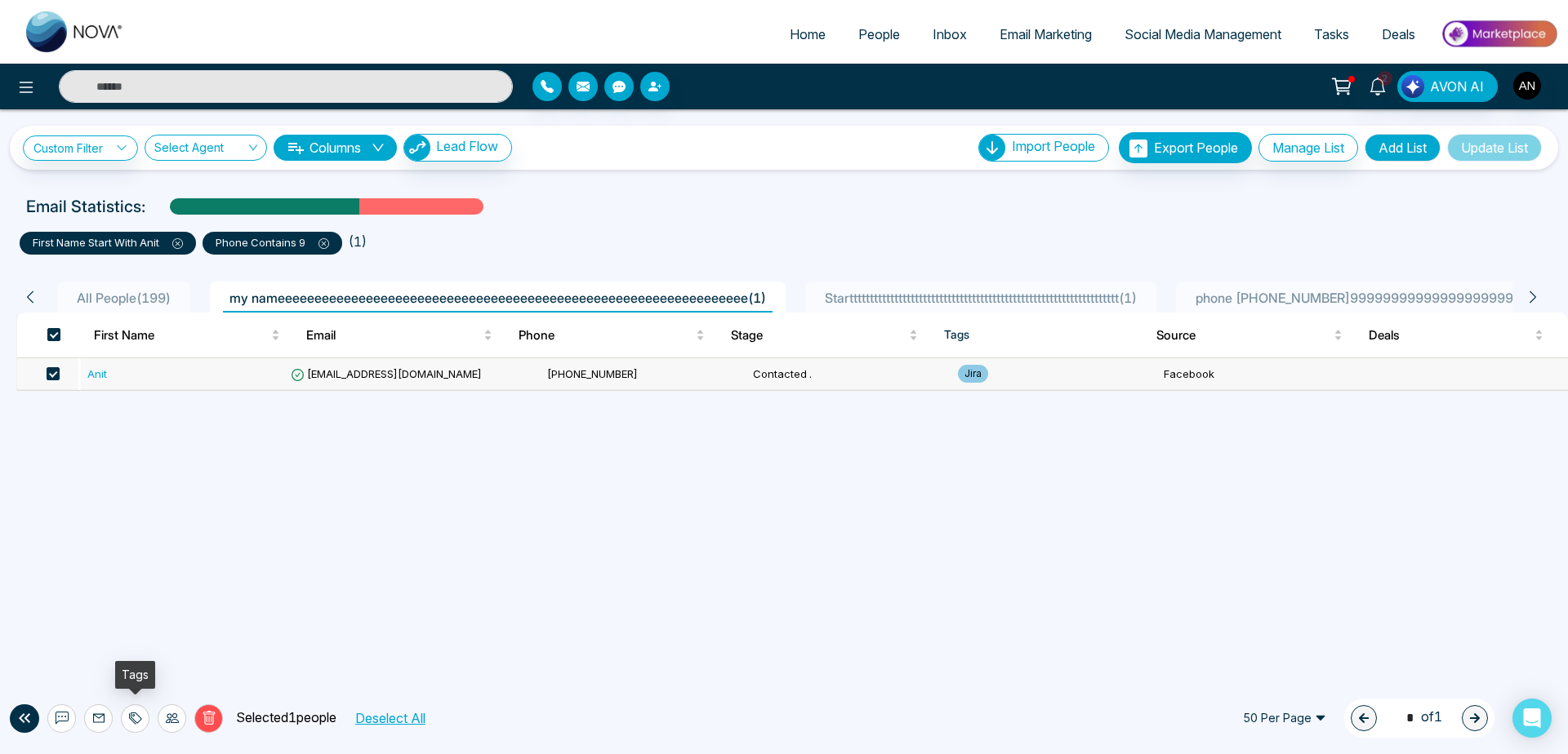
click at [142, 717] on div at bounding box center [135, 718] width 28 height 28
click at [154, 305] on span "All People ( 199 )" at bounding box center [124, 297] width 107 height 16
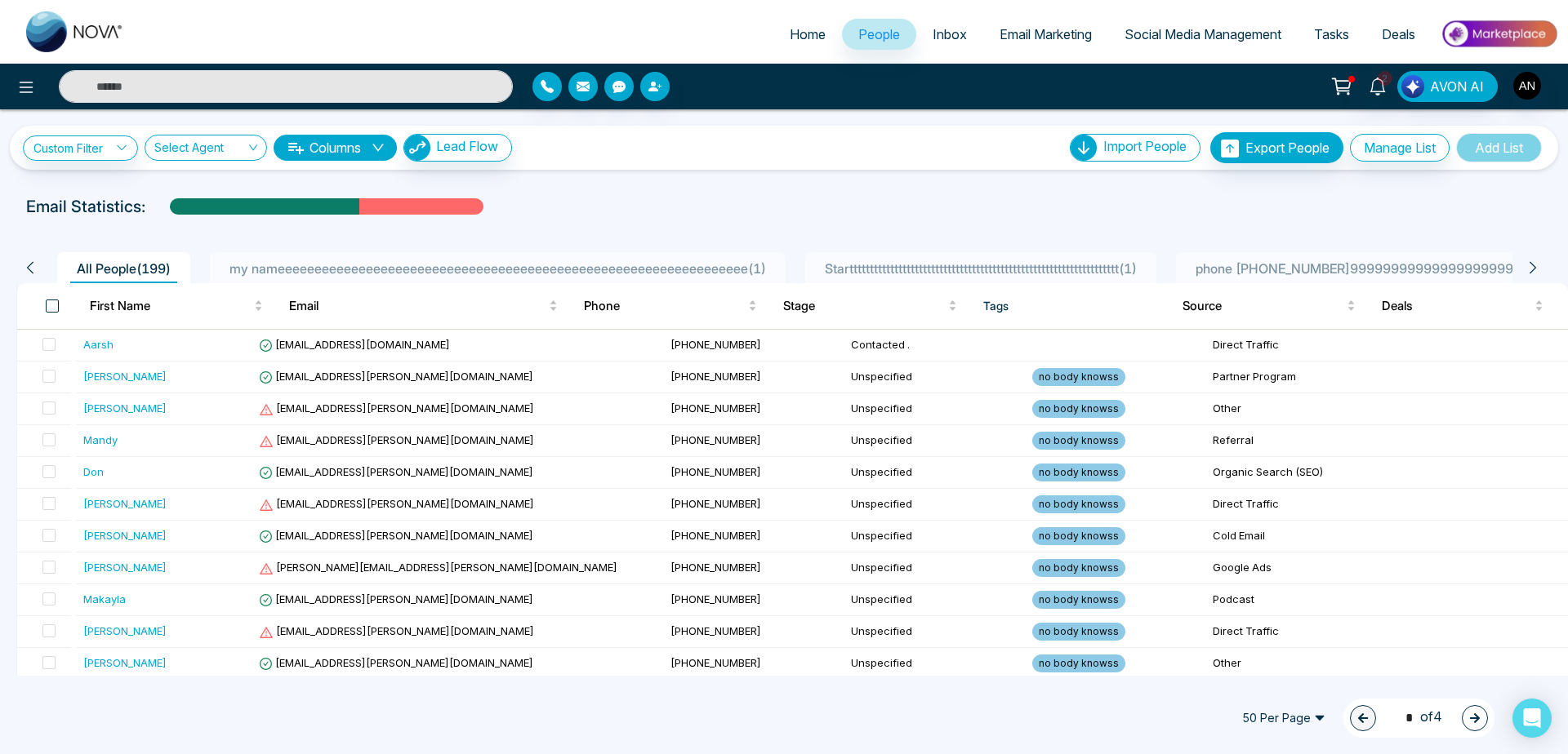
click at [55, 310] on span at bounding box center [53, 306] width 13 height 13
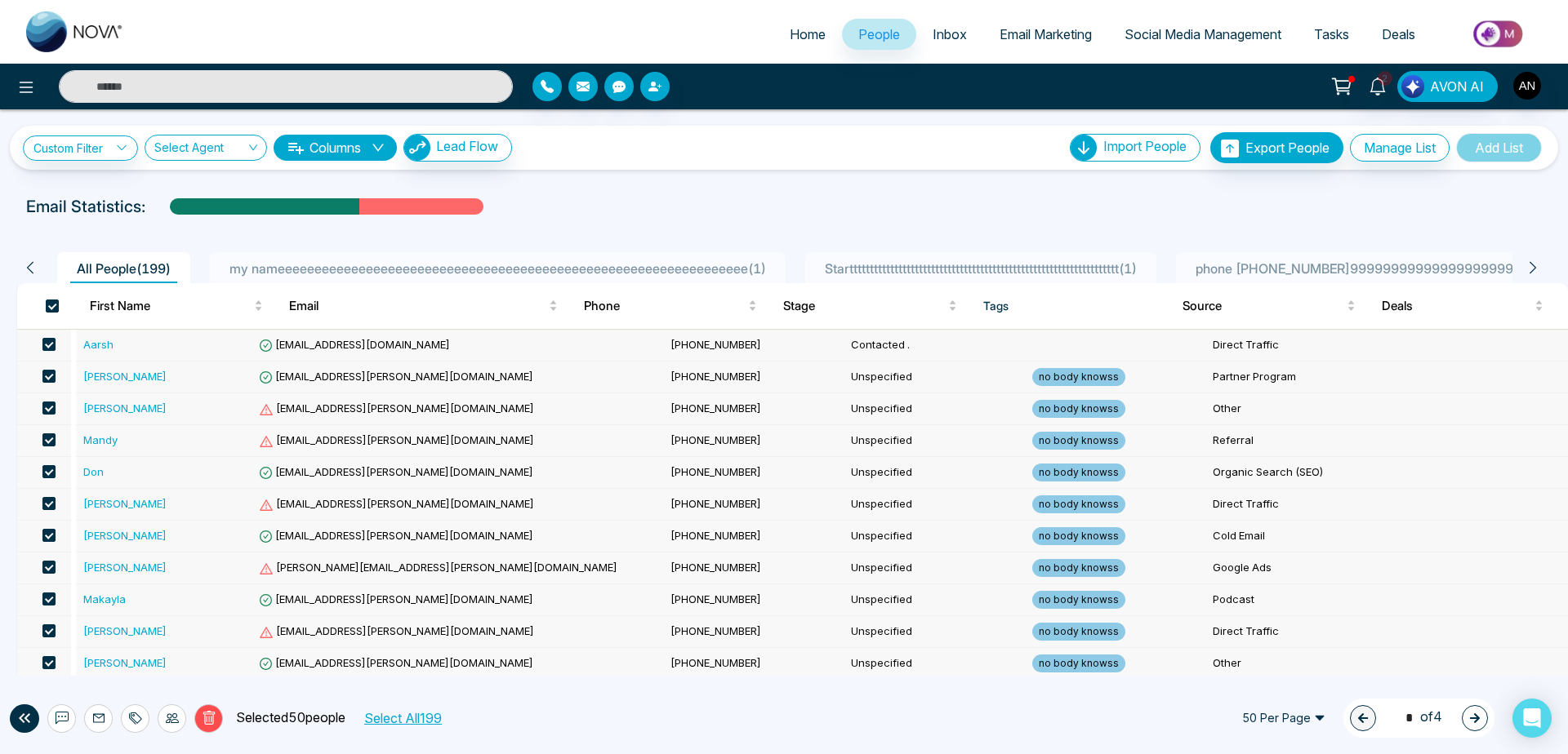
click at [410, 726] on button "Select All 199" at bounding box center [402, 717] width 89 height 22
click at [135, 717] on icon at bounding box center [135, 718] width 13 height 13
click at [120, 657] on link "Add Tags" at bounding box center [94, 656] width 53 height 14
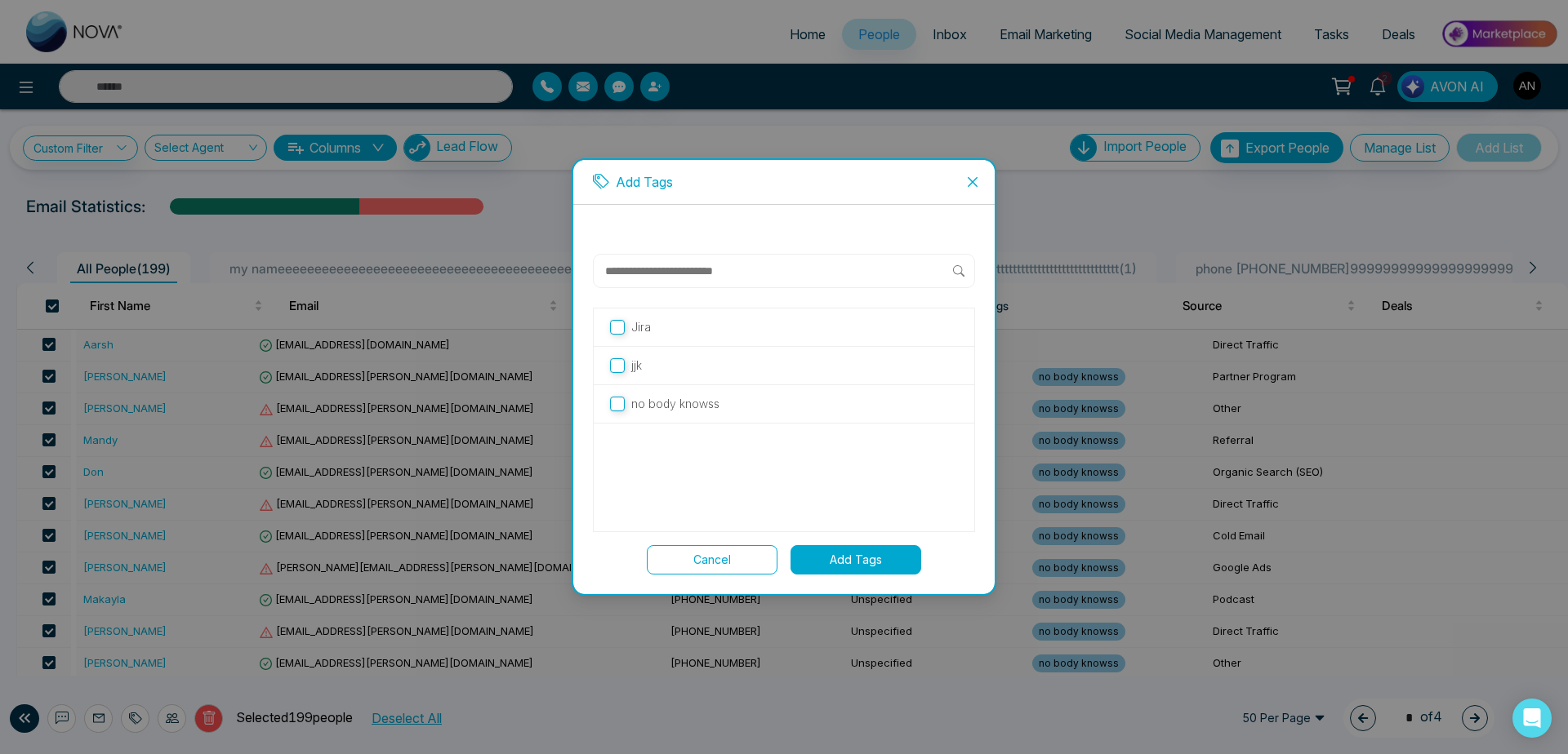
click at [677, 401] on p "no body knowss" at bounding box center [676, 403] width 88 height 18
click at [667, 352] on div "jjk" at bounding box center [784, 366] width 381 height 38
click at [677, 369] on label "jjk" at bounding box center [784, 365] width 348 height 18
click at [880, 564] on button "Add Tags" at bounding box center [855, 559] width 130 height 29
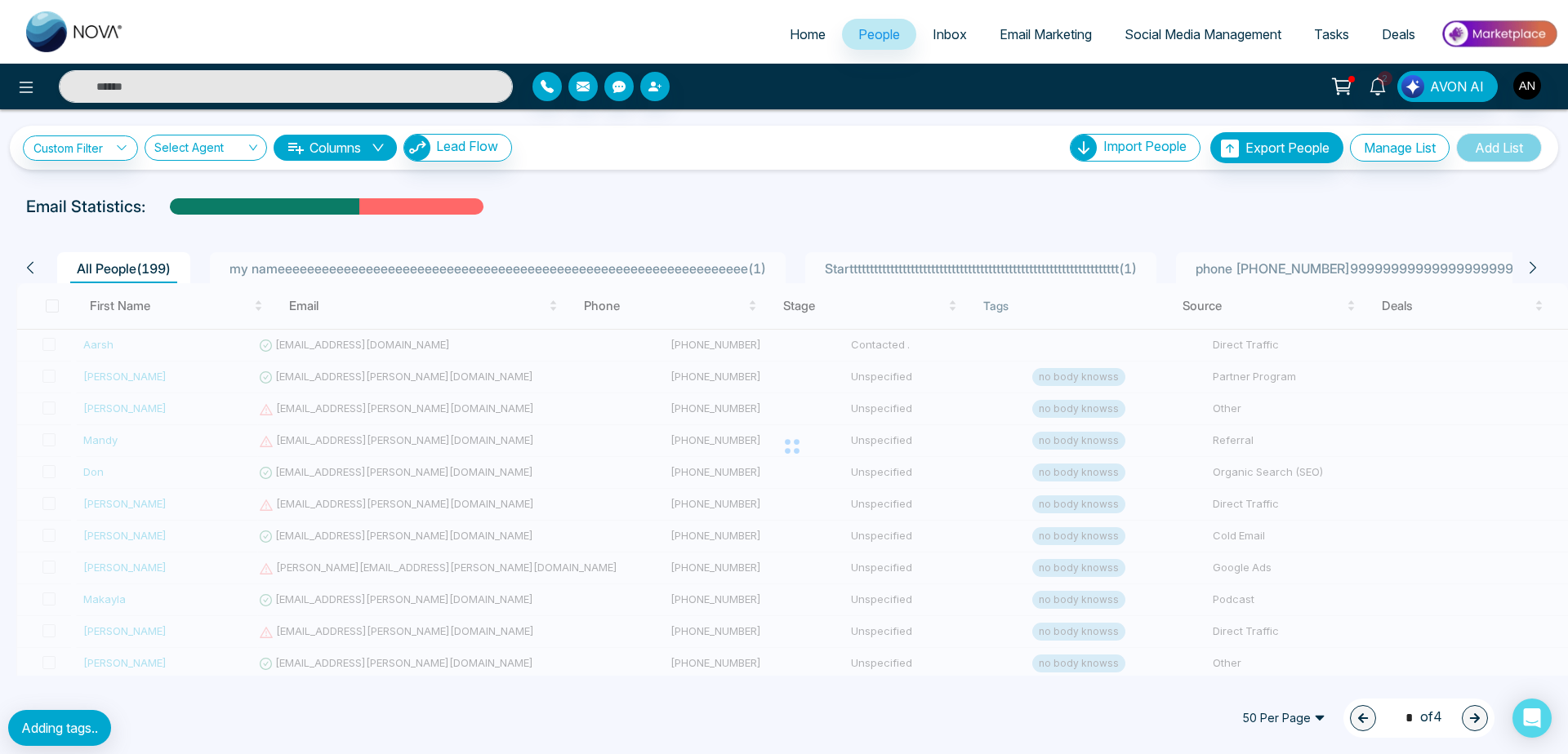
click at [799, 444] on div at bounding box center [791, 446] width 1551 height 326
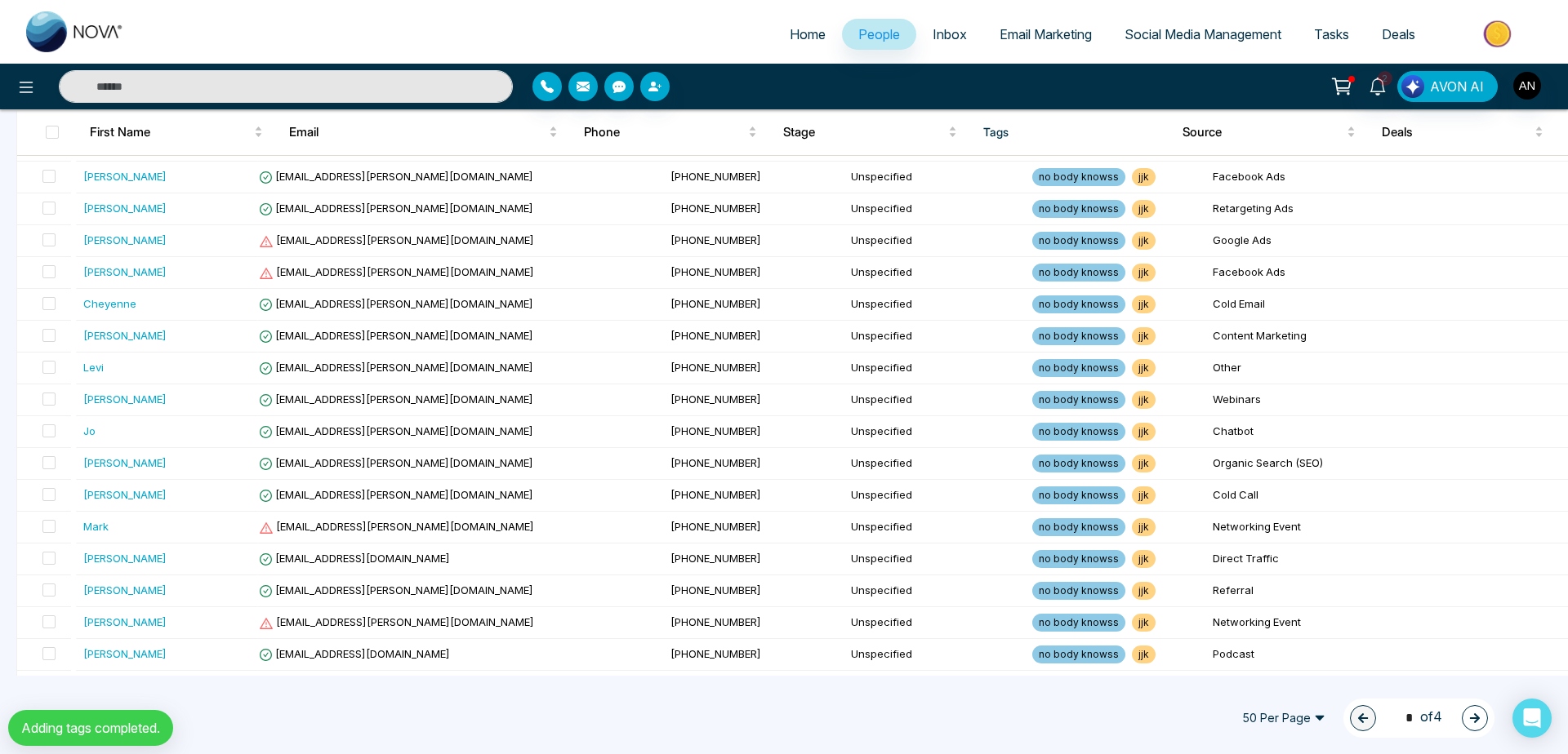
scroll to position [1246, 0]
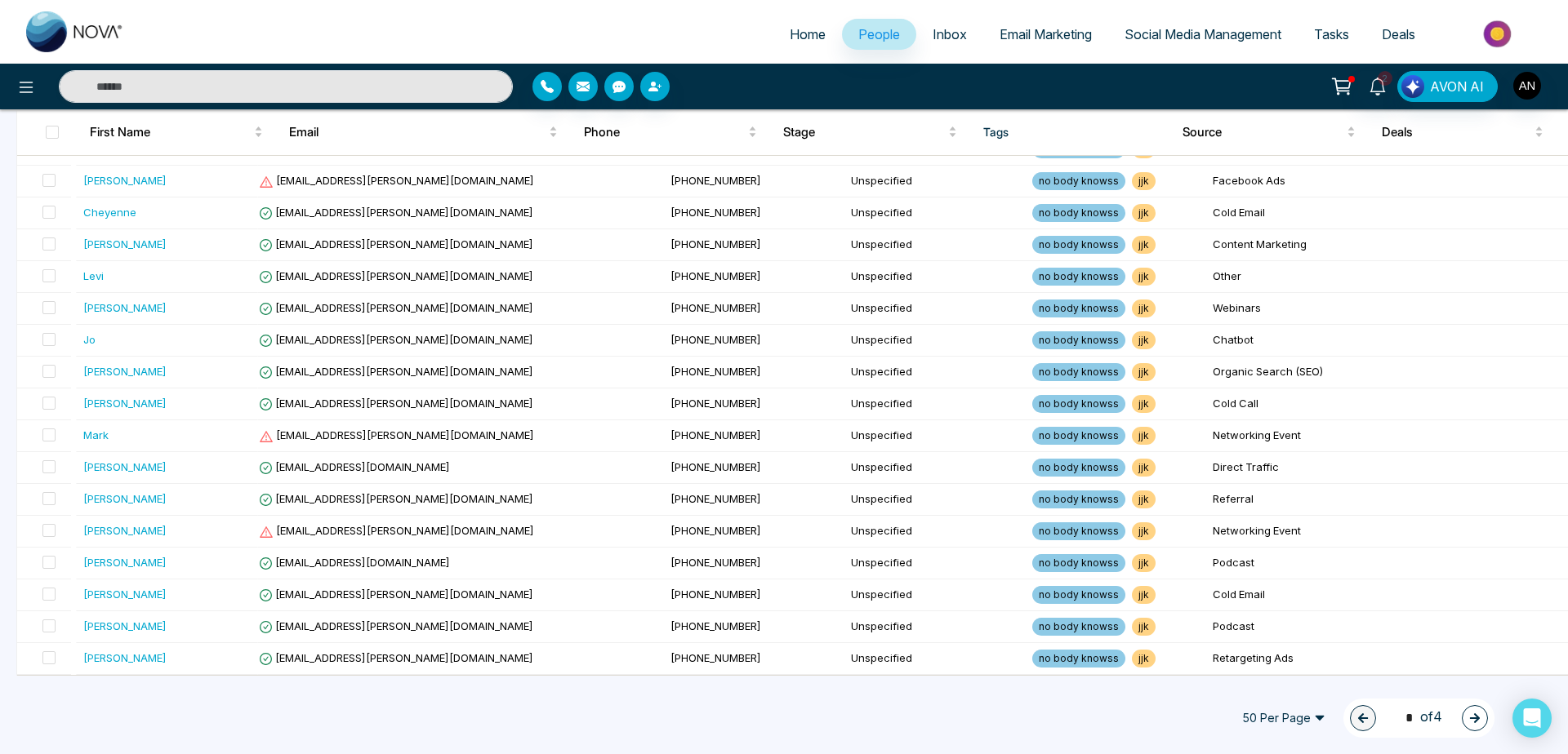
click at [1479, 715] on icon "button" at bounding box center [1475, 718] width 11 height 11
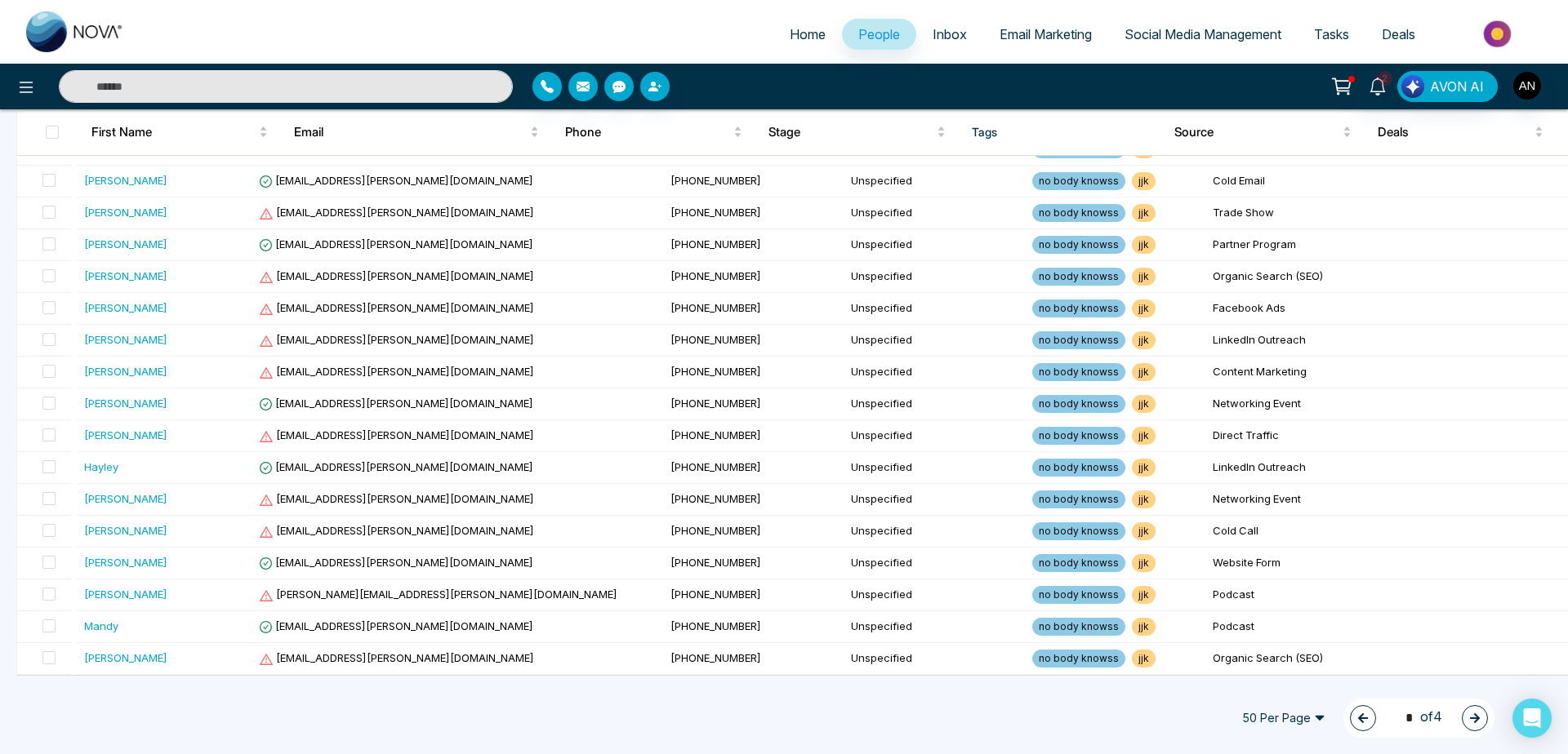
click at [1479, 715] on icon "button" at bounding box center [1475, 718] width 11 height 11
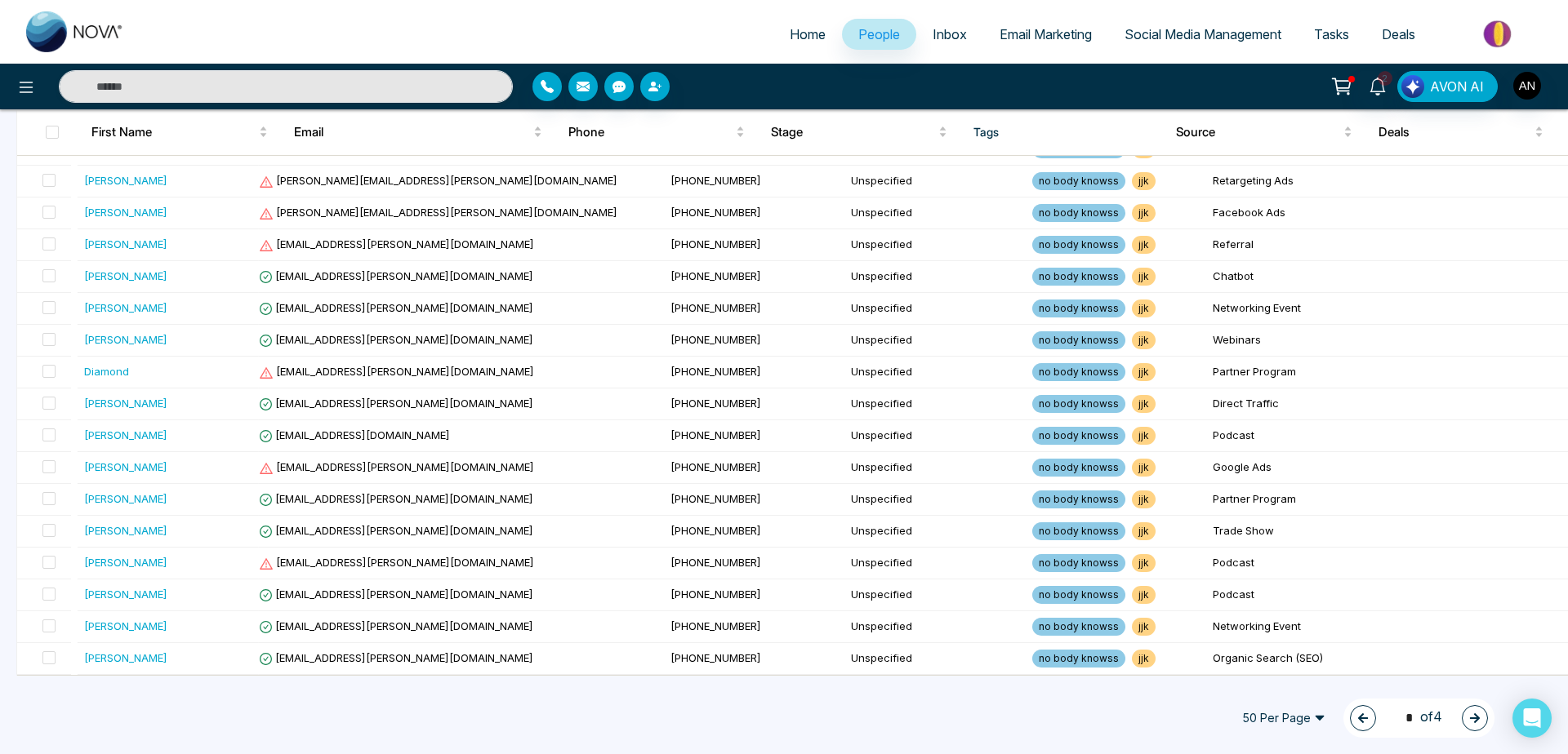
click at [1479, 714] on icon "button" at bounding box center [1475, 718] width 11 height 11
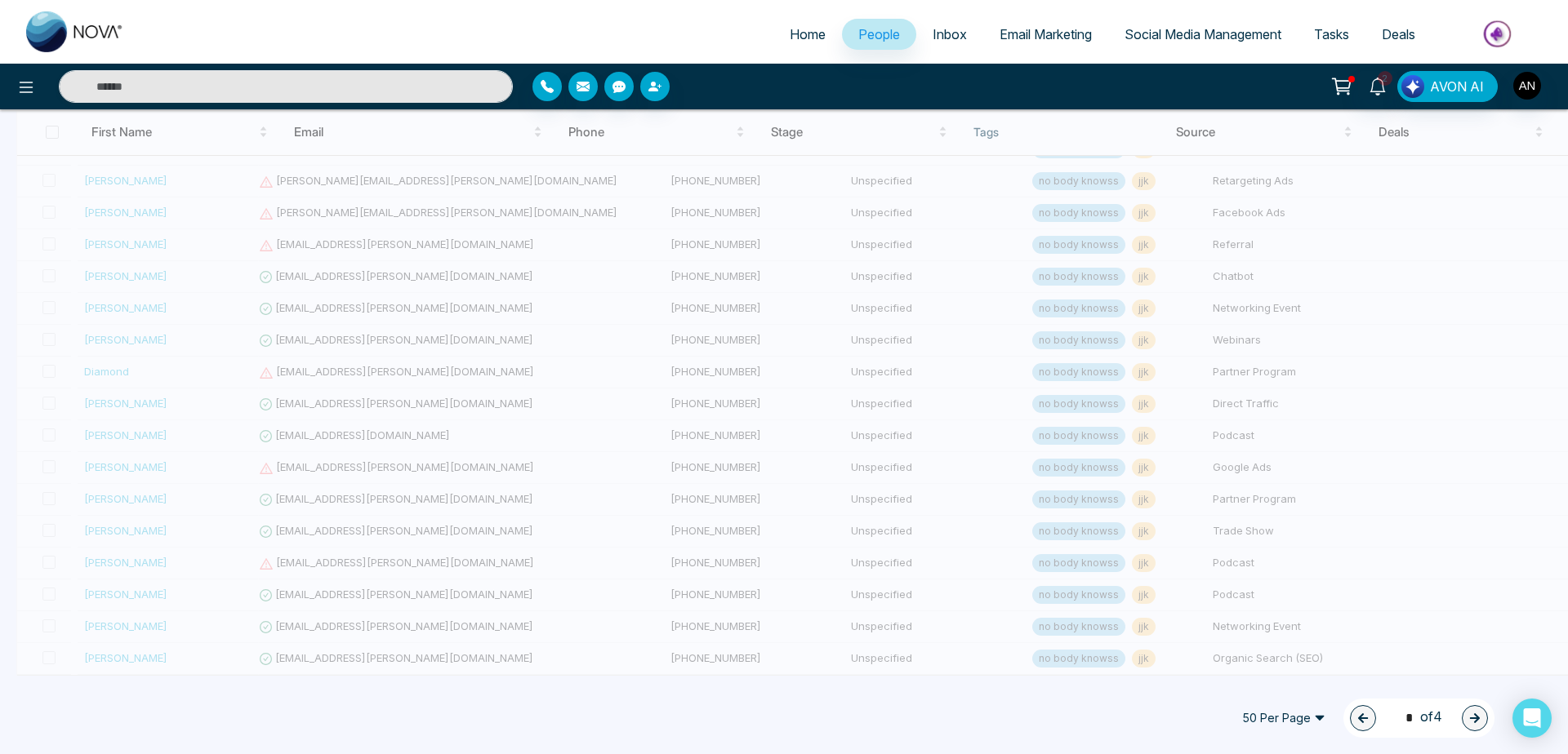
type input "*"
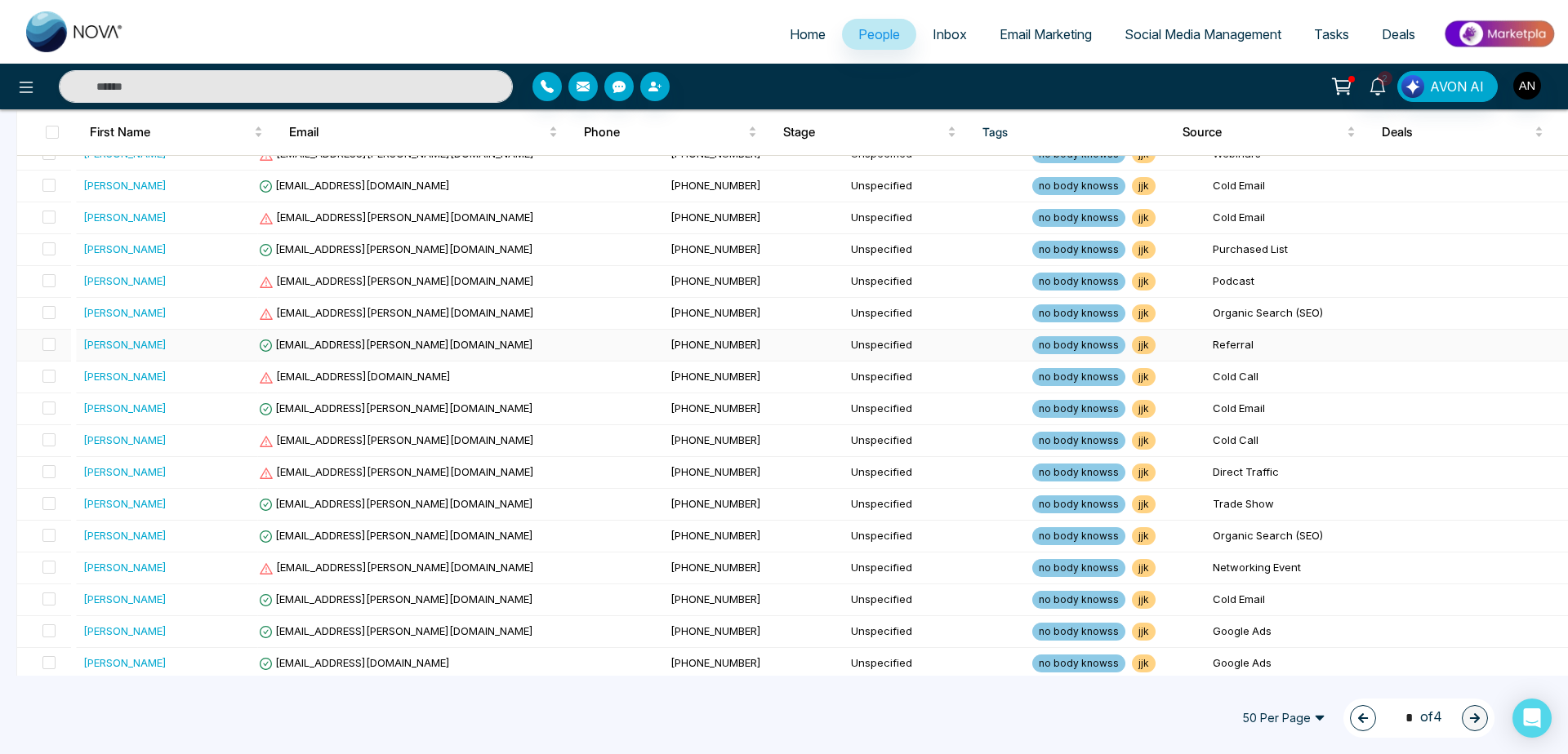
scroll to position [0, 0]
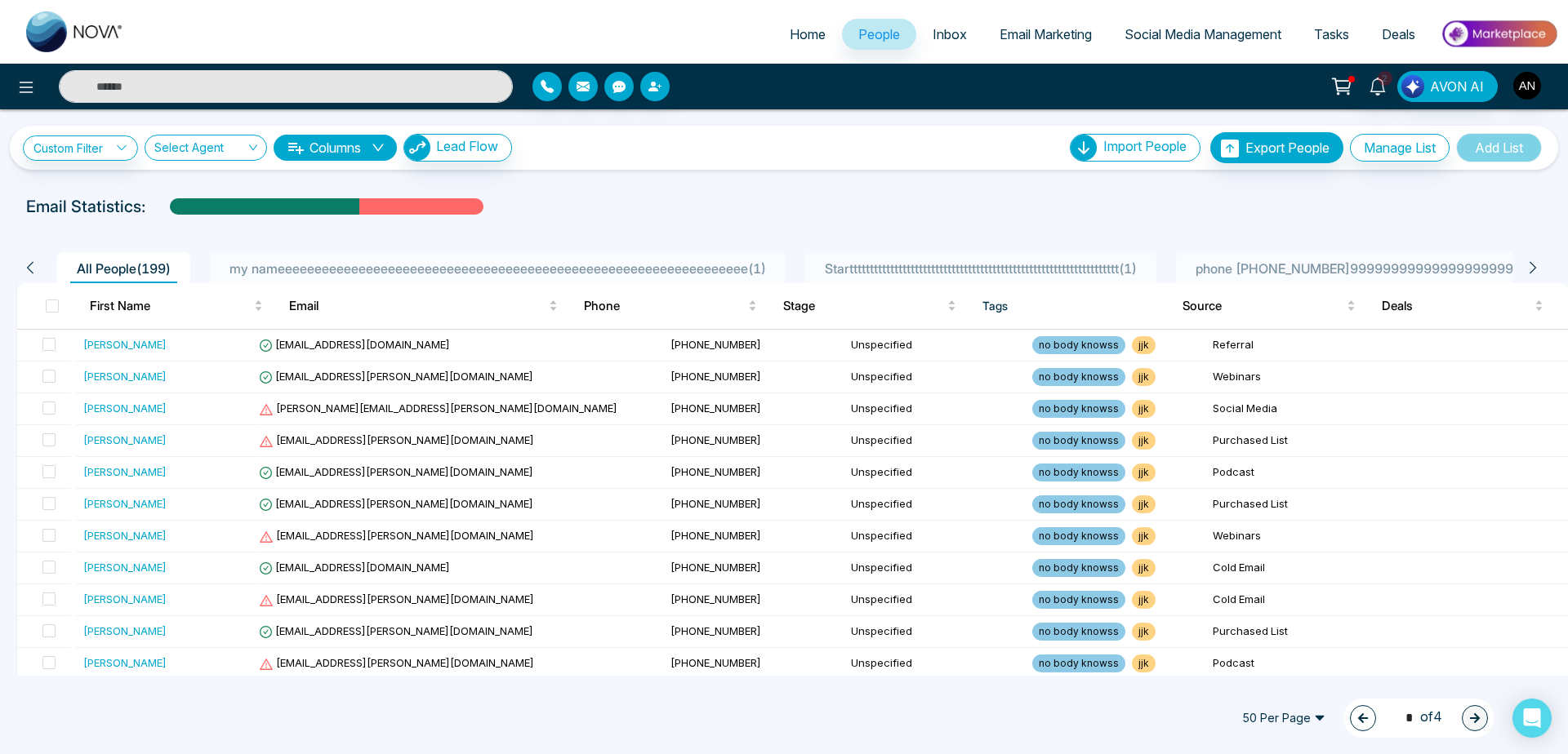
click at [1040, 41] on span "Email Marketing" at bounding box center [1045, 34] width 92 height 16
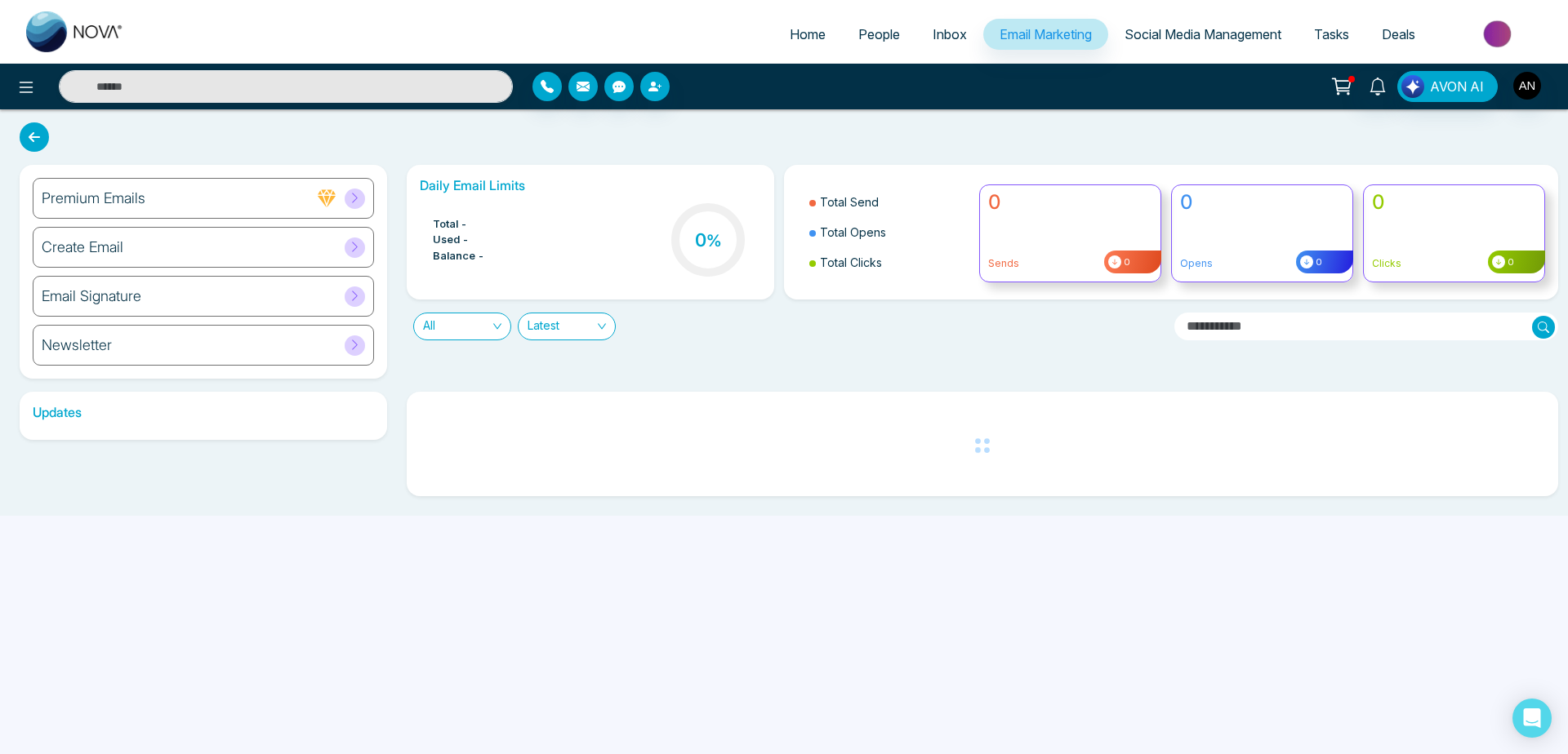
click at [873, 19] on link "People" at bounding box center [878, 34] width 74 height 31
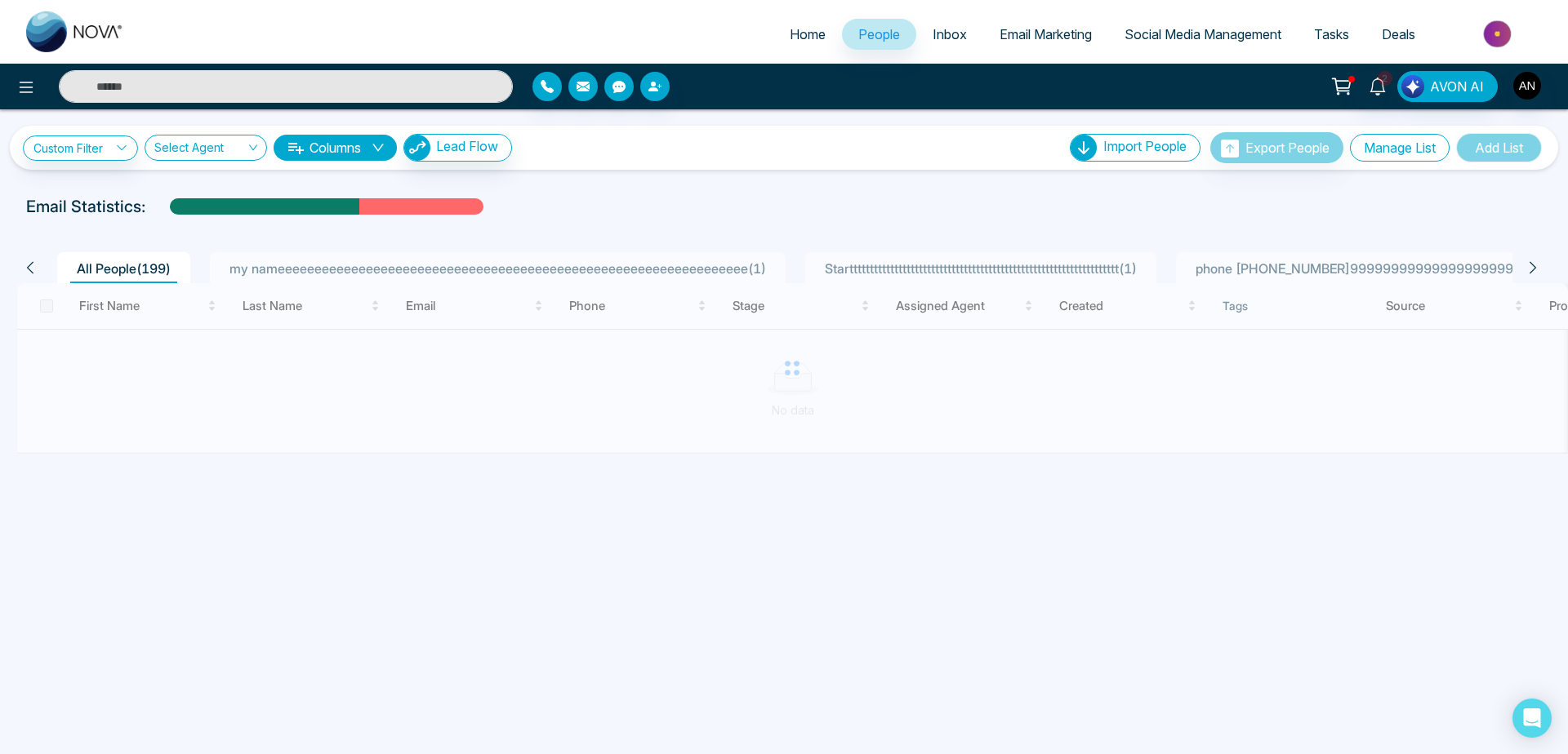
click at [1430, 151] on button "Manage List" at bounding box center [1399, 148] width 99 height 28
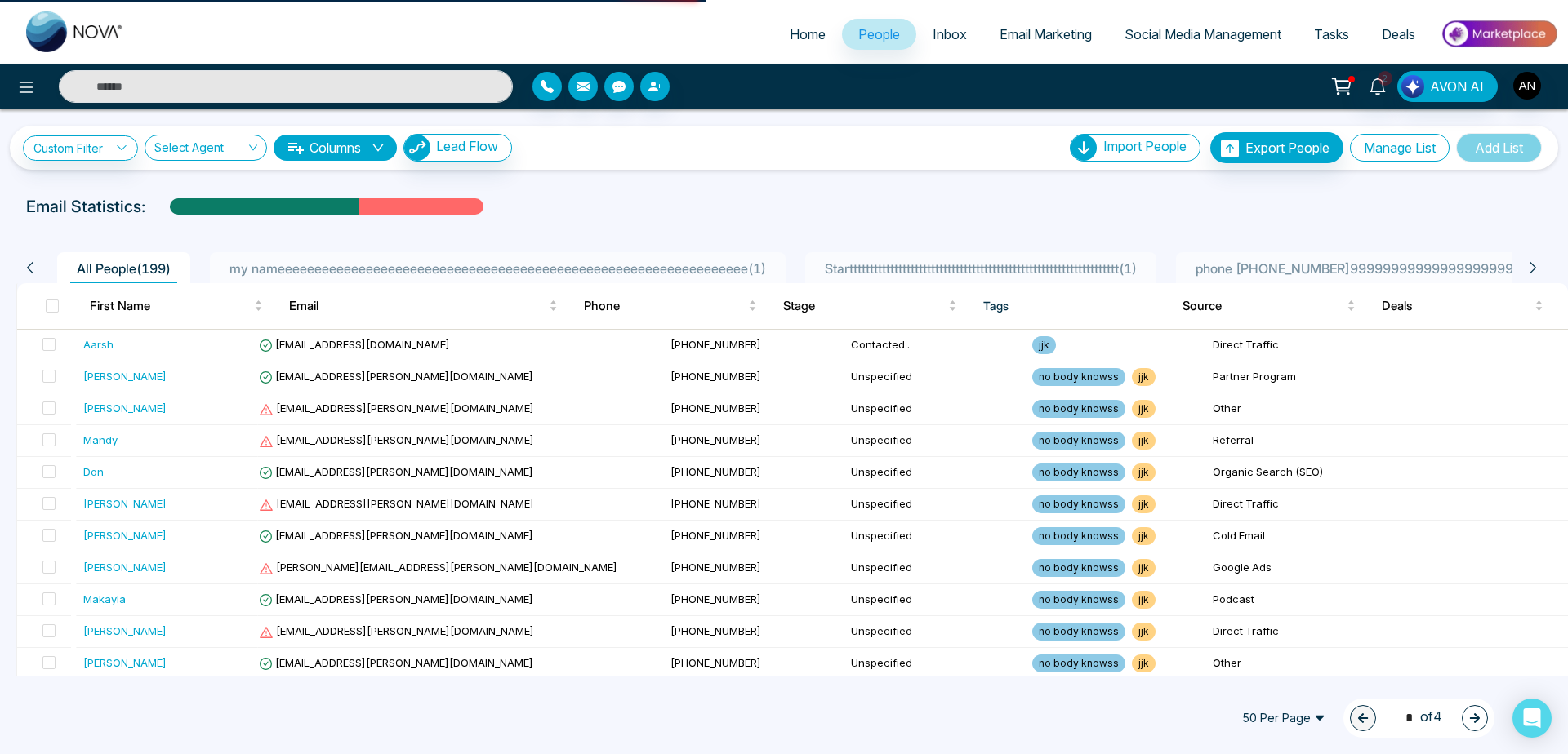
click at [1407, 153] on button "Manage List" at bounding box center [1399, 148] width 99 height 28
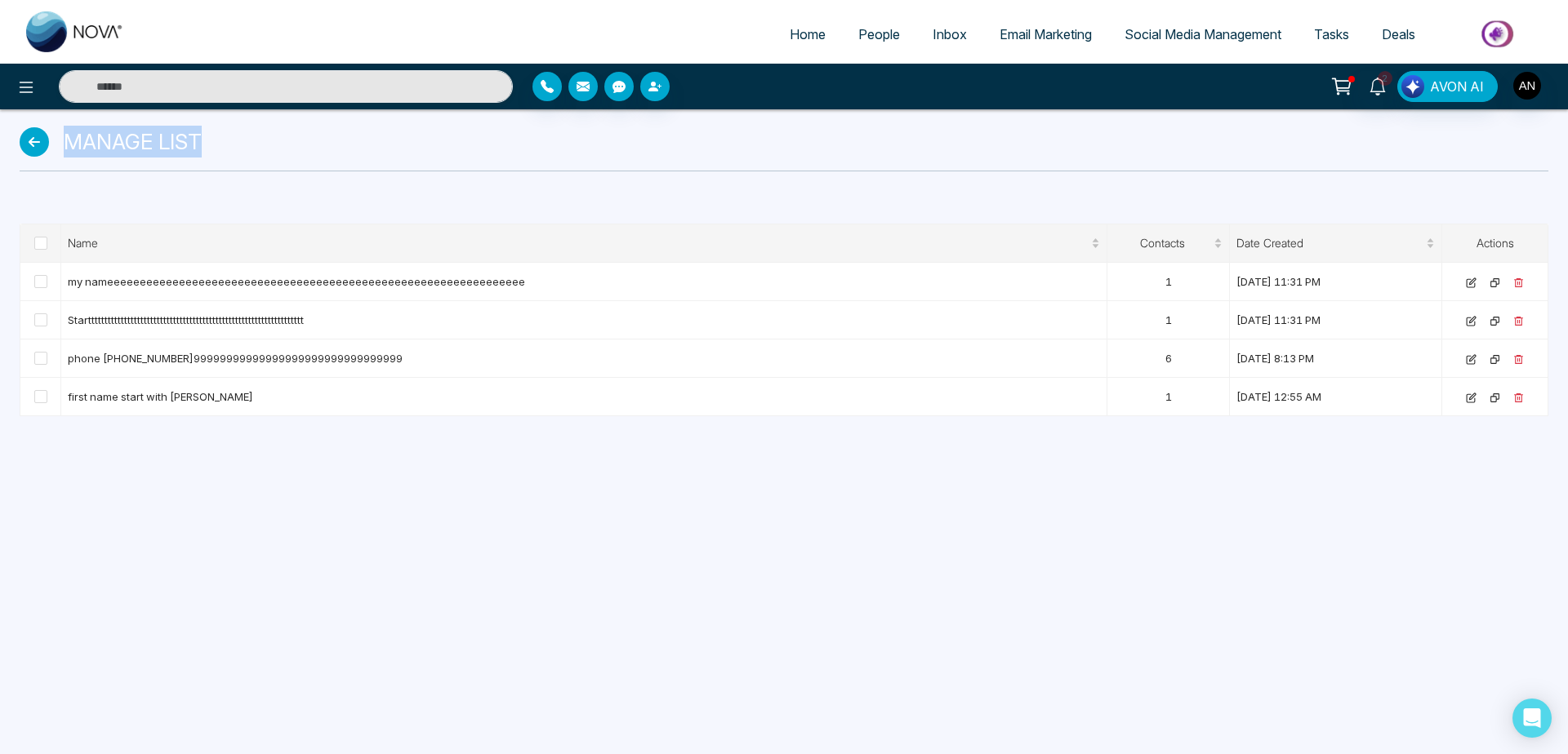
drag, startPoint x: 68, startPoint y: 132, endPoint x: 264, endPoint y: 156, distance: 197.5
click at [264, 156] on div "Manage List" at bounding box center [784, 142] width 1529 height 32
drag, startPoint x: 199, startPoint y: 137, endPoint x: 59, endPoint y: 140, distance: 140.0
click at [59, 140] on div "Manage List" at bounding box center [784, 142] width 1529 height 32
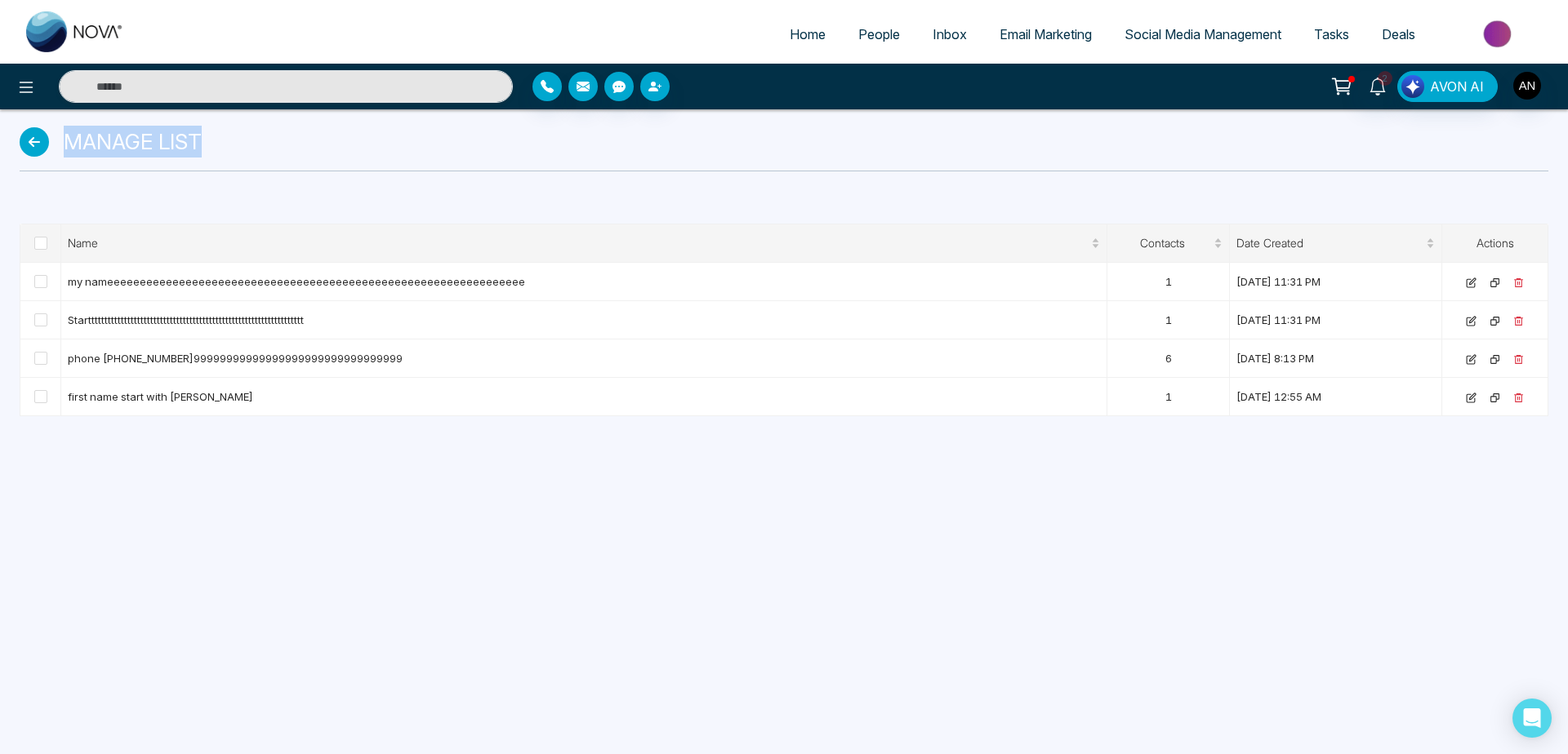
drag, startPoint x: 59, startPoint y: 140, endPoint x: 275, endPoint y: 142, distance: 216.0
click at [275, 142] on div "Manage List" at bounding box center [784, 142] width 1529 height 32
click at [449, 178] on div "Manage List" at bounding box center [784, 147] width 1548 height 75
click at [884, 39] on span "People" at bounding box center [879, 34] width 41 height 16
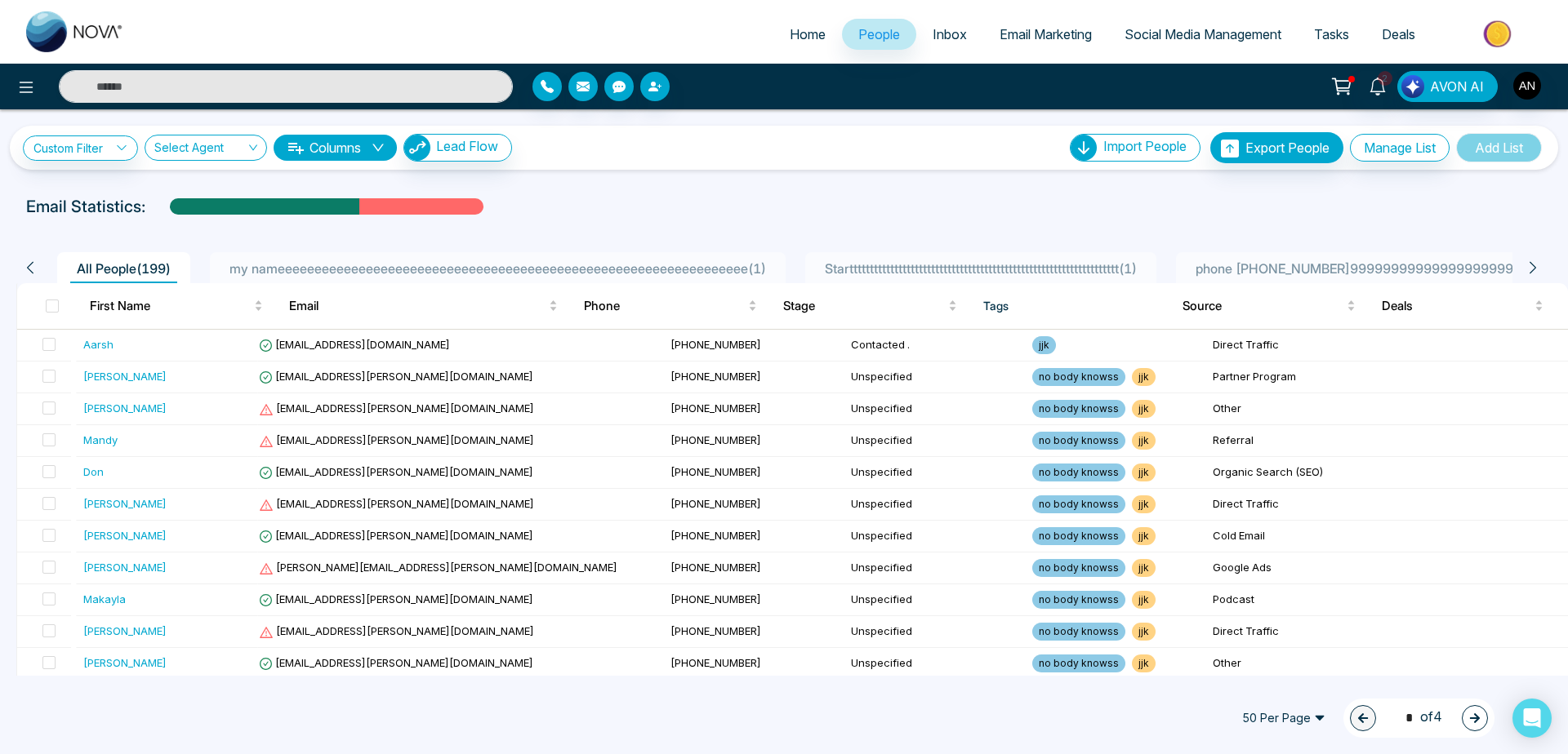
click at [1530, 271] on icon at bounding box center [1533, 268] width 15 height 15
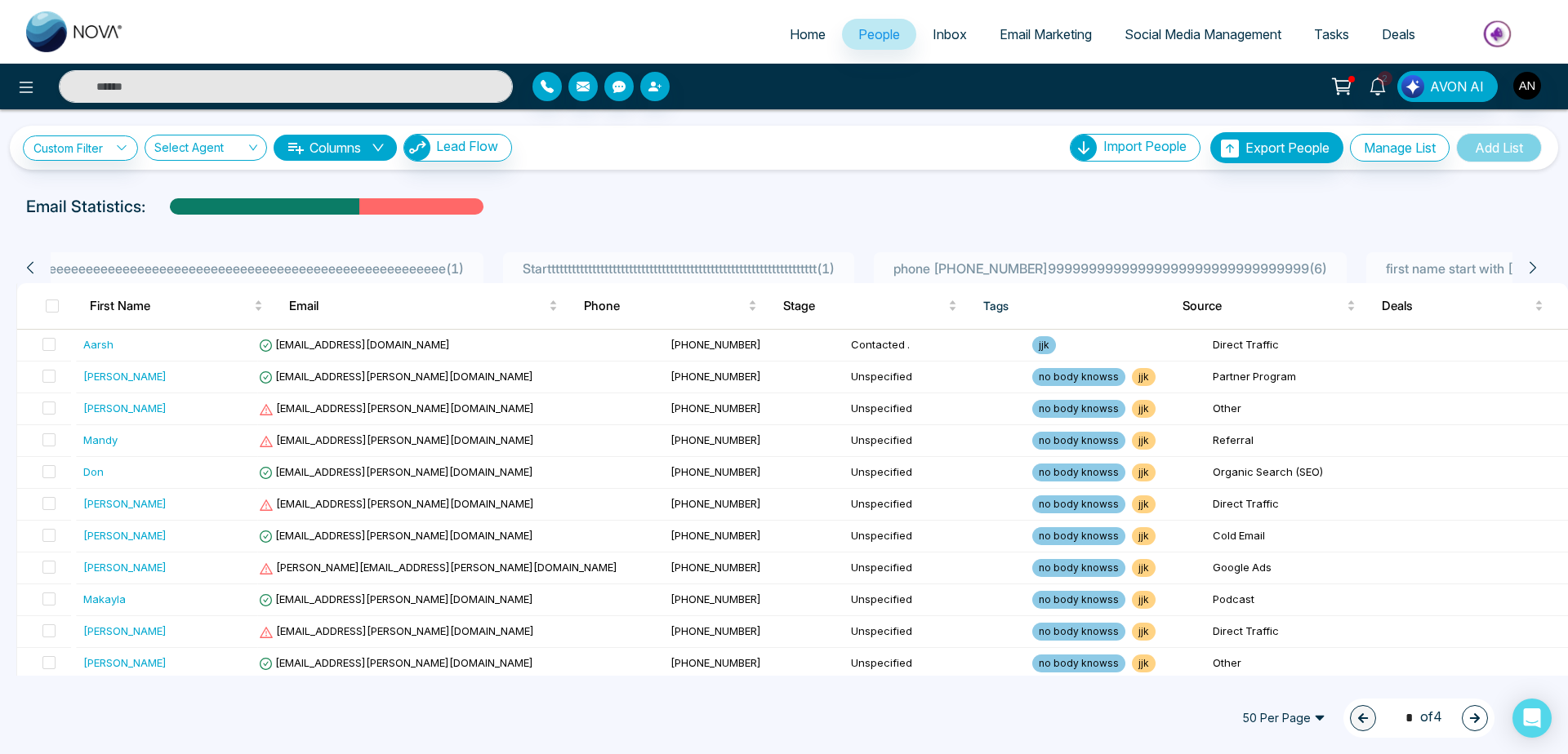
click at [1530, 271] on icon at bounding box center [1533, 268] width 15 height 15
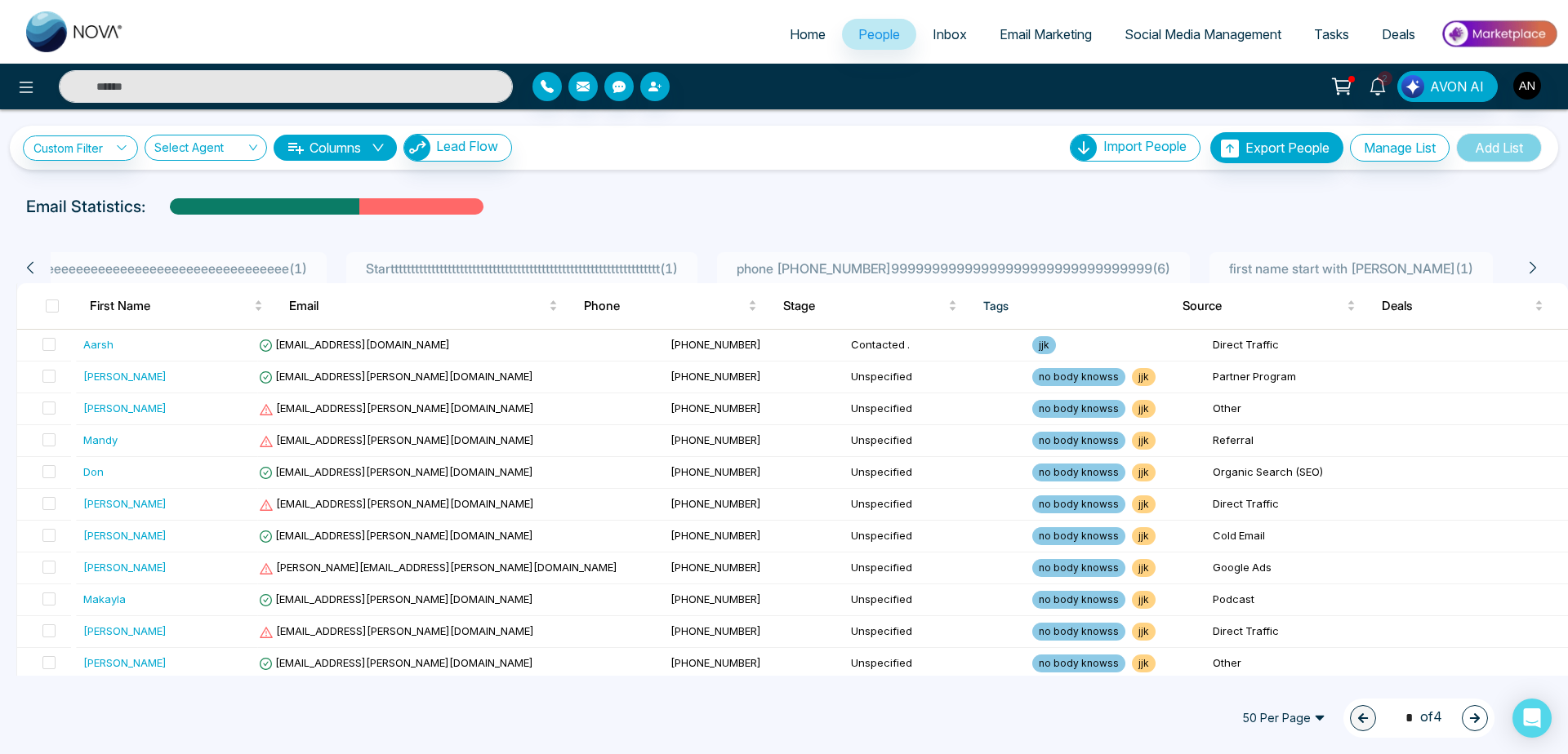
click at [1530, 271] on icon at bounding box center [1533, 268] width 15 height 15
click at [35, 270] on icon at bounding box center [30, 268] width 15 height 15
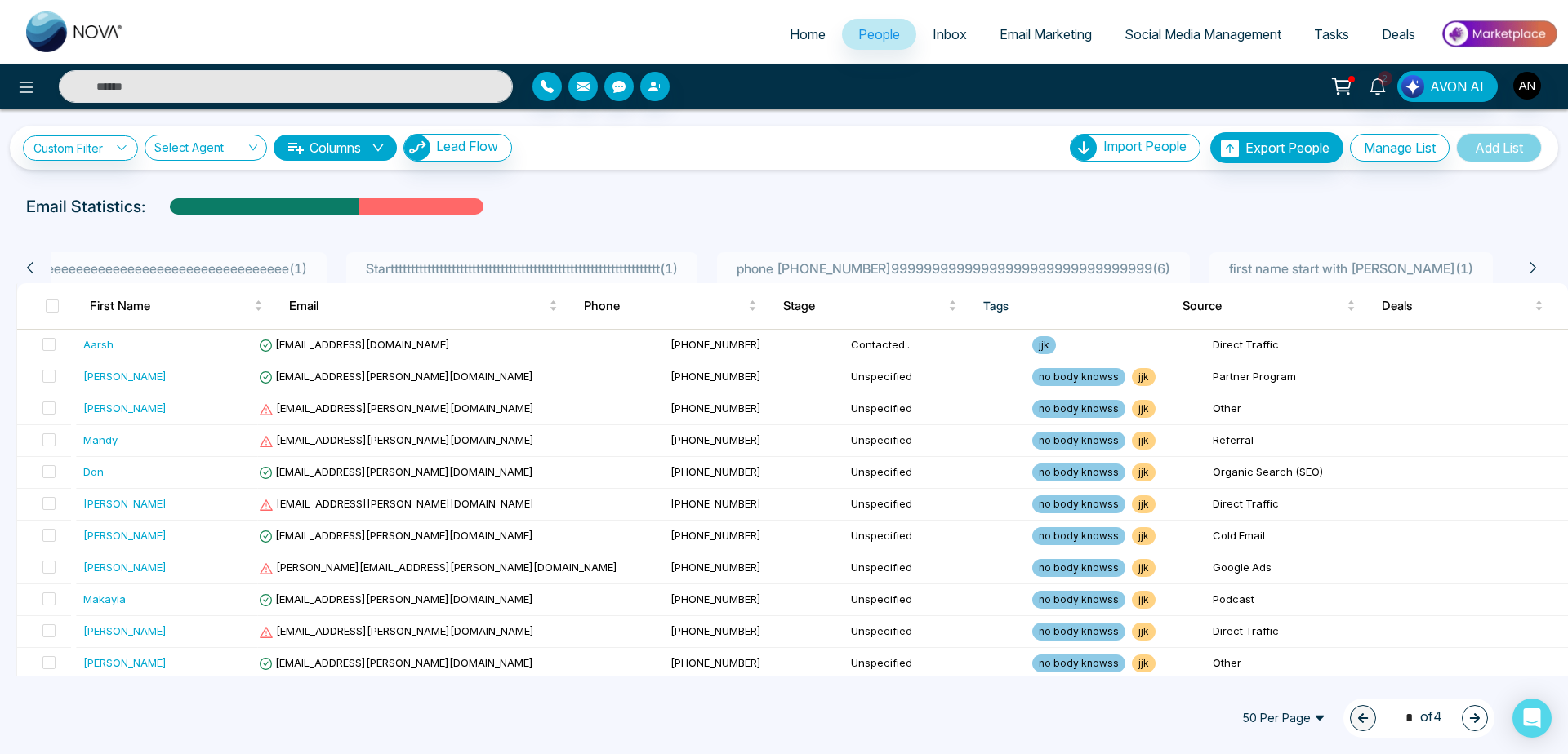
click at [35, 270] on icon at bounding box center [30, 268] width 15 height 15
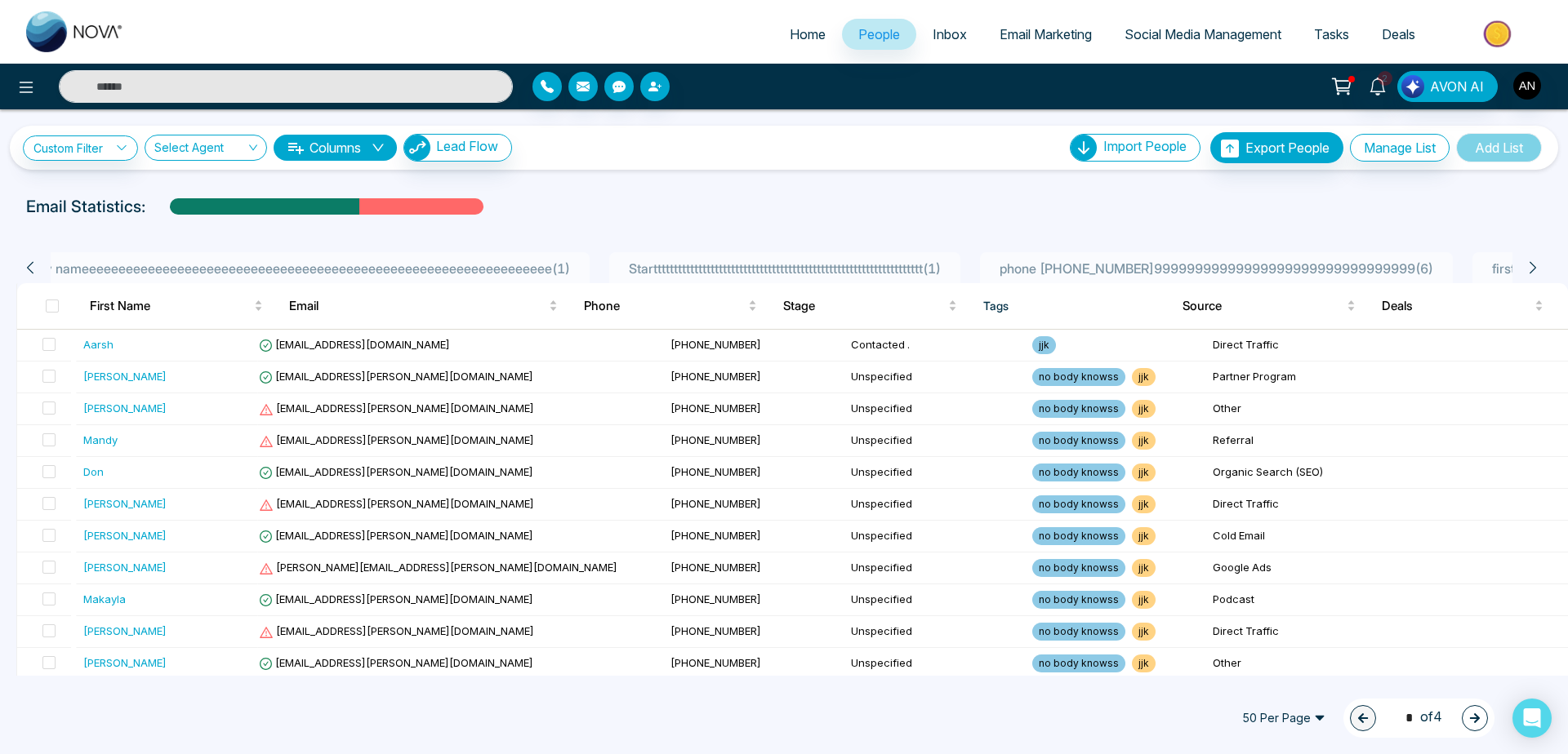
click at [35, 270] on icon at bounding box center [30, 268] width 15 height 15
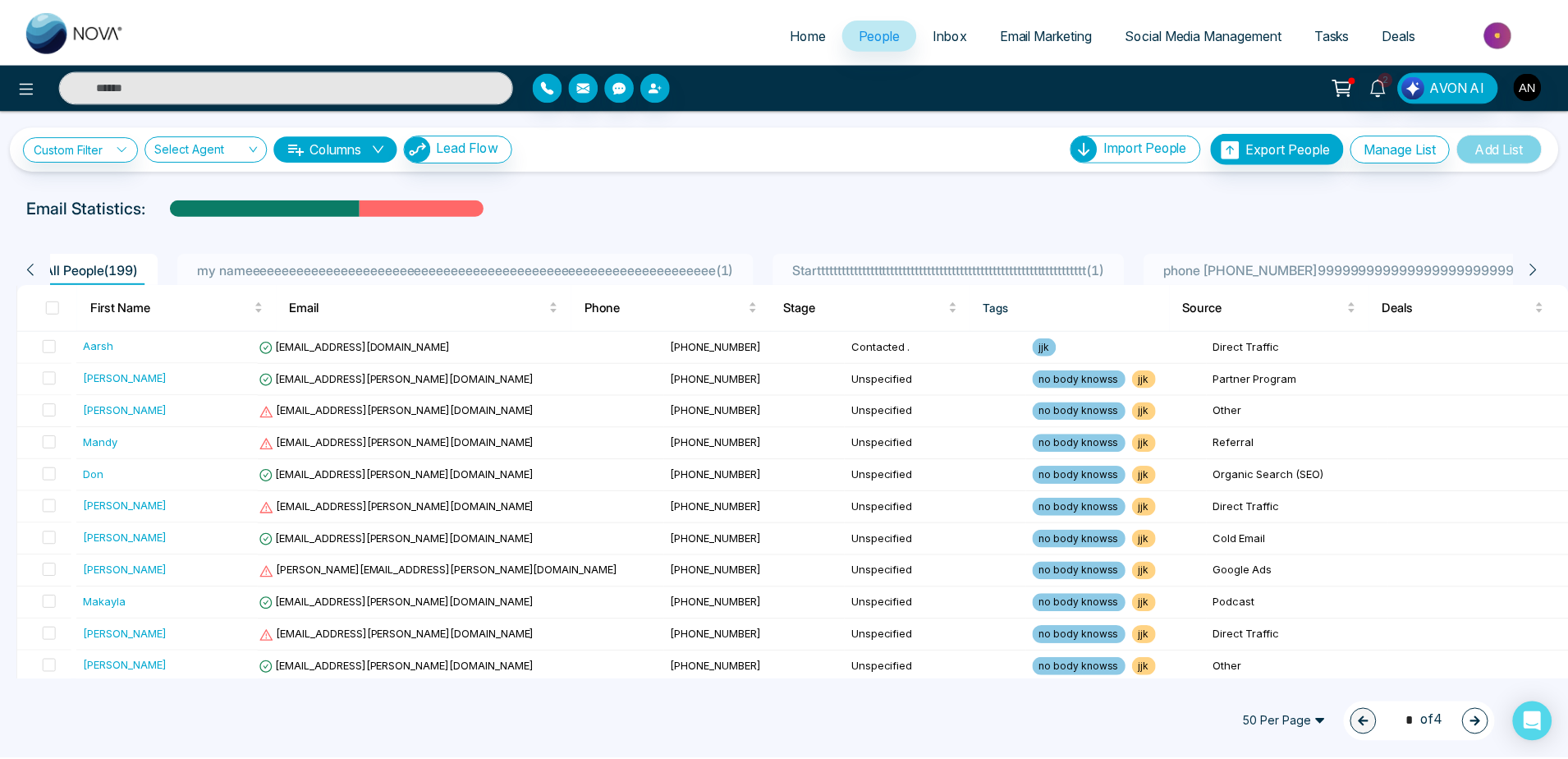
scroll to position [0, 0]
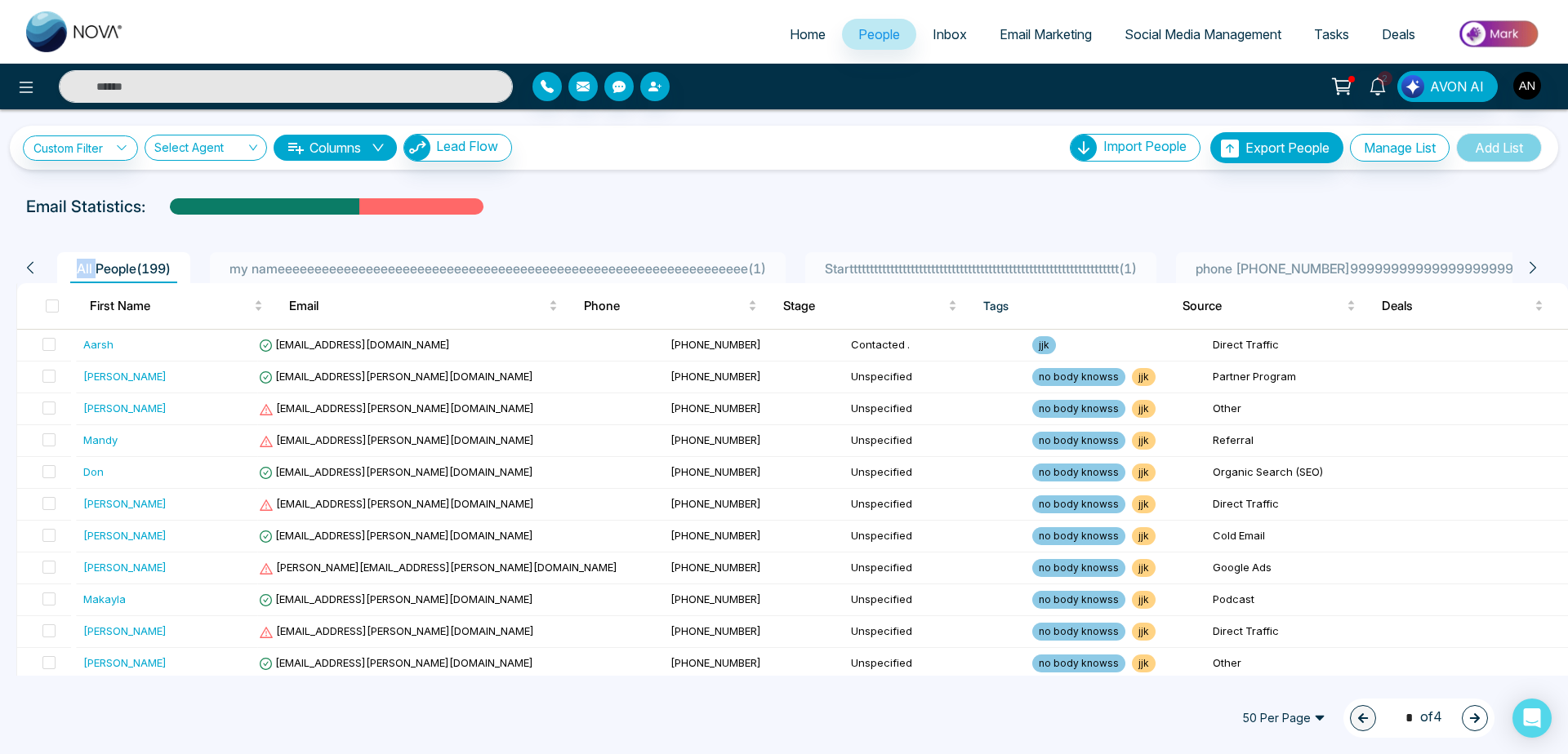
click at [35, 270] on icon at bounding box center [30, 268] width 15 height 15
click at [59, 306] on th at bounding box center [47, 306] width 60 height 46
click at [57, 306] on span at bounding box center [53, 306] width 13 height 13
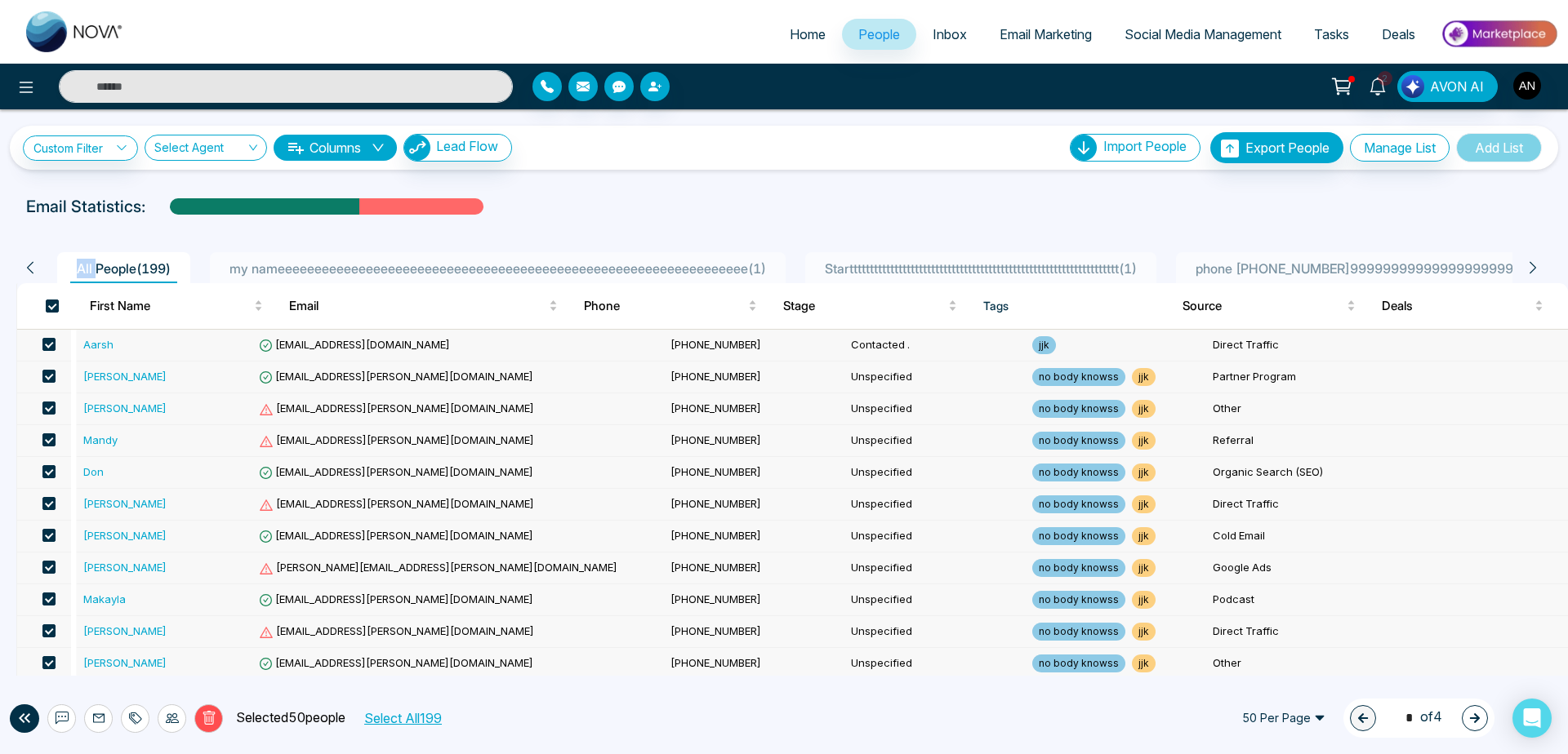
click at [407, 714] on button "Select All 199" at bounding box center [402, 717] width 89 height 22
click at [174, 721] on icon at bounding box center [173, 718] width 13 height 13
click at [164, 628] on link "Update Stage" at bounding box center [142, 629] width 75 height 14
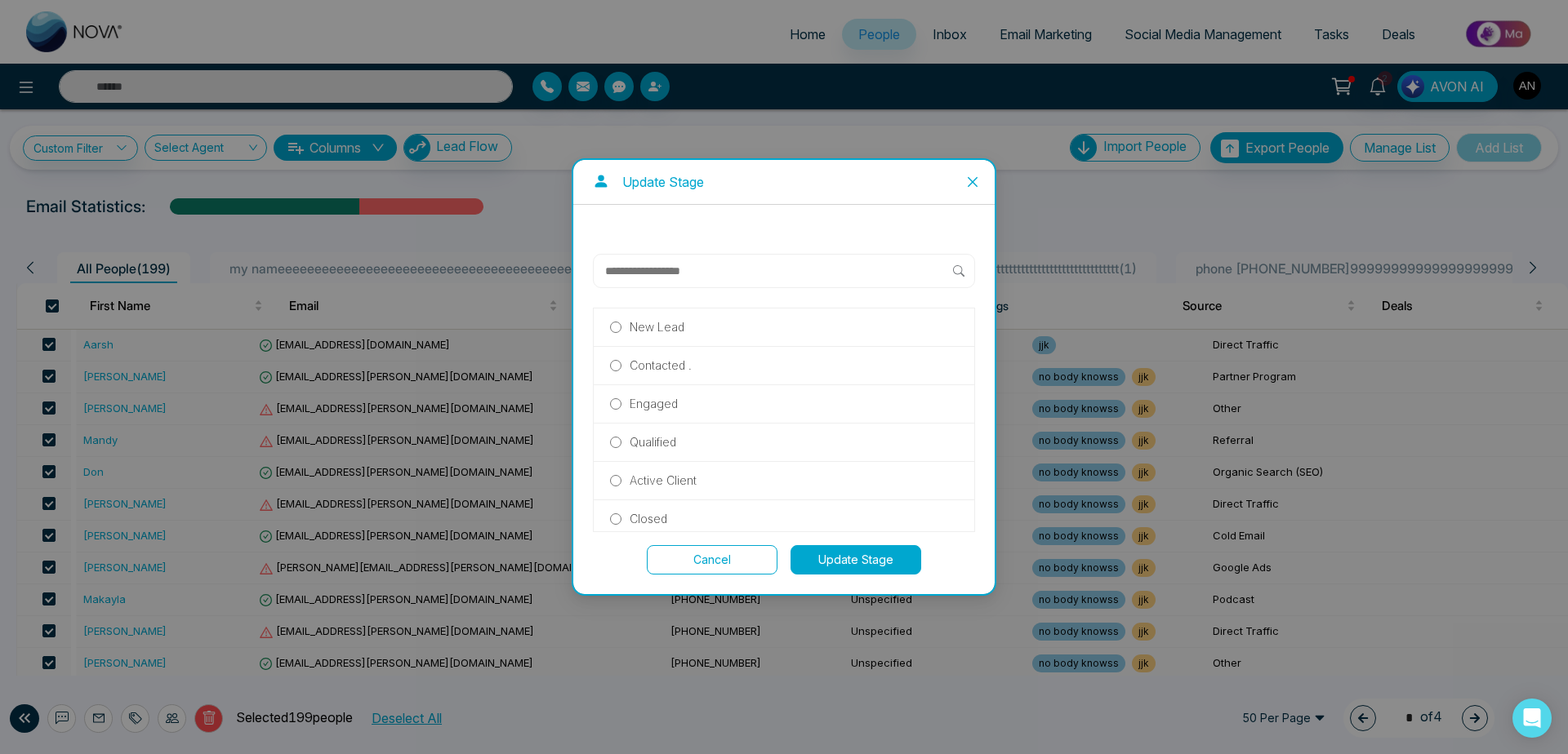
click at [698, 406] on label "Engaged" at bounding box center [784, 403] width 348 height 18
click at [830, 563] on button "Update Stage" at bounding box center [855, 559] width 130 height 29
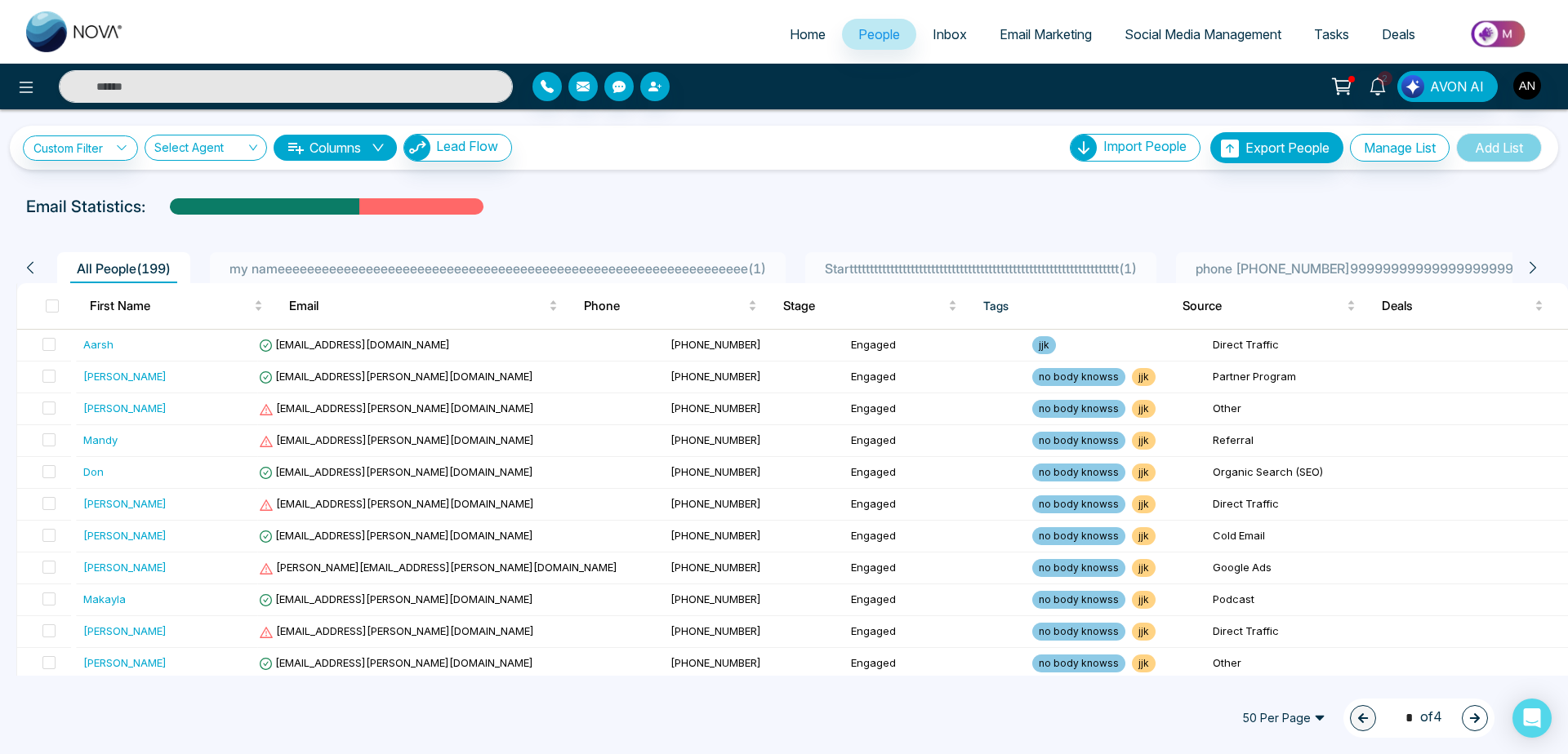
click at [1017, 255] on li "Startttttttttttttttttttttttttttttttttttttttttttttttttttttttttttttttttt ( 1 )" at bounding box center [981, 267] width 351 height 31
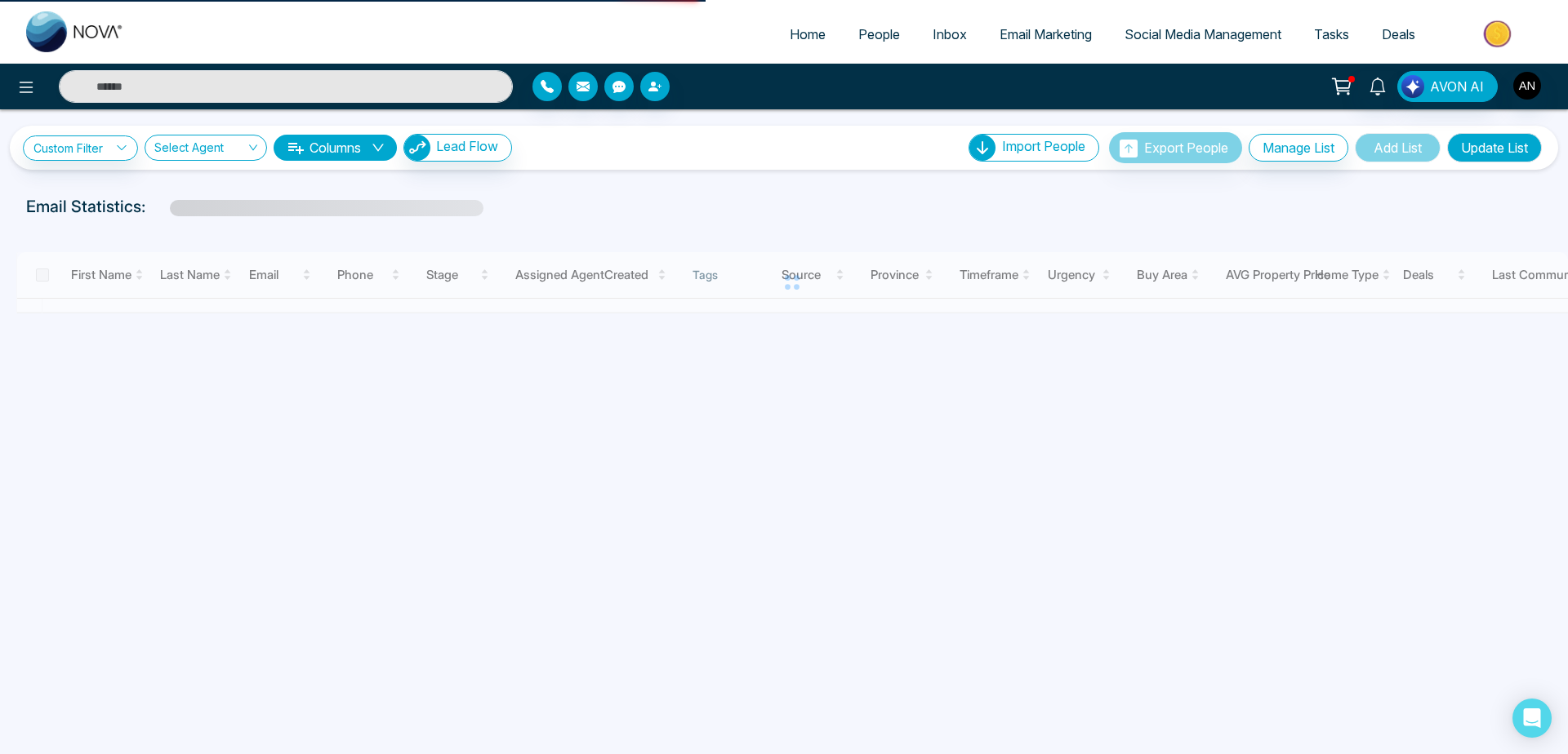
click at [663, 269] on div at bounding box center [791, 282] width 1551 height 61
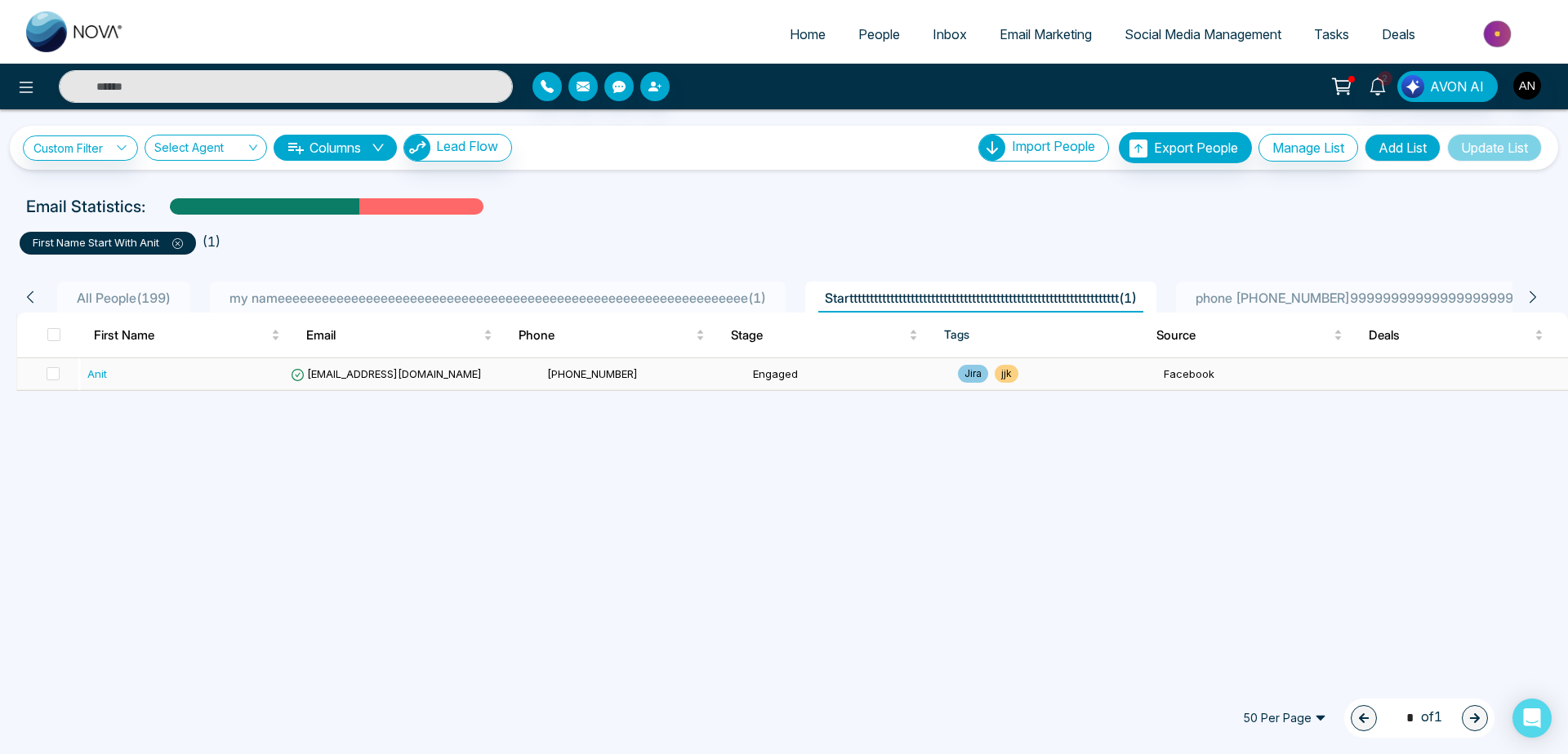
click at [374, 369] on span "[EMAIL_ADDRESS][DOMAIN_NAME]" at bounding box center [387, 374] width 191 height 13
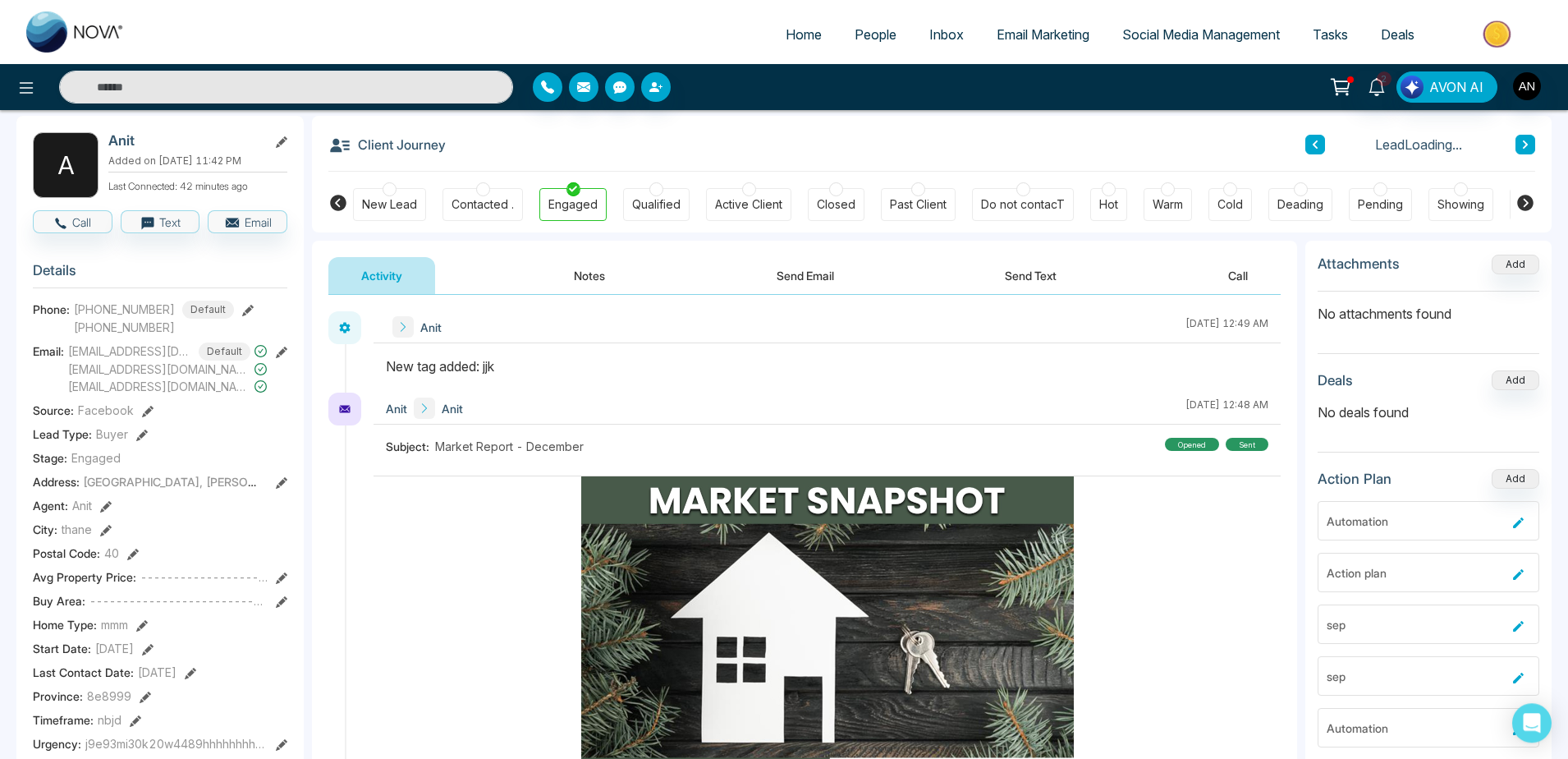
scroll to position [28, 0]
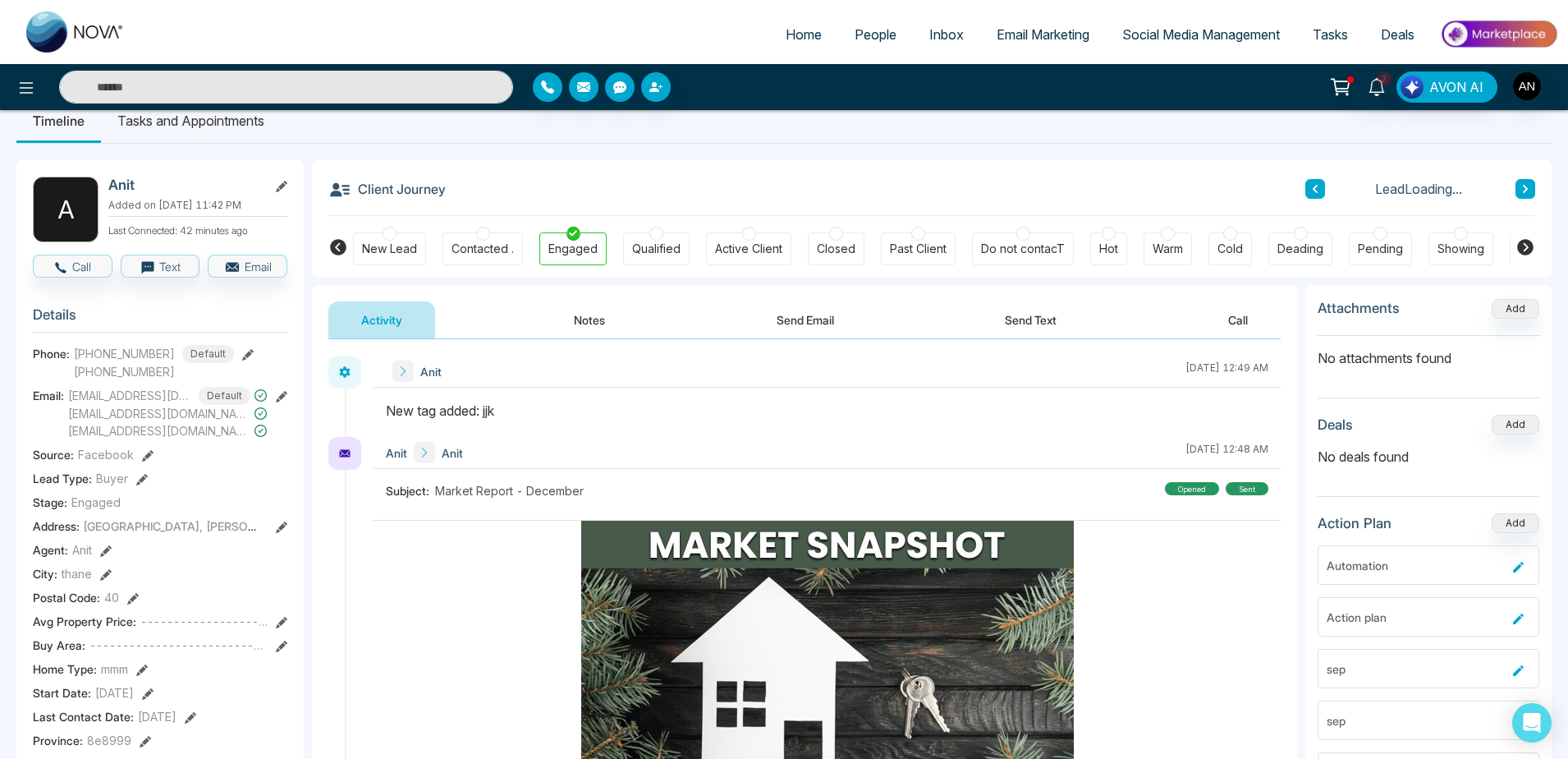
click at [183, 264] on div "A Anit Added on [DATE] 11:42 PM Last Connected: 42 minutes ago Call Text Email …" at bounding box center [159, 757] width 288 height 1193
click at [242, 275] on button "Email" at bounding box center [247, 266] width 79 height 23
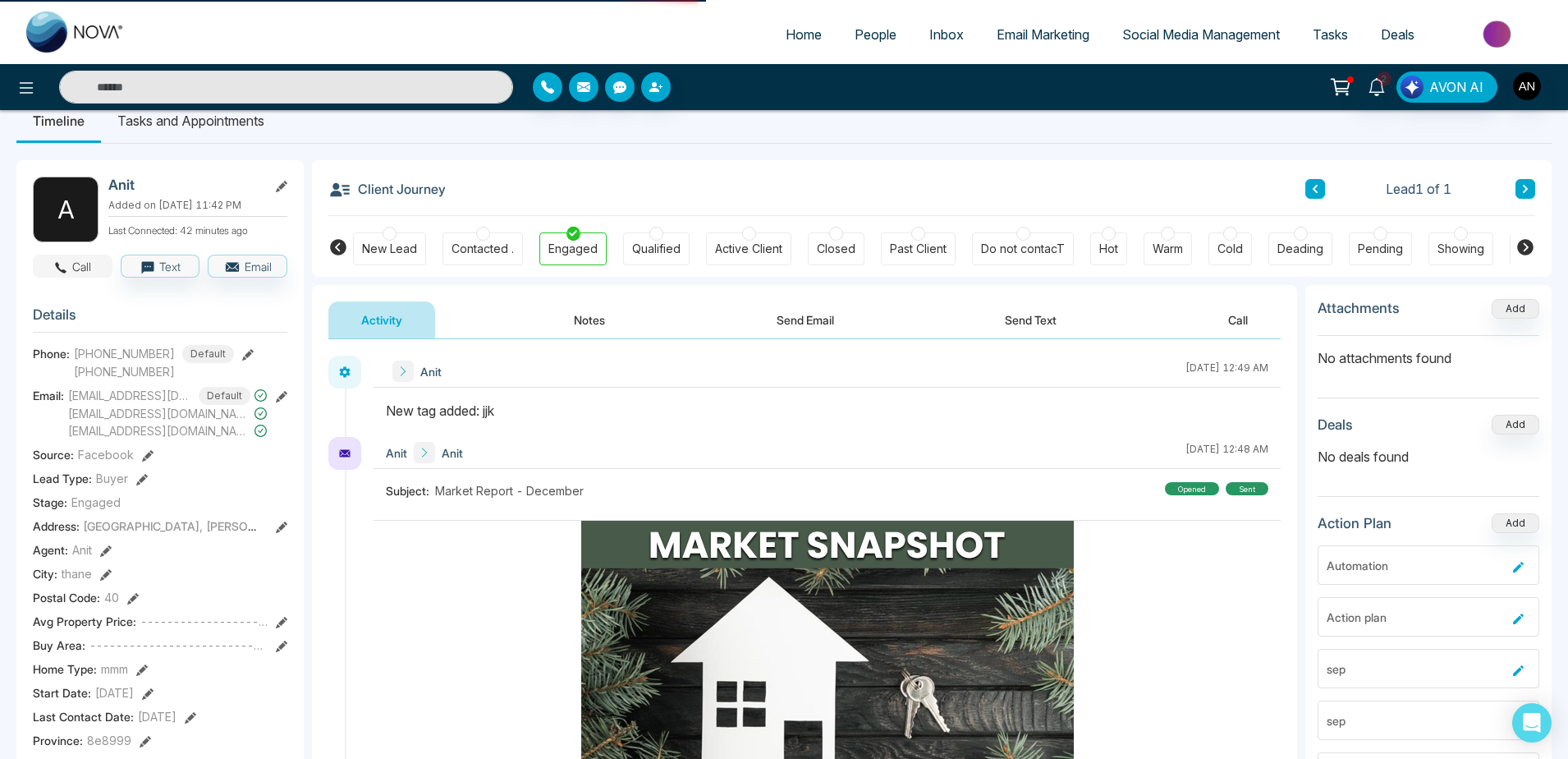
click at [69, 278] on button "Call" at bounding box center [73, 266] width 79 height 23
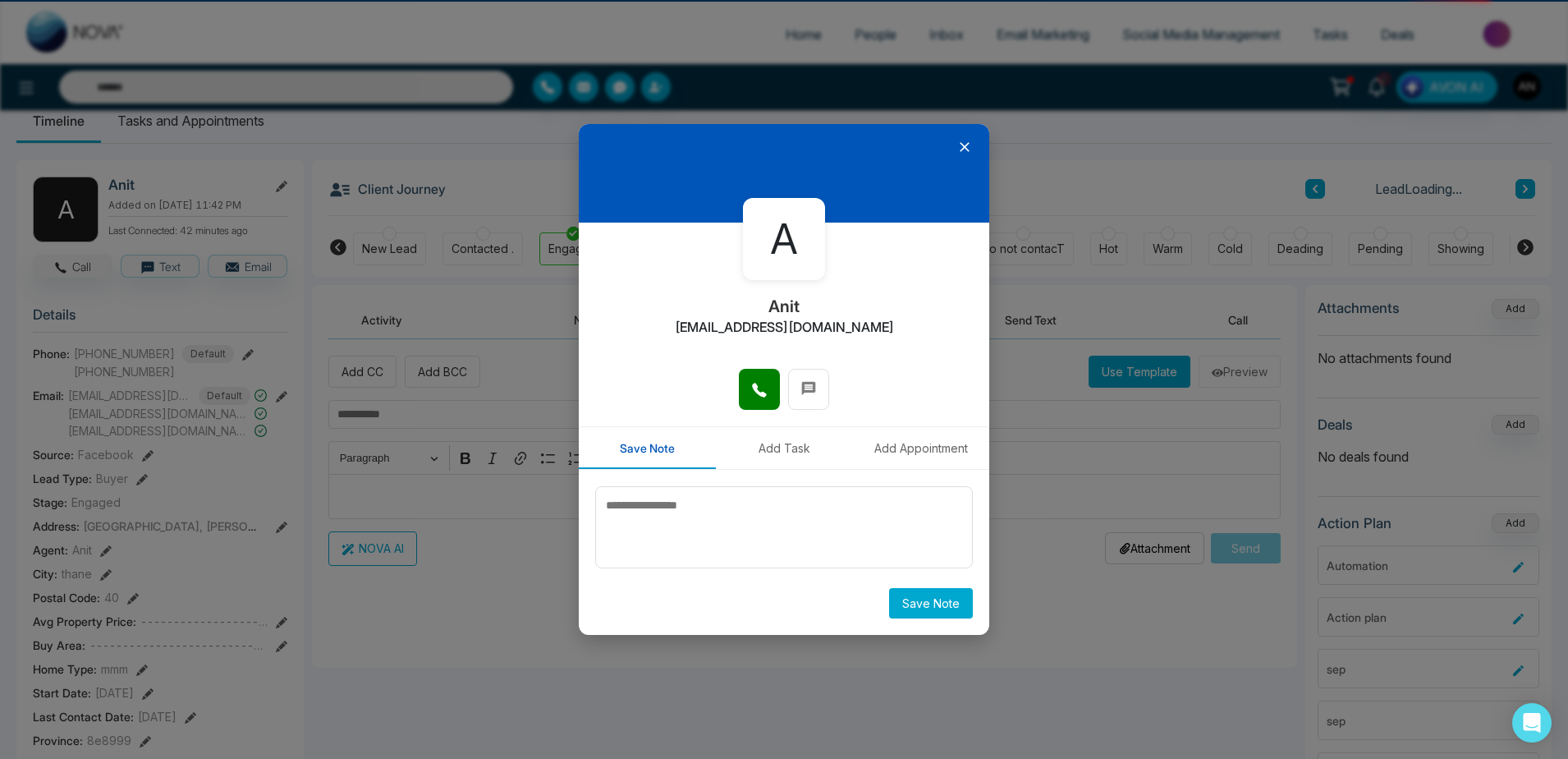
click at [232, 276] on div "A Anit [EMAIL_ADDRESS][DOMAIN_NAME] Save Note Add Task Add Appointment Save Note" at bounding box center [784, 380] width 1568 height 759
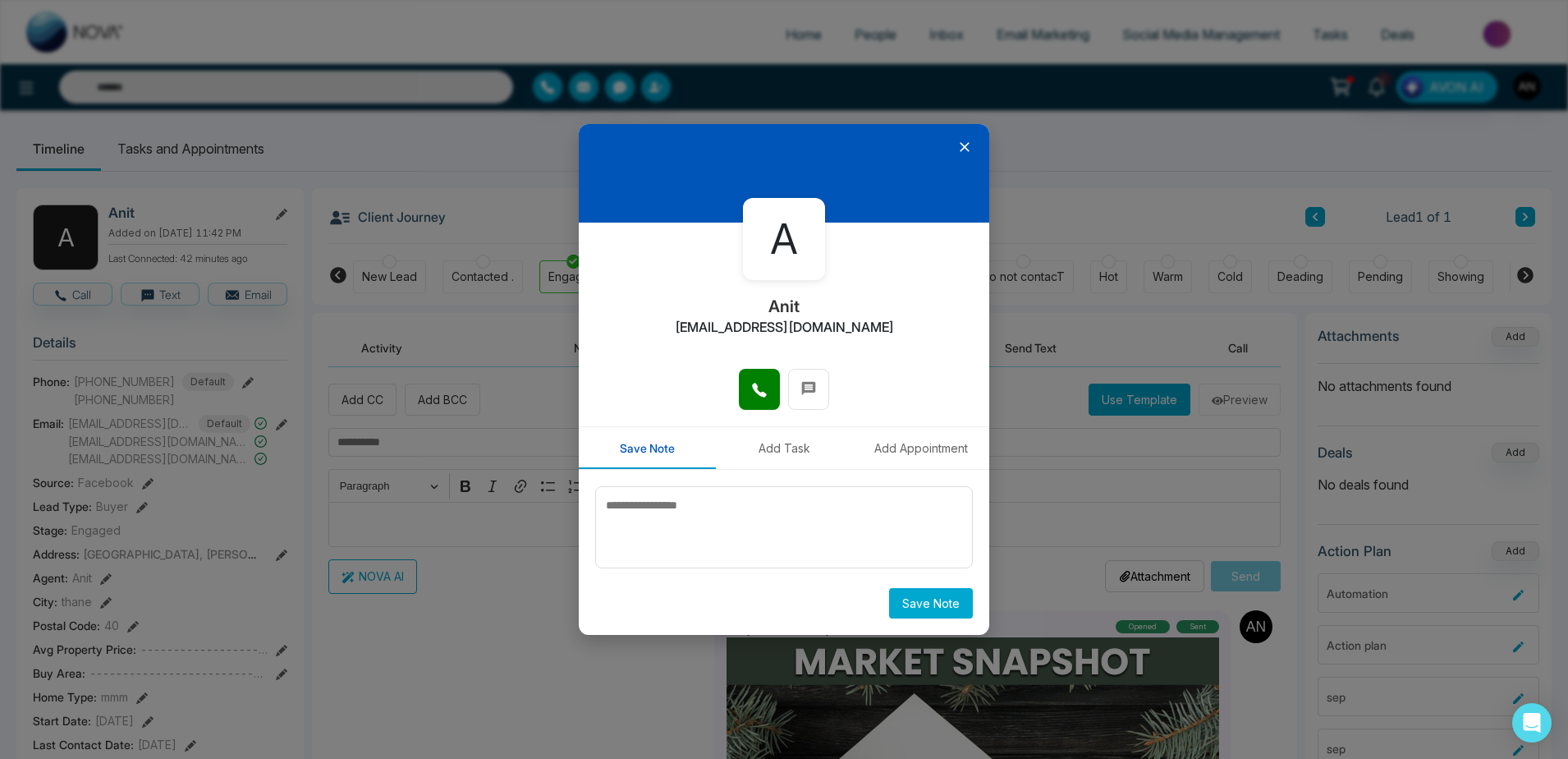
click at [391, 441] on div "A Anit [EMAIL_ADDRESS][DOMAIN_NAME] Save Note Add Task Add Appointment Save Note" at bounding box center [784, 380] width 1568 height 759
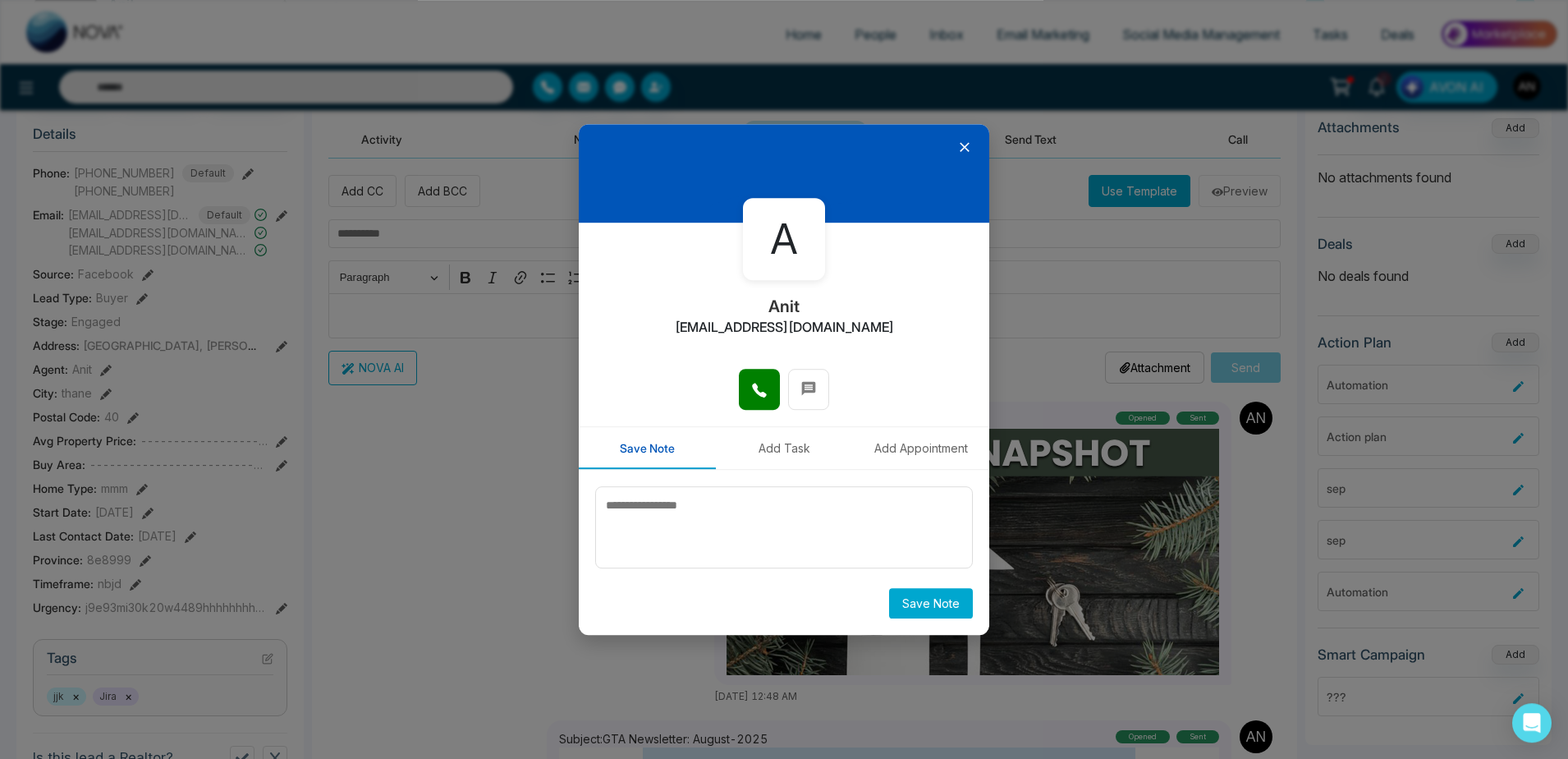
scroll to position [105, 0]
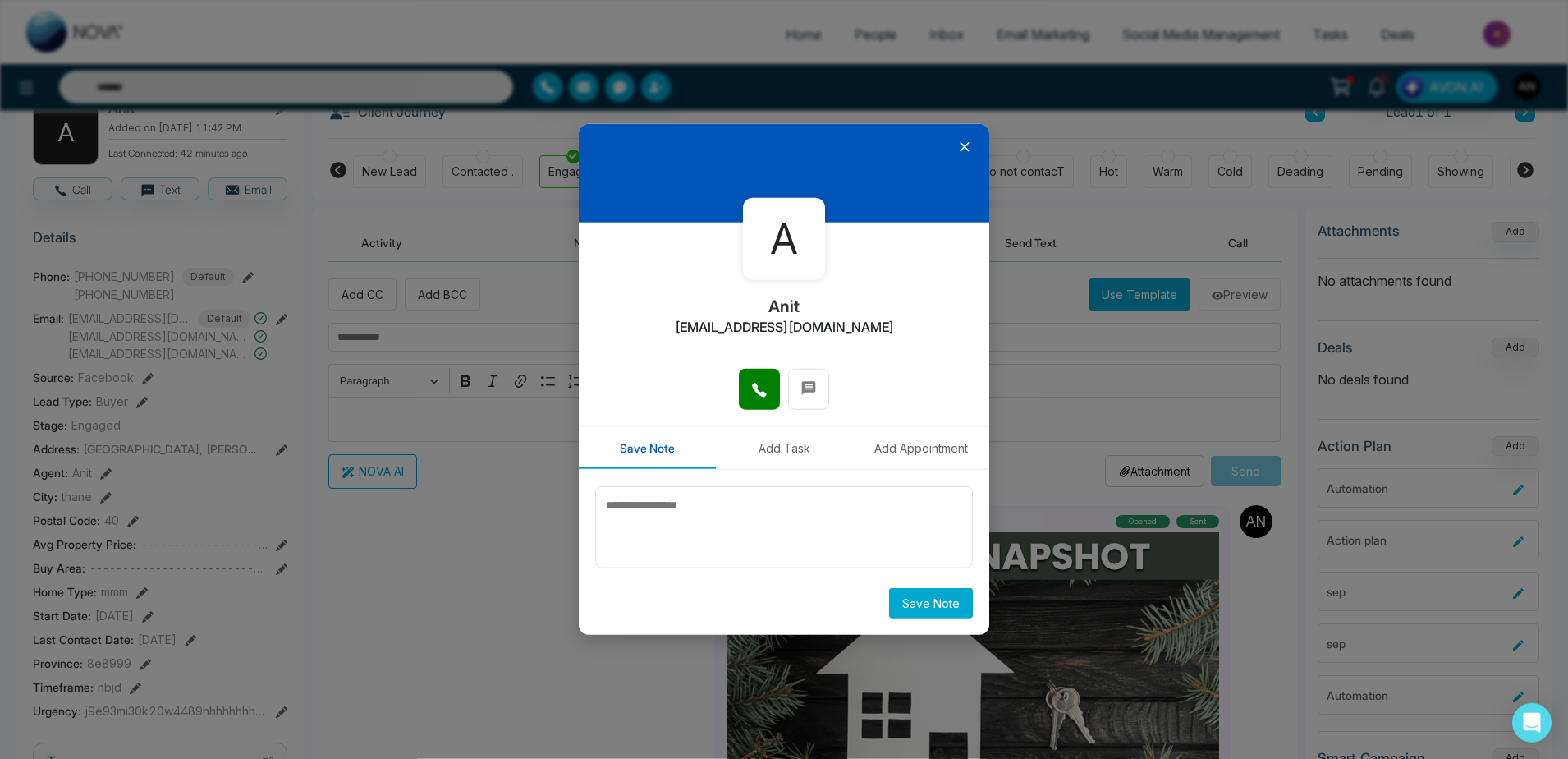
click at [965, 147] on icon at bounding box center [964, 147] width 9 height 9
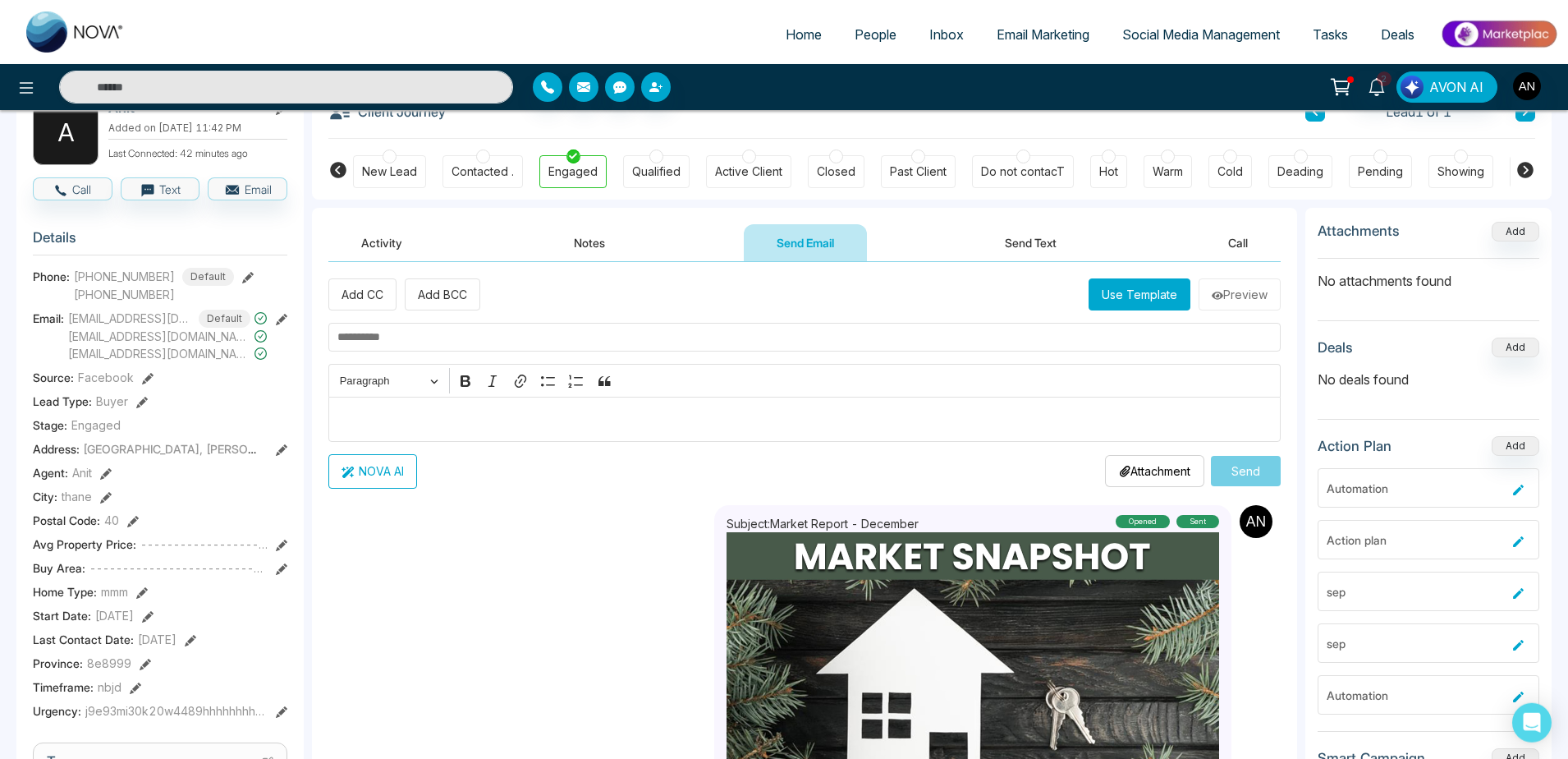
scroll to position [37, 0]
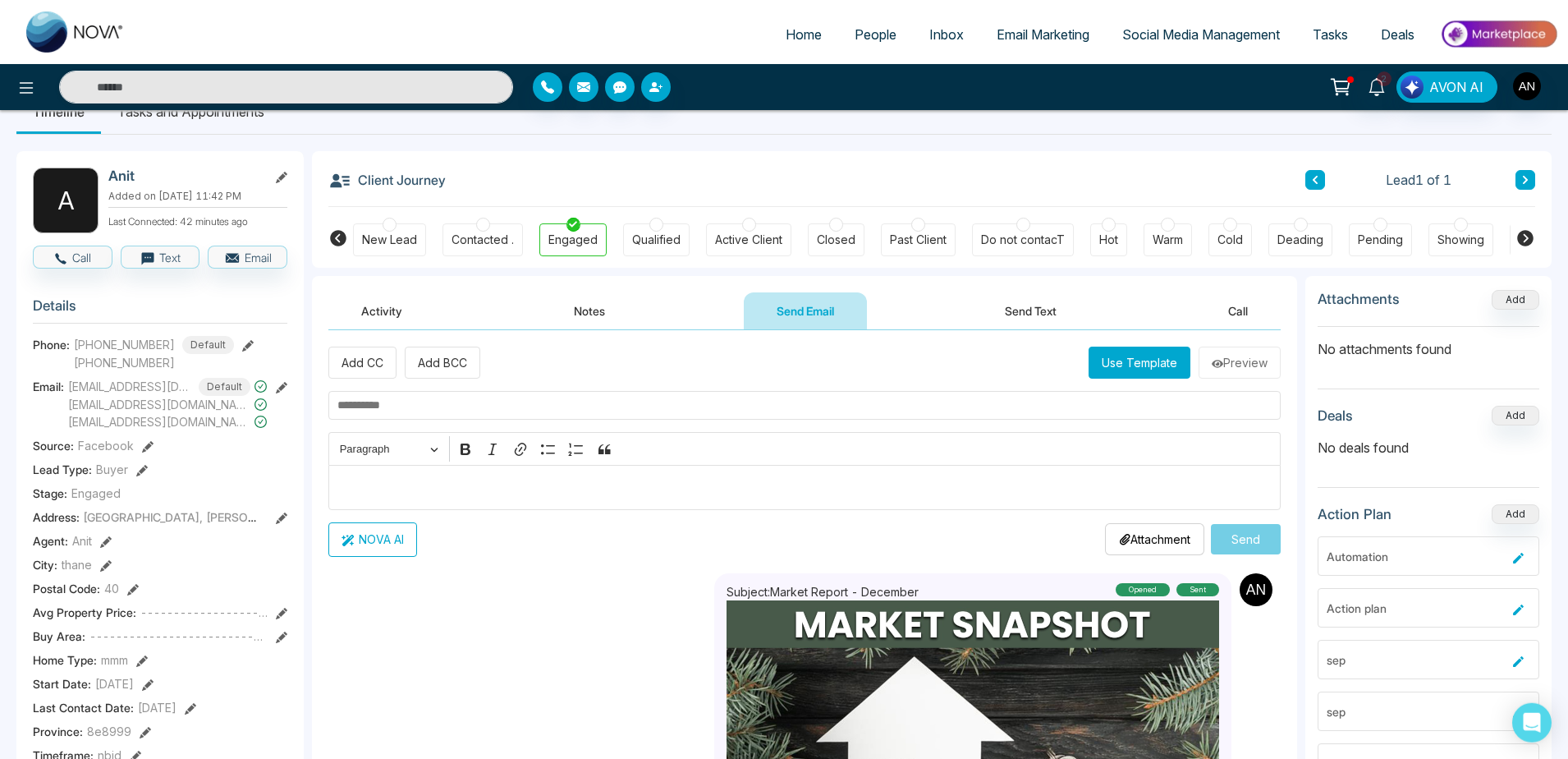
click at [577, 309] on button "Notes" at bounding box center [589, 311] width 97 height 37
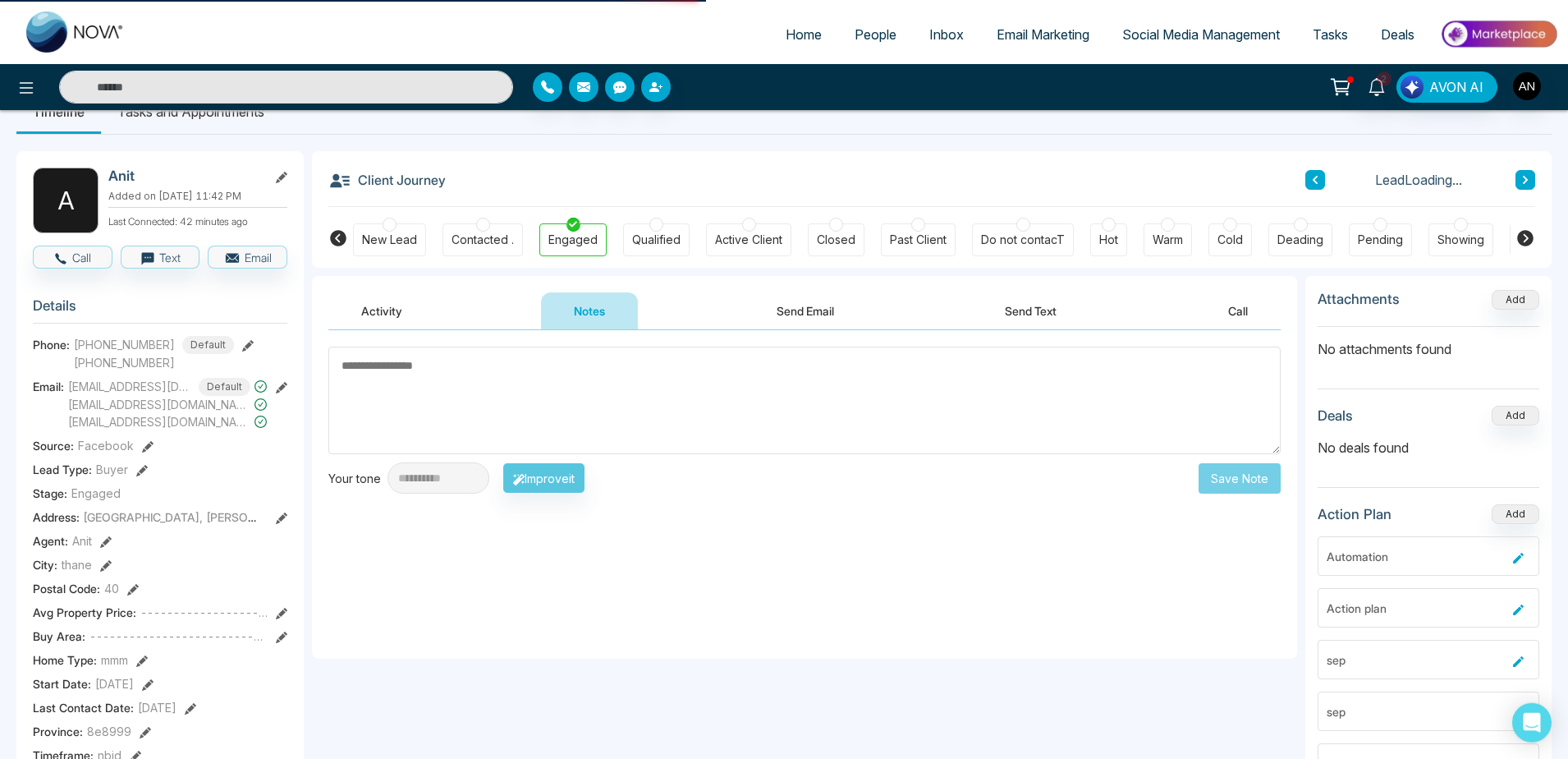
click at [604, 379] on textarea at bounding box center [804, 400] width 952 height 108
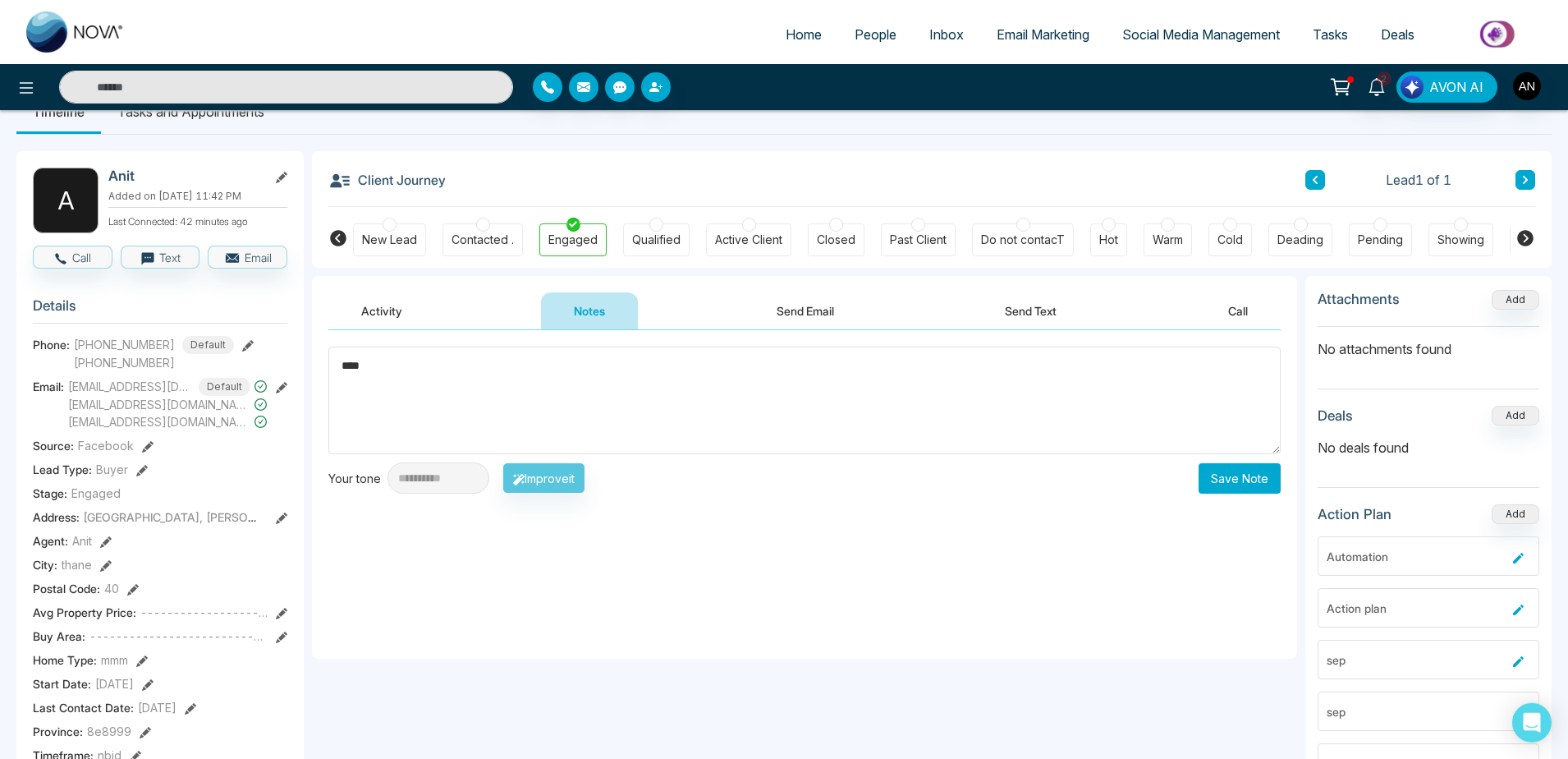
type textarea "****"
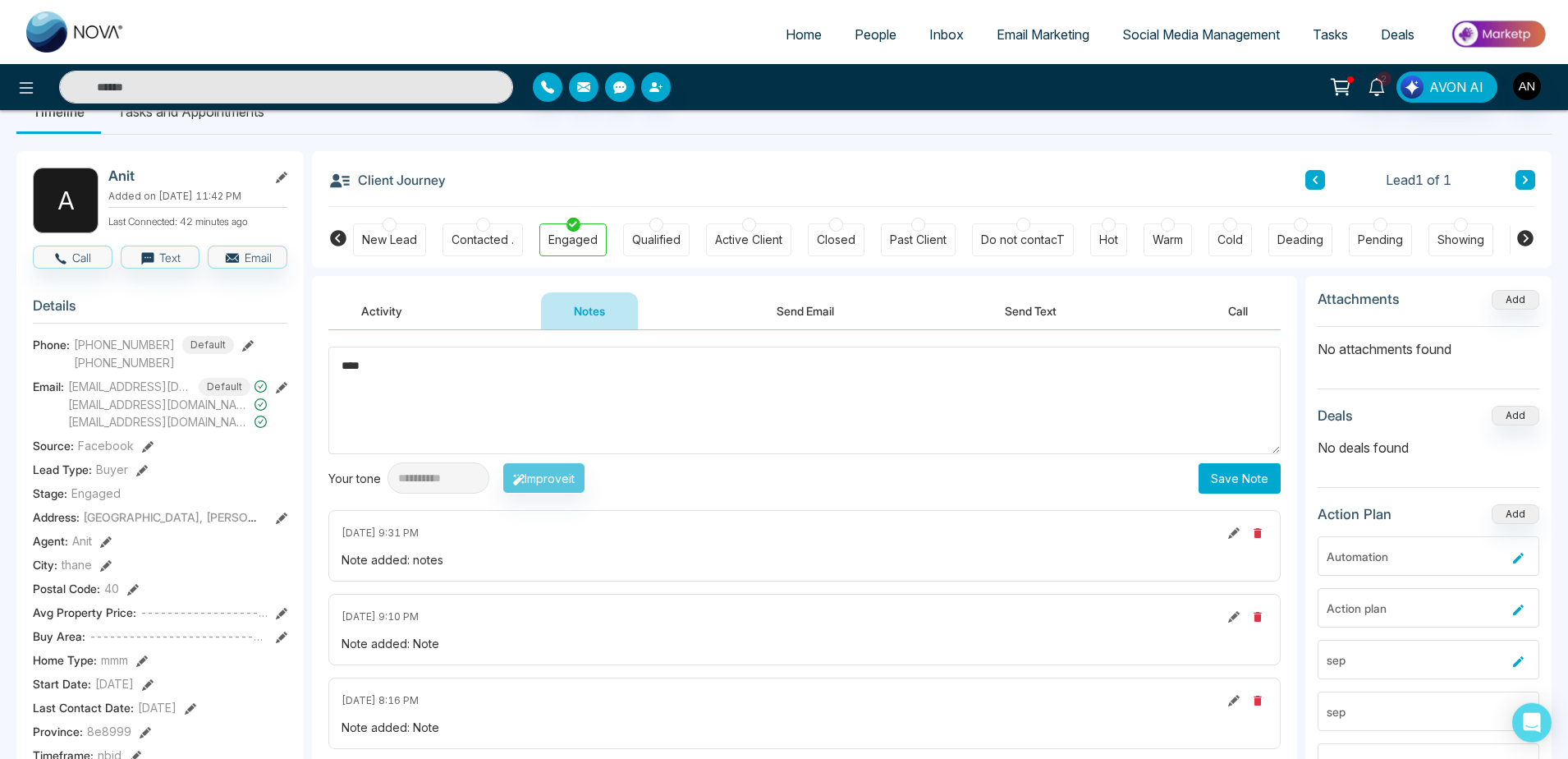
click at [1228, 481] on button "Save Note" at bounding box center [1240, 479] width 82 height 30
click at [813, 525] on div "[DATE] 9:31 PM" at bounding box center [805, 532] width 926 height 20
click at [436, 312] on div "Activity Notes Send Email Send Text Call" at bounding box center [804, 312] width 952 height 38
click at [804, 315] on button "Send Email" at bounding box center [805, 311] width 124 height 37
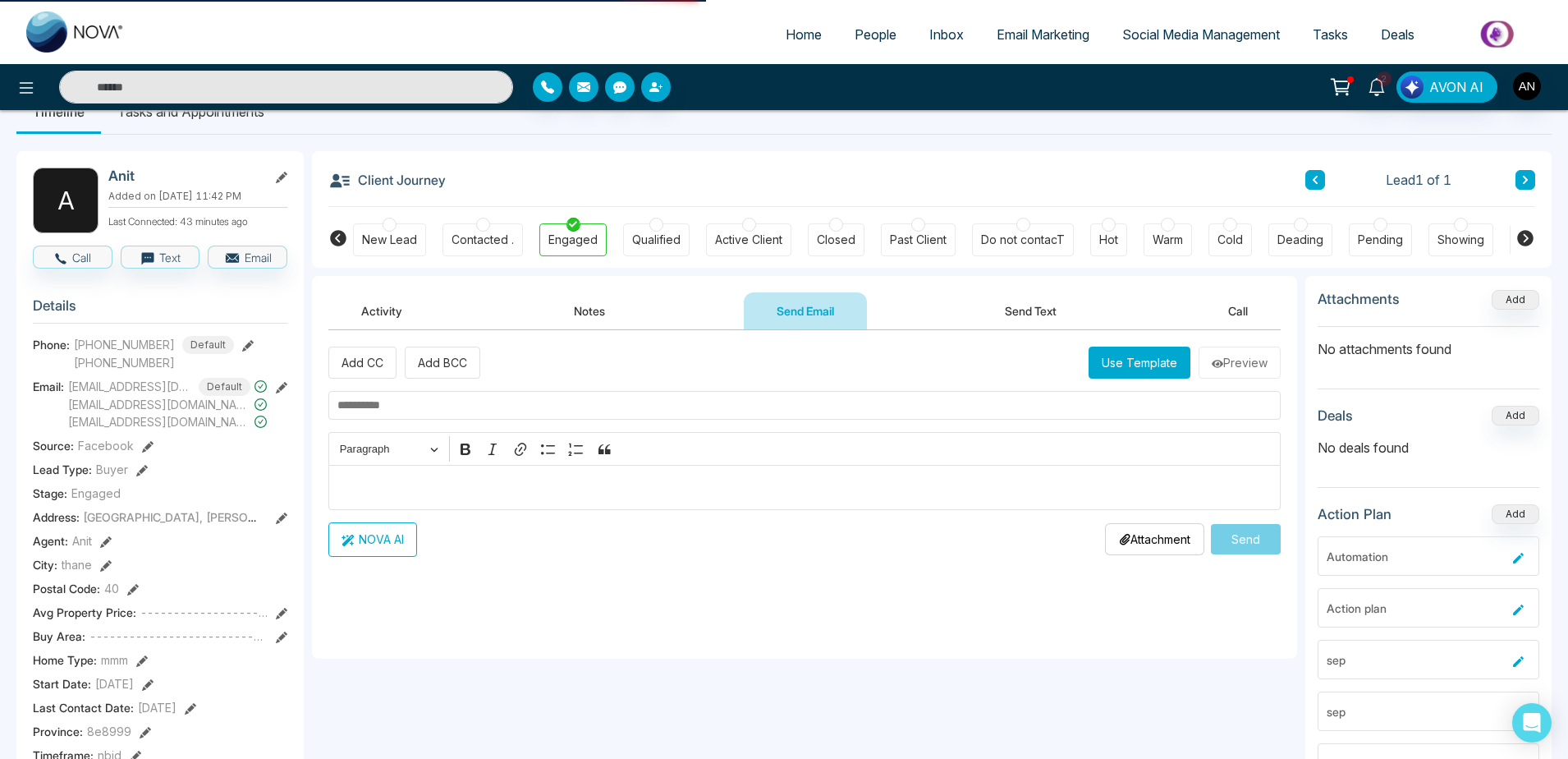
click at [1116, 355] on button "Use Template" at bounding box center [1140, 363] width 102 height 32
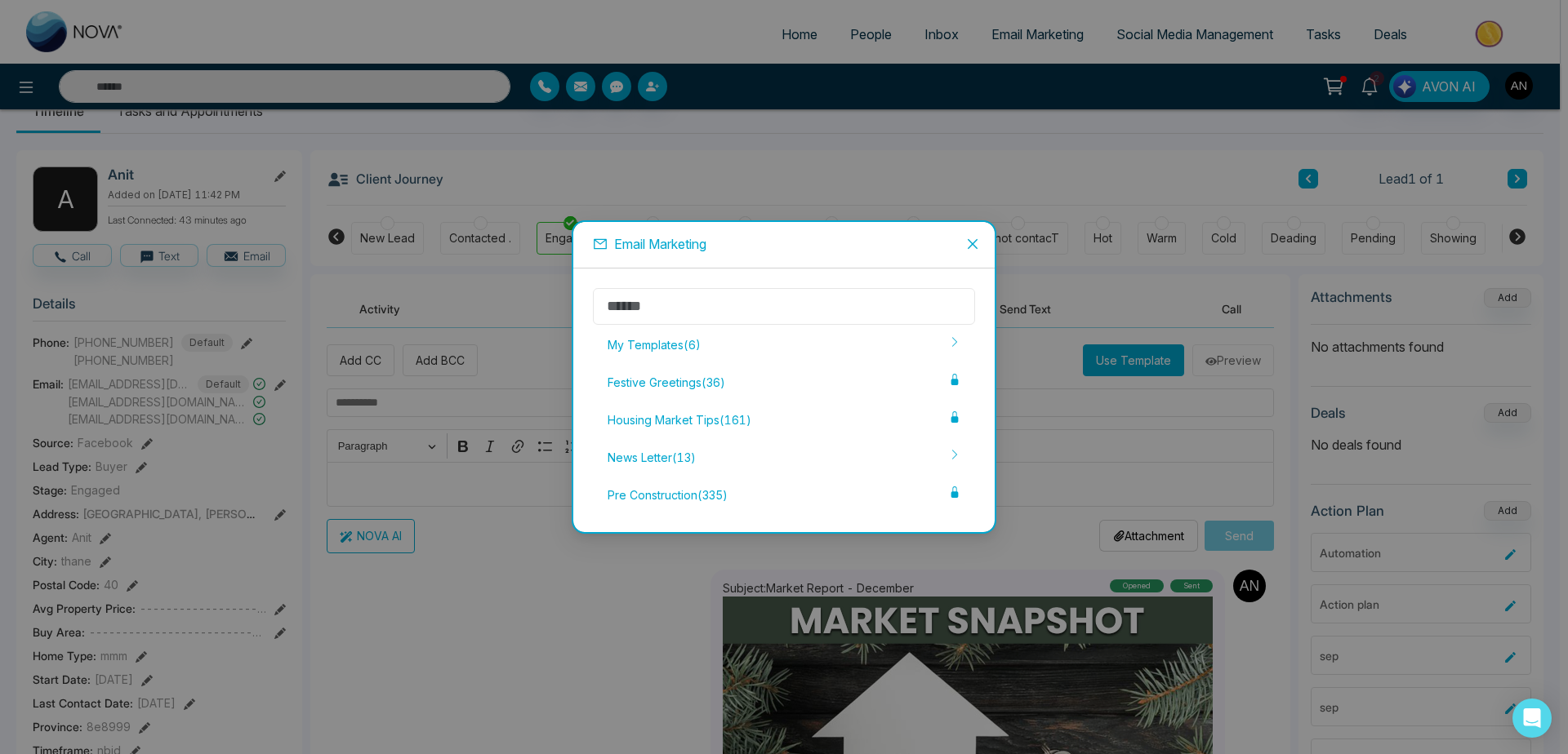
click at [745, 319] on input "text" at bounding box center [784, 306] width 382 height 37
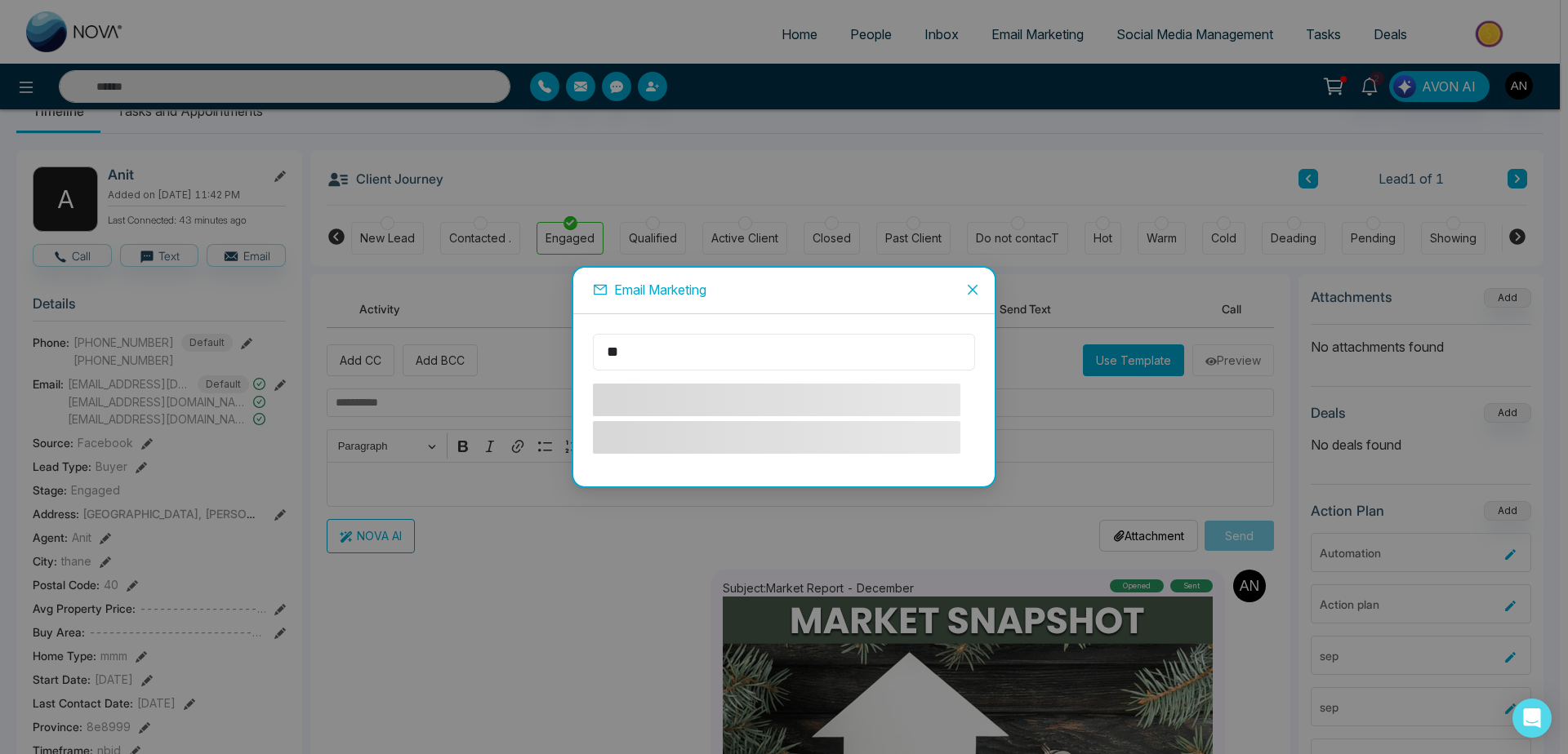
type input "**"
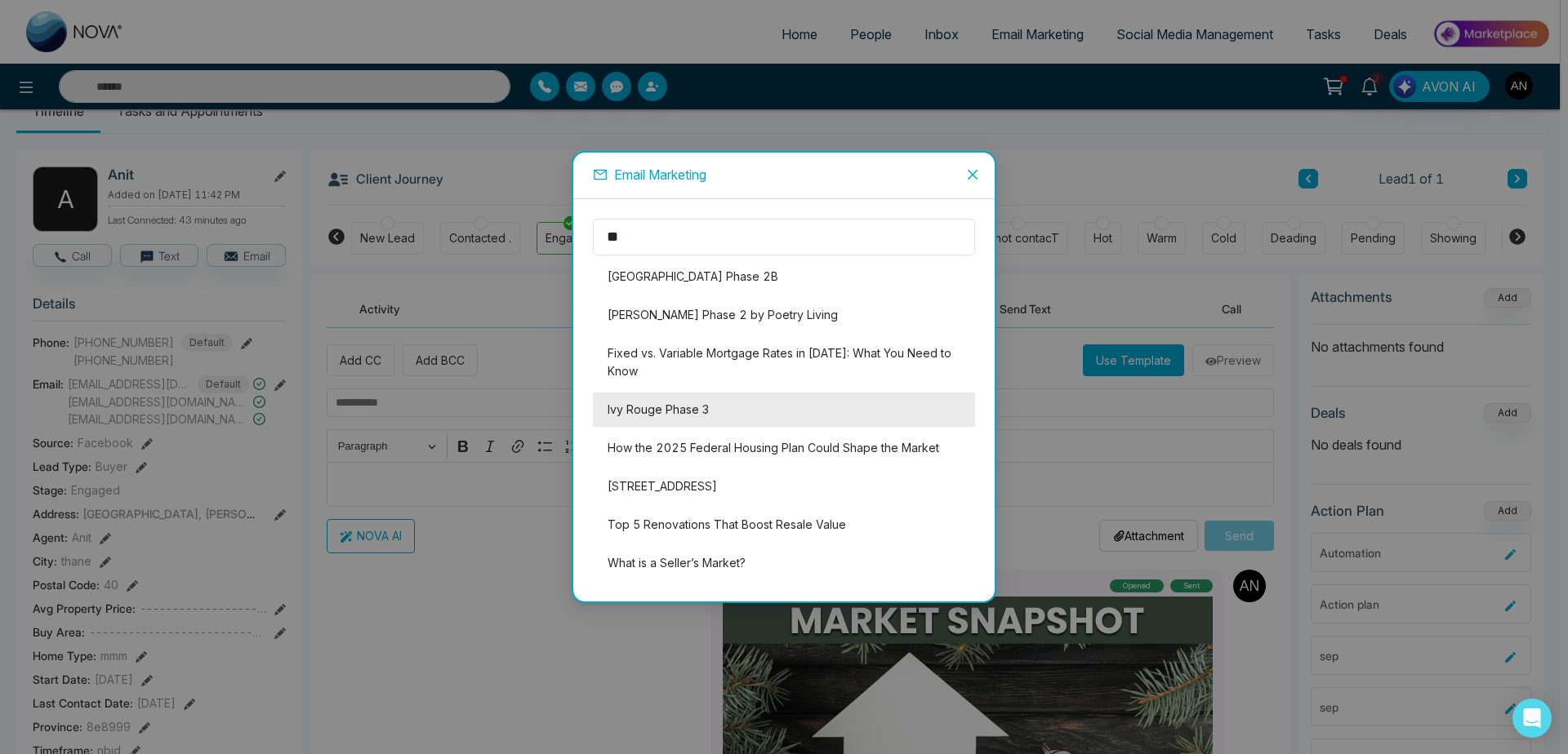
click at [730, 412] on li "Ivy Rouge Phase 3" at bounding box center [784, 410] width 382 height 35
